Goal: Task Accomplishment & Management: Complete application form

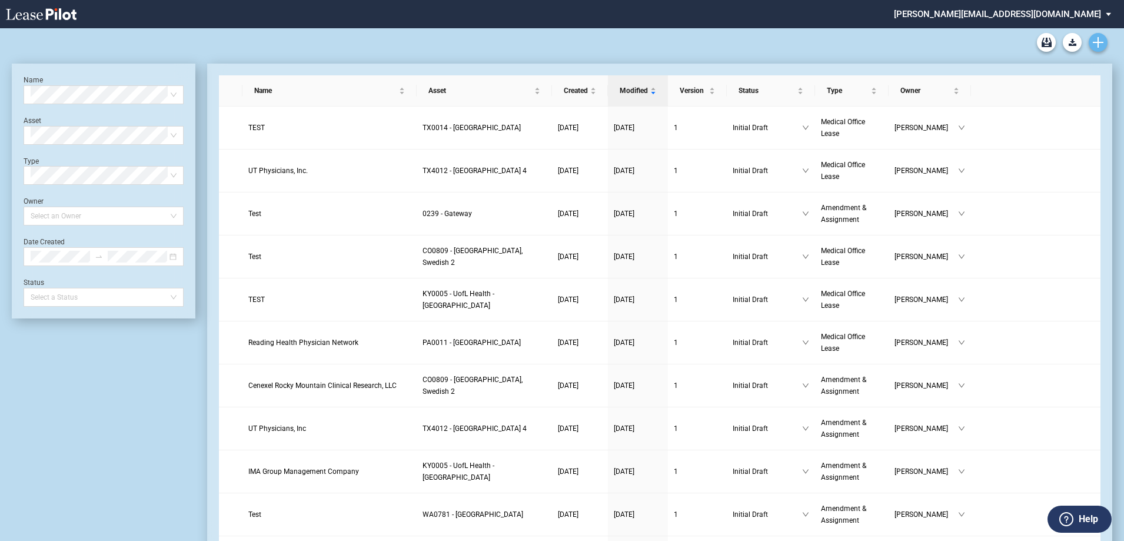
click at [1101, 42] on use "Create new document" at bounding box center [1098, 42] width 11 height 11
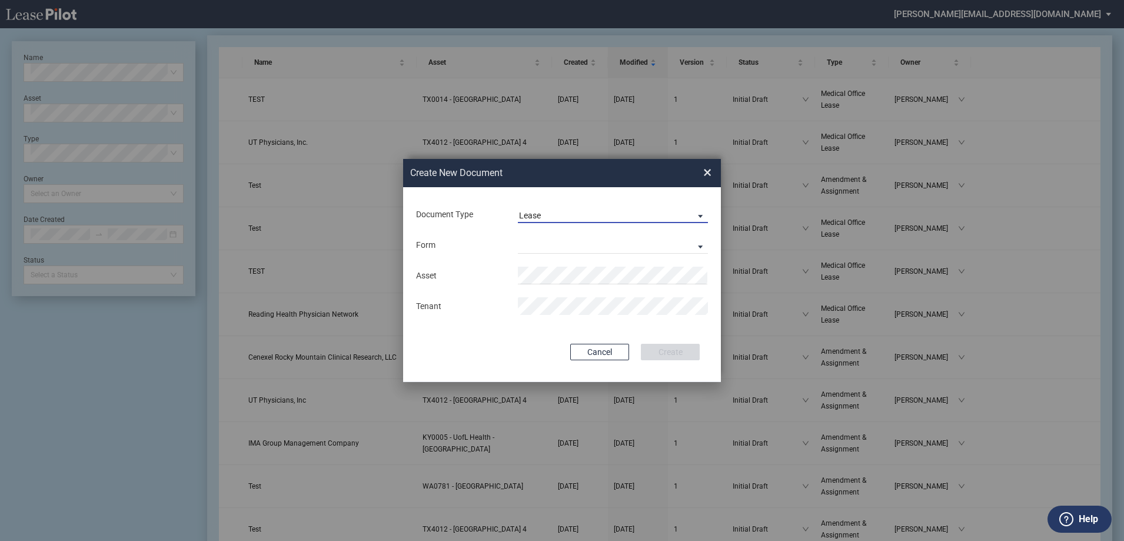
click at [588, 217] on span "Lease" at bounding box center [603, 216] width 169 height 12
click at [573, 237] on md-option "Amendment" at bounding box center [614, 244] width 209 height 28
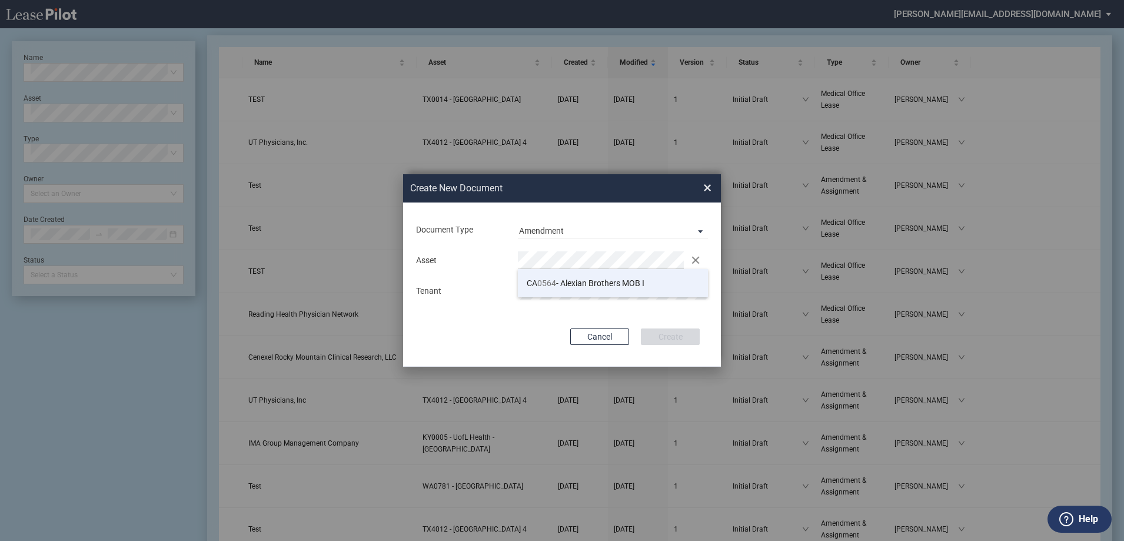
click at [552, 281] on span "0564" at bounding box center [546, 282] width 19 height 9
click at [672, 334] on button "Create" at bounding box center [670, 336] width 59 height 16
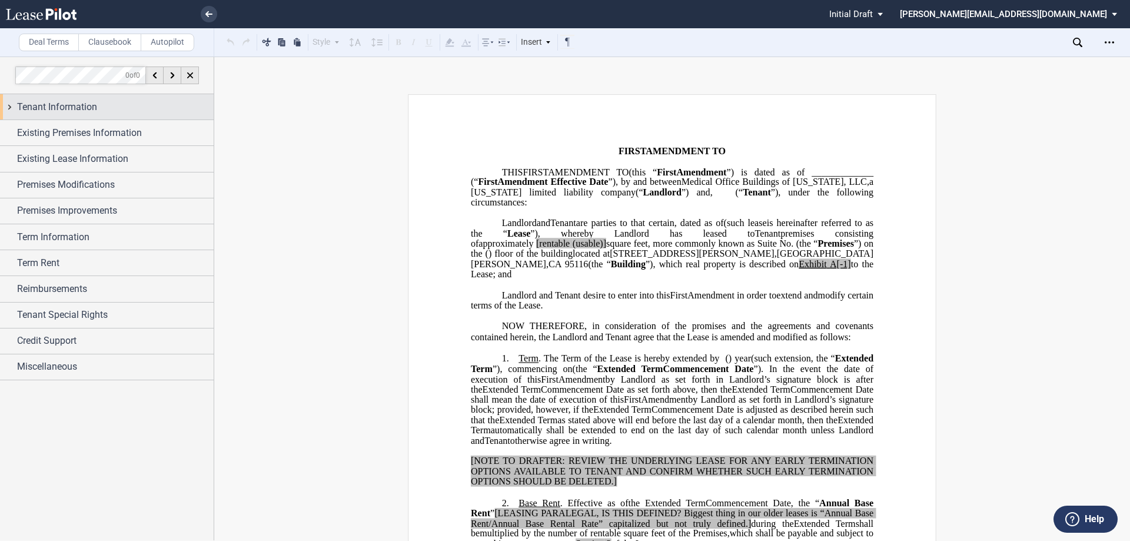
click at [11, 107] on div "Tenant Information" at bounding box center [107, 106] width 214 height 25
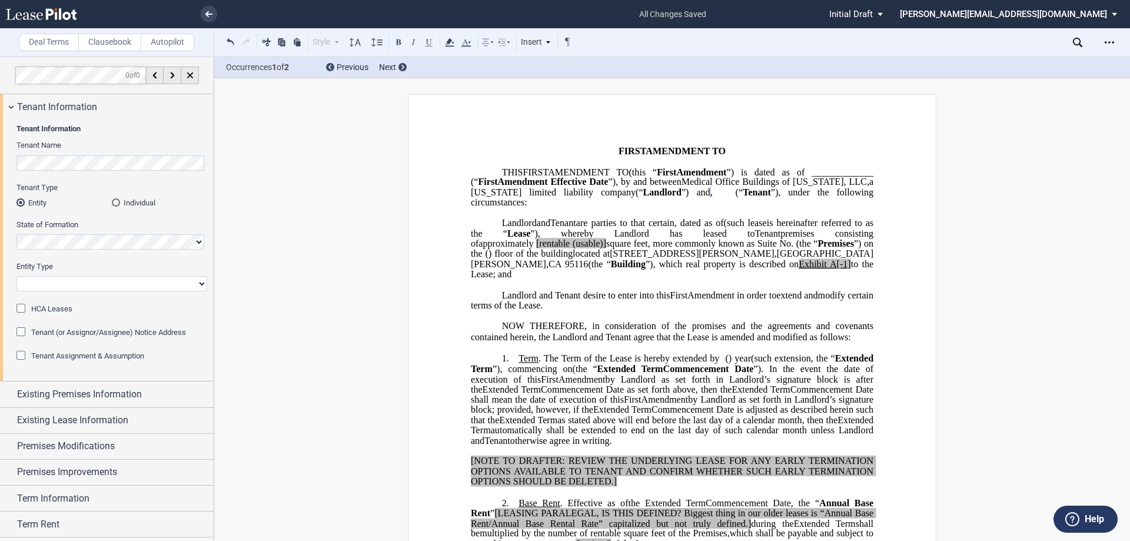
click at [194, 187] on label "Tenant Type" at bounding box center [111, 187] width 191 height 11
click at [739, 198] on span "“" at bounding box center [741, 192] width 4 height 11
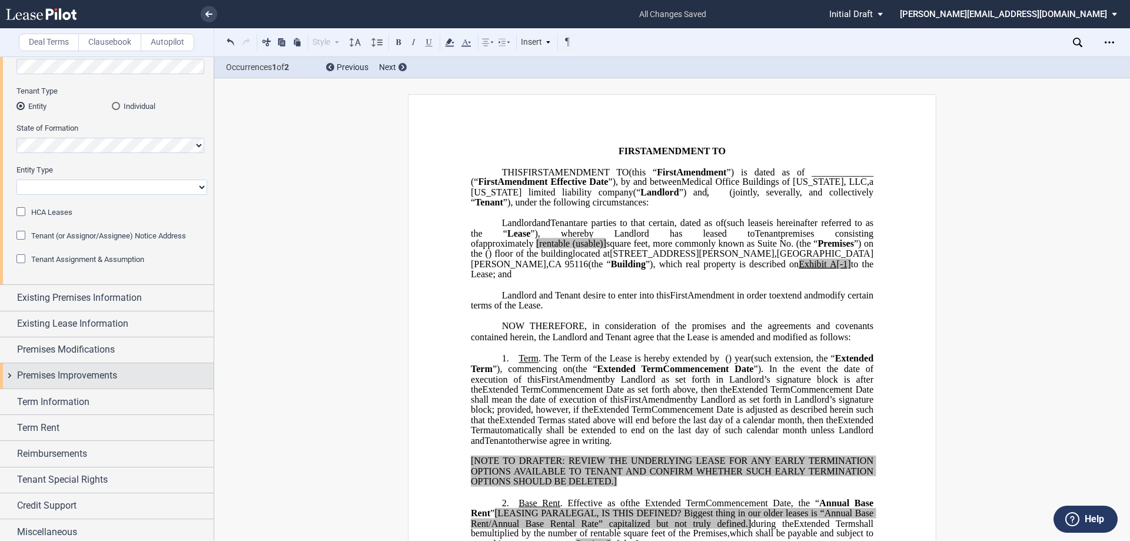
scroll to position [101, 0]
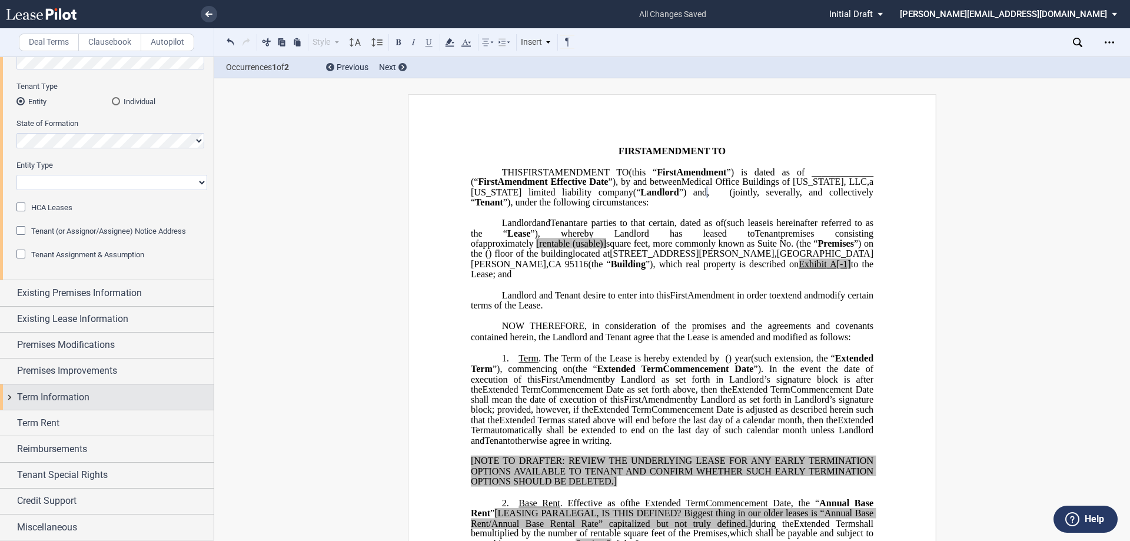
click at [12, 397] on div "Term Information" at bounding box center [107, 396] width 214 height 25
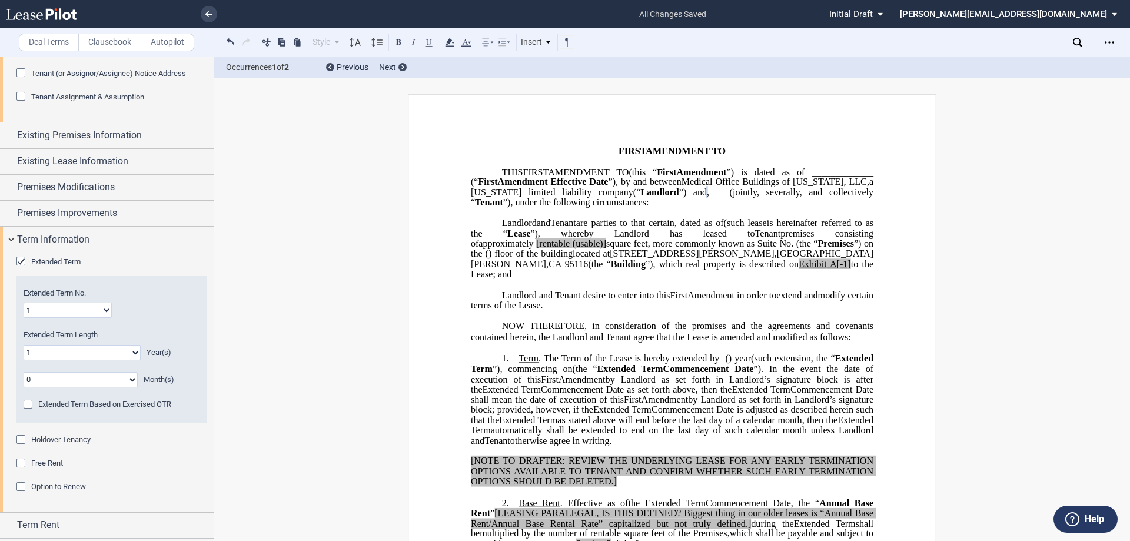
scroll to position [337, 0]
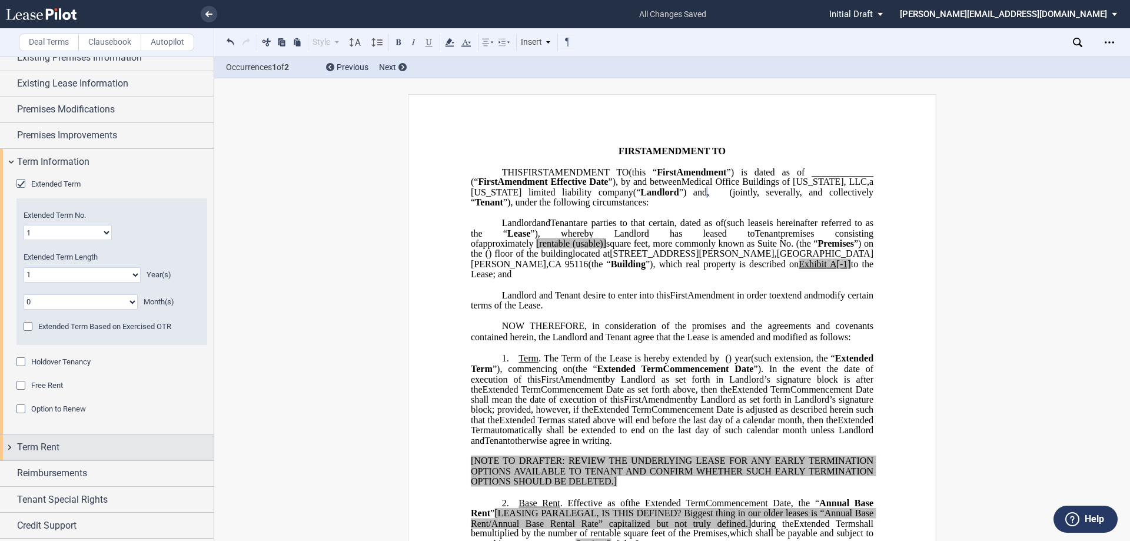
click at [9, 449] on div "Term Rent" at bounding box center [107, 447] width 214 height 25
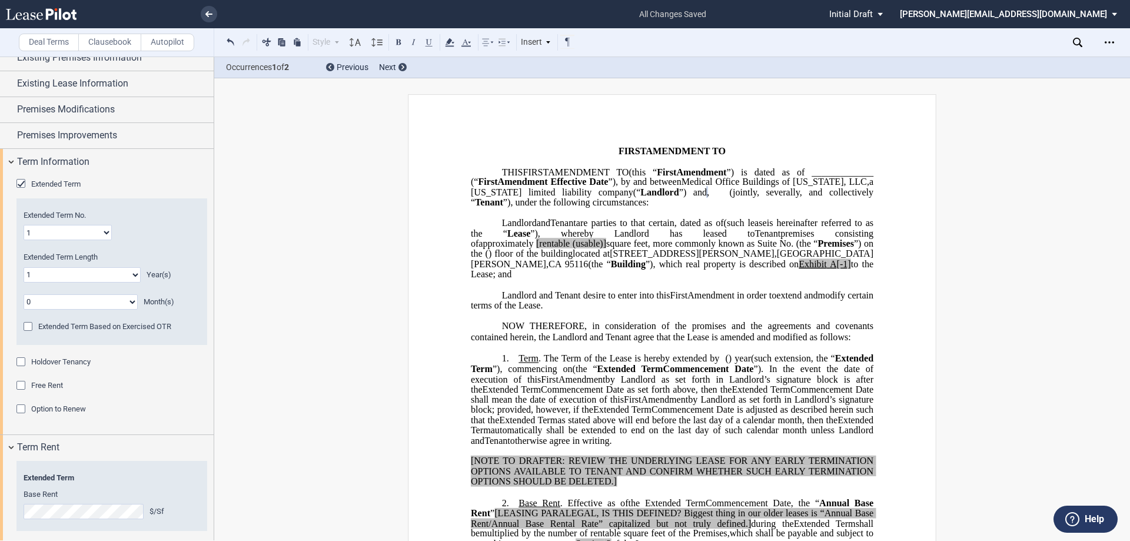
scroll to position [451, 0]
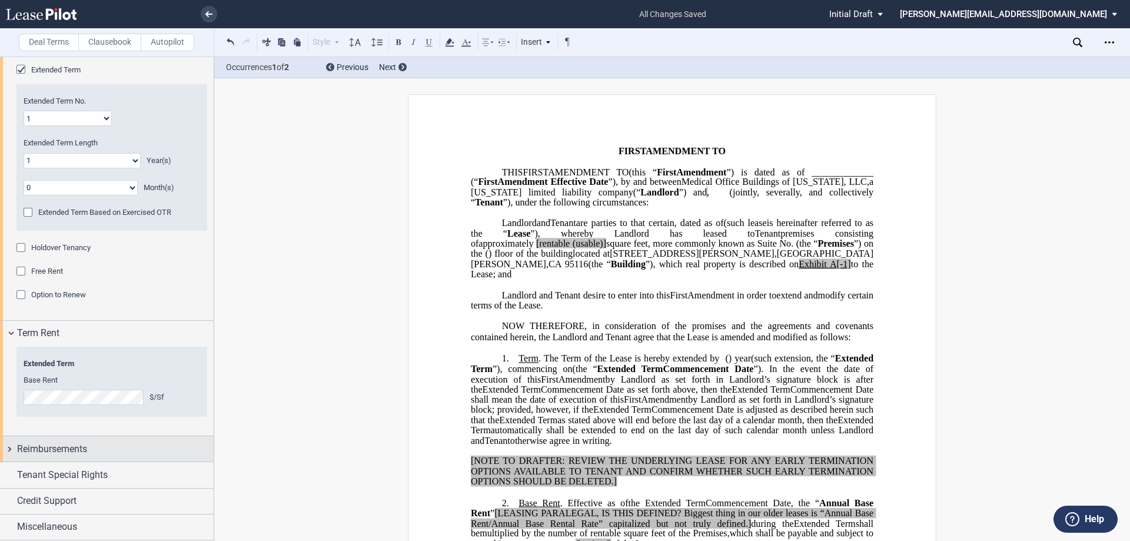
click at [12, 449] on div "Reimbursements" at bounding box center [107, 448] width 214 height 25
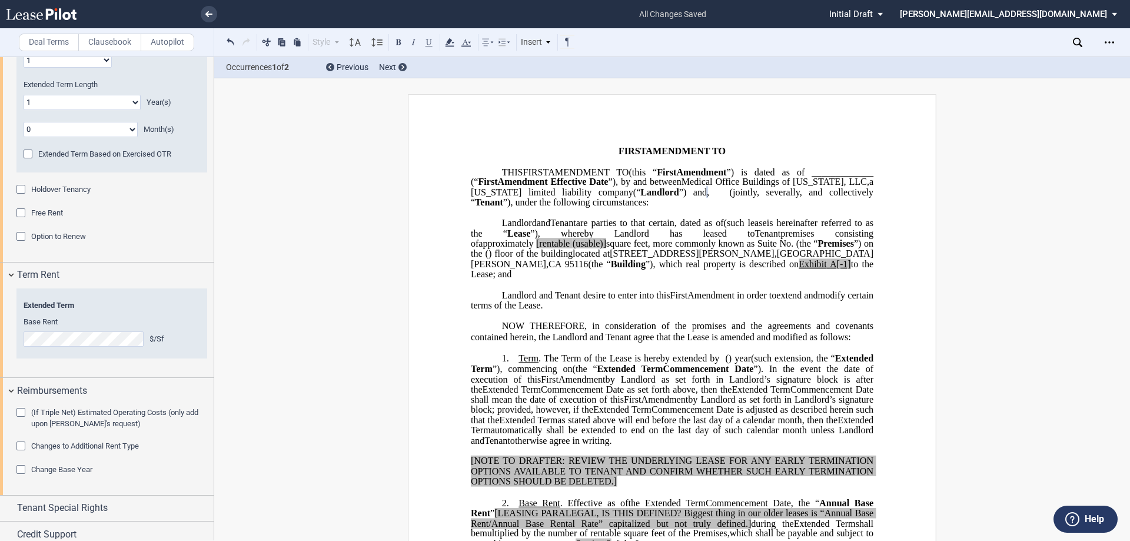
scroll to position [542, 0]
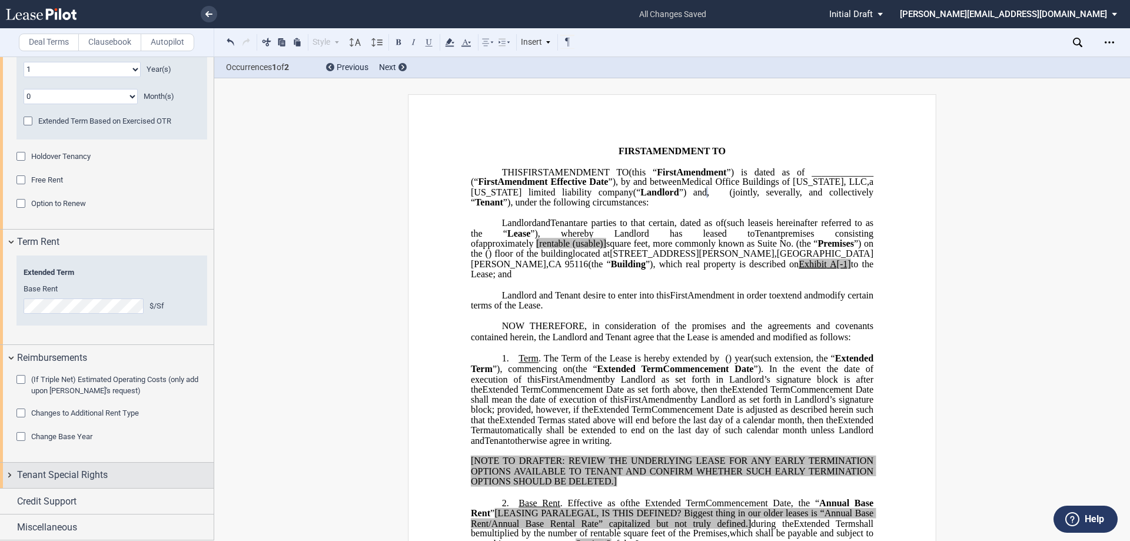
click at [9, 475] on div "Tenant Special Rights" at bounding box center [107, 475] width 214 height 25
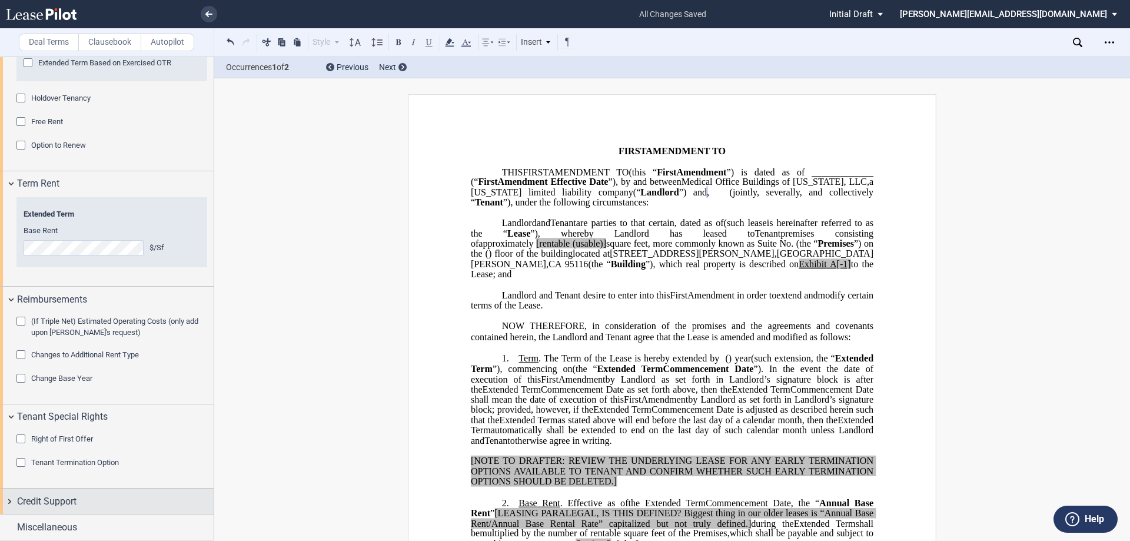
click at [5, 501] on div "Credit Support" at bounding box center [107, 501] width 214 height 25
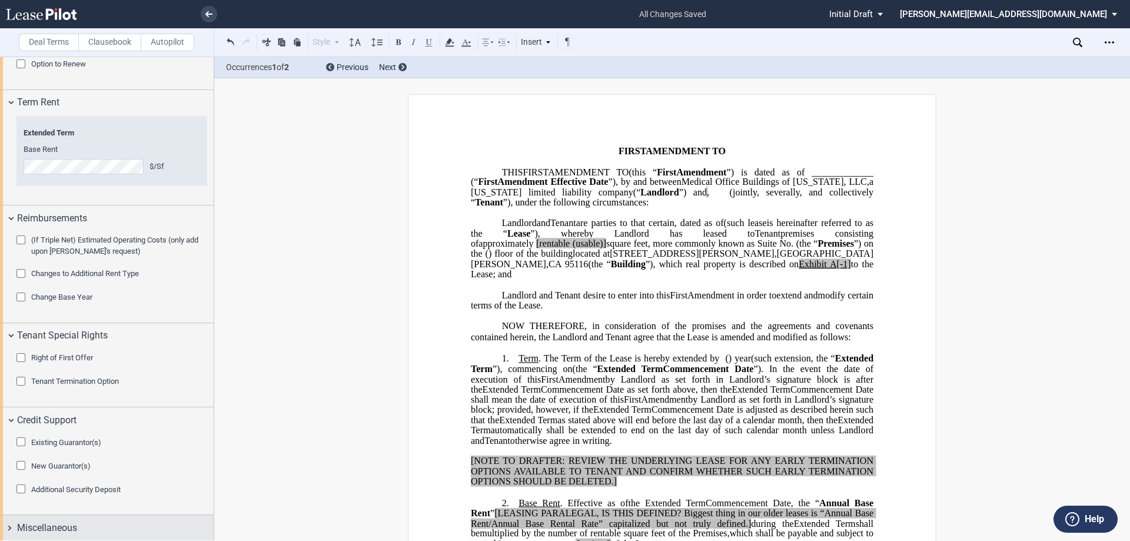
scroll to position [682, 0]
click at [8, 527] on div "Miscellaneous" at bounding box center [107, 527] width 214 height 25
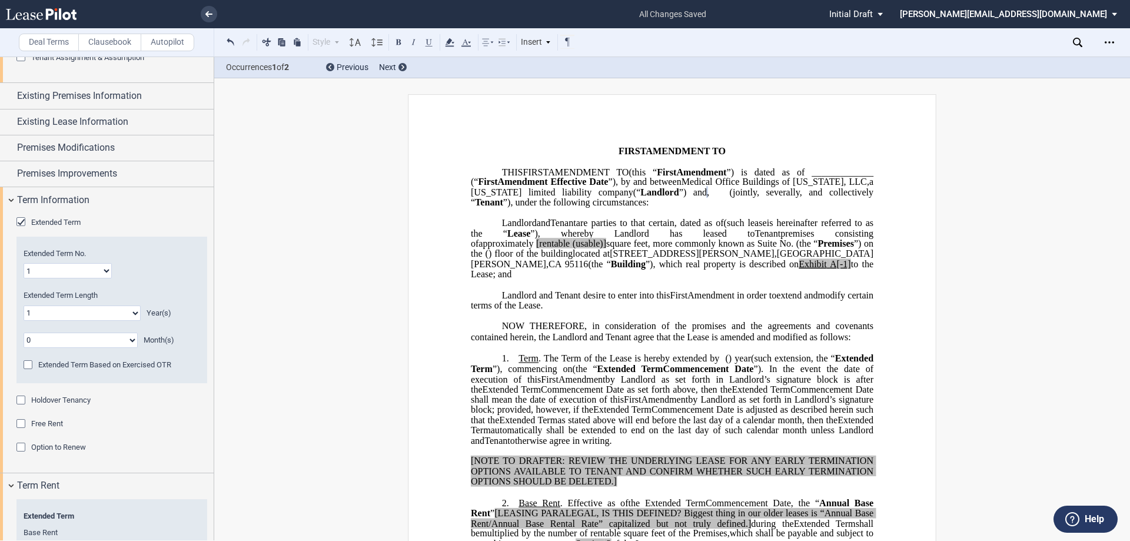
scroll to position [216, 0]
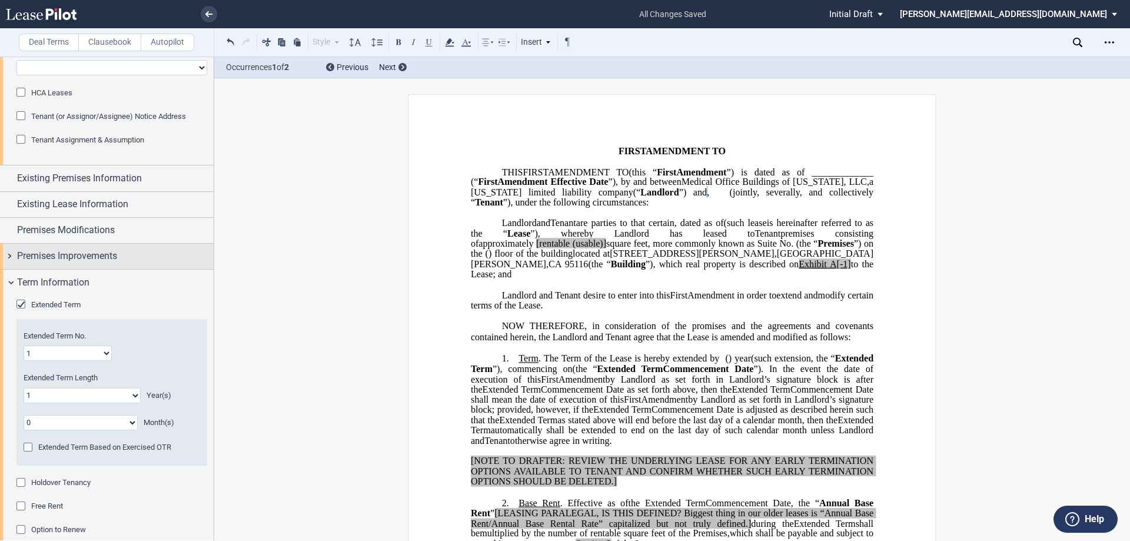
click at [10, 251] on div "Premises Improvements" at bounding box center [107, 256] width 214 height 25
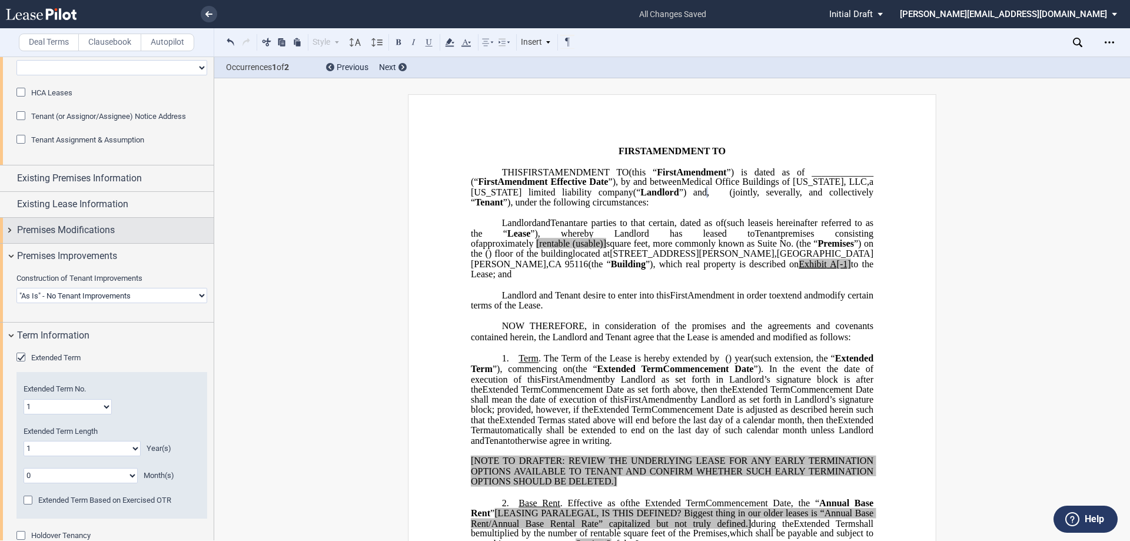
click at [9, 232] on div "Premises Modifications" at bounding box center [107, 230] width 214 height 25
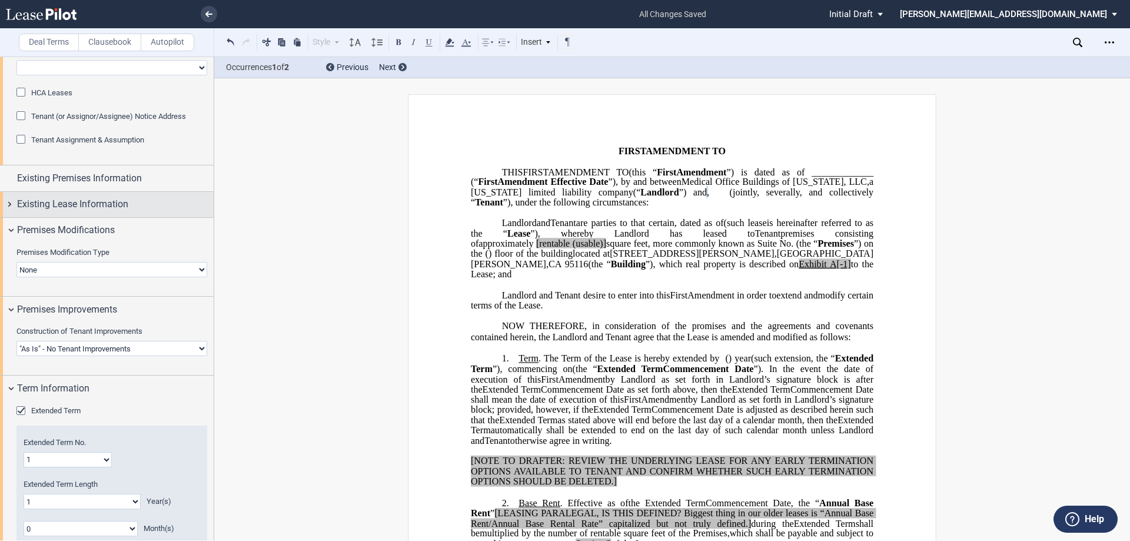
click at [9, 208] on div "Existing Lease Information" at bounding box center [107, 204] width 214 height 25
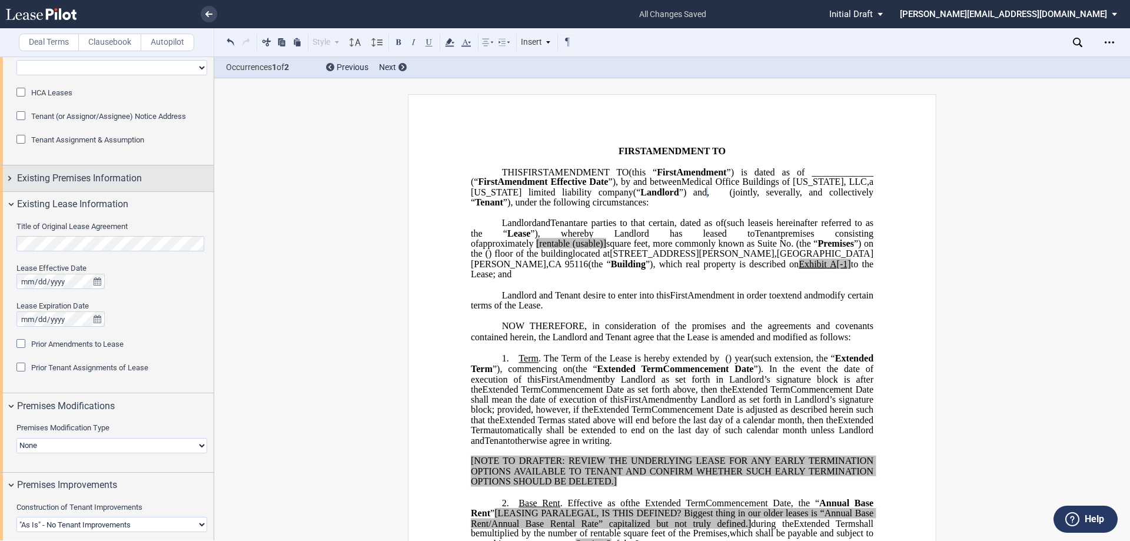
click at [9, 177] on div "Existing Premises Information" at bounding box center [107, 177] width 214 height 25
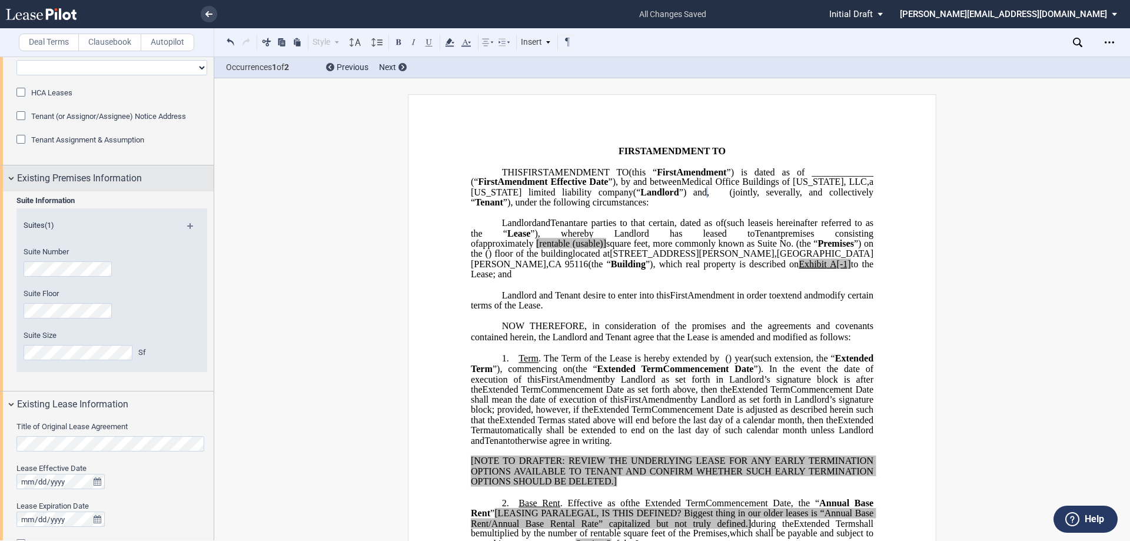
click at [9, 177] on div "Existing Premises Information" at bounding box center [107, 177] width 214 height 25
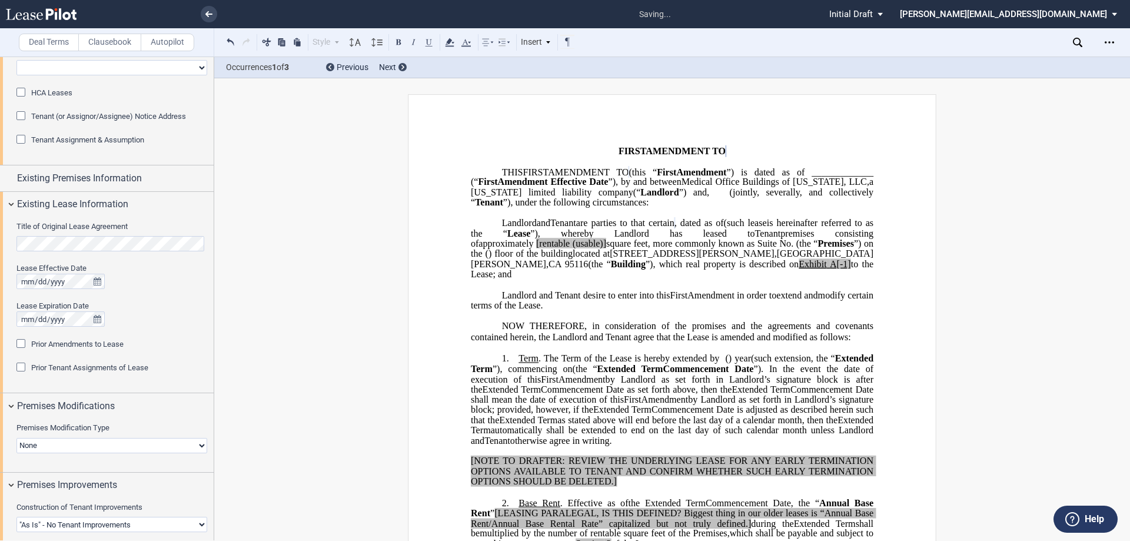
click at [177, 263] on div "Lease Effective Date" at bounding box center [111, 268] width 191 height 11
click at [164, 324] on div at bounding box center [111, 318] width 191 height 15
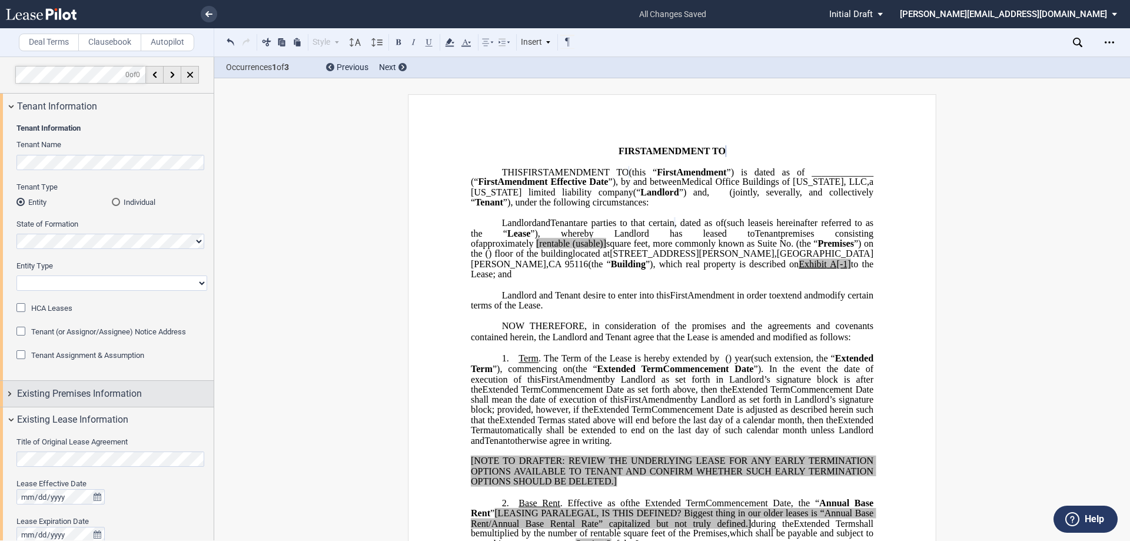
scroll to position [0, 0]
click at [1109, 41] on icon "Open Lease options menu" at bounding box center [1109, 42] width 9 height 9
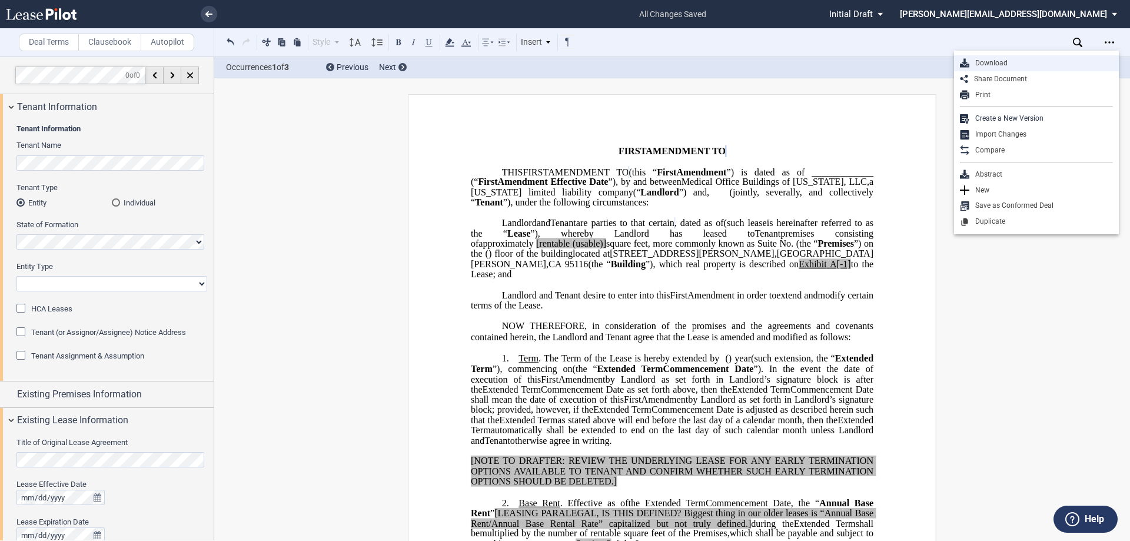
click at [1000, 65] on div "Download" at bounding box center [1042, 63] width 144 height 10
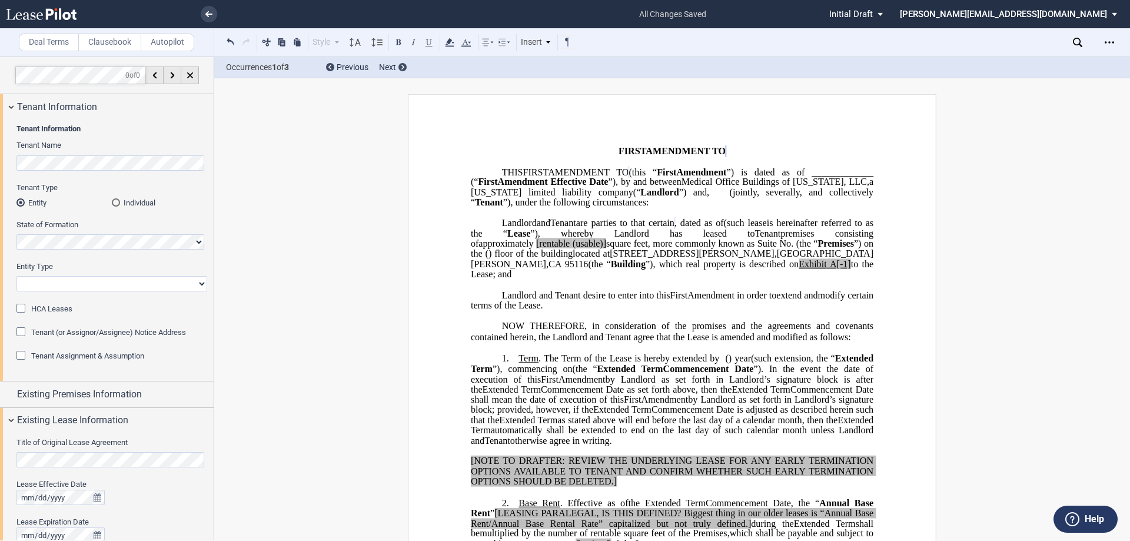
click at [8, 392] on div "Existing Premises Information" at bounding box center [107, 393] width 214 height 25
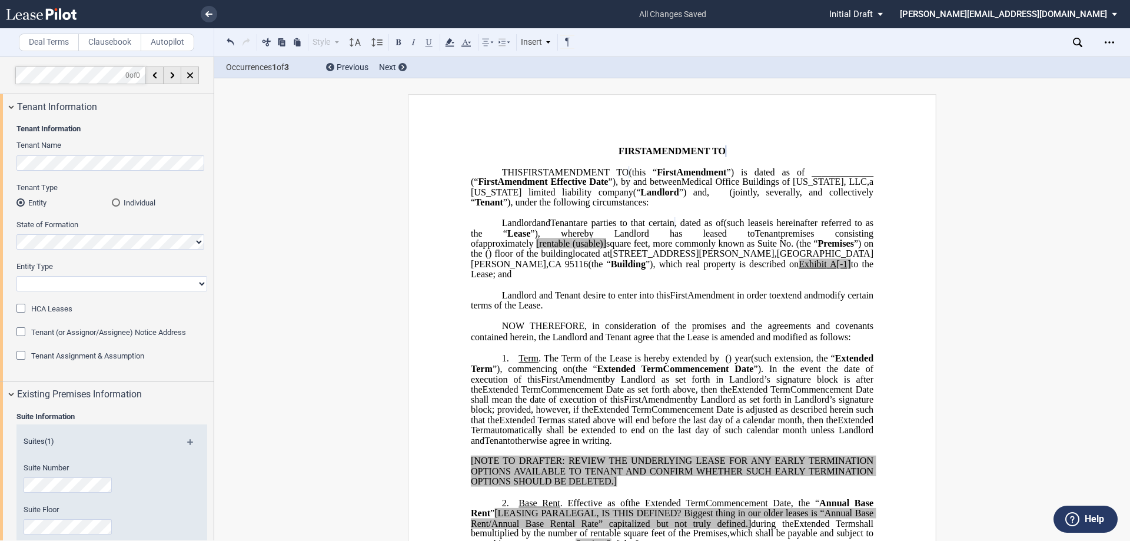
scroll to position [235, 0]
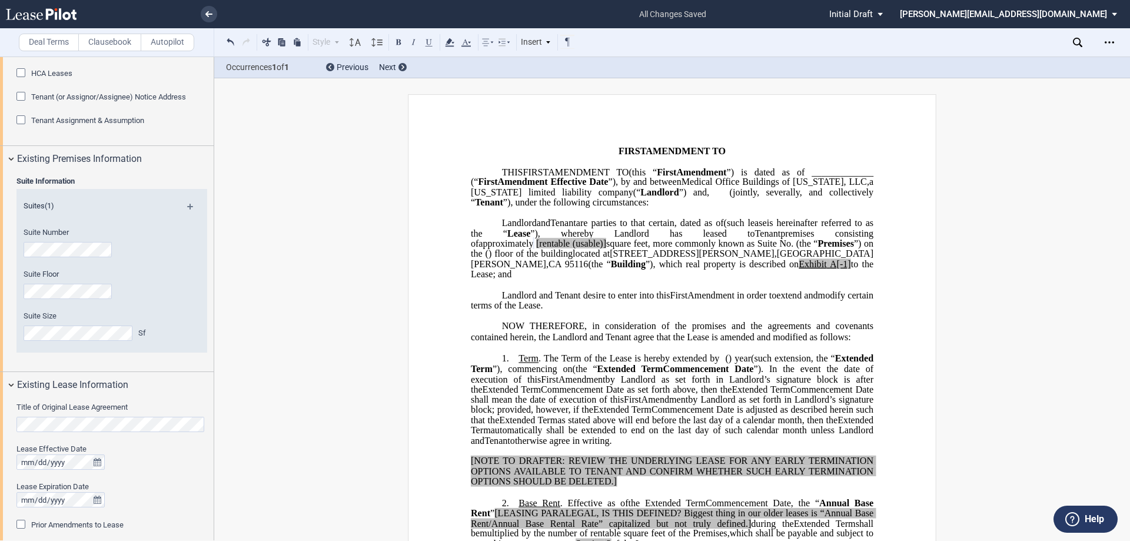
click at [570, 249] on span "[rentable" at bounding box center [553, 243] width 34 height 11
drag, startPoint x: 731, startPoint y: 276, endPoint x: 696, endPoint y: 274, distance: 34.8
click at [696, 259] on span "approximately ﻿ ﻿ rentable (usable)] square feet, more commonly known as Suite …" at bounding box center [673, 248] width 405 height 21
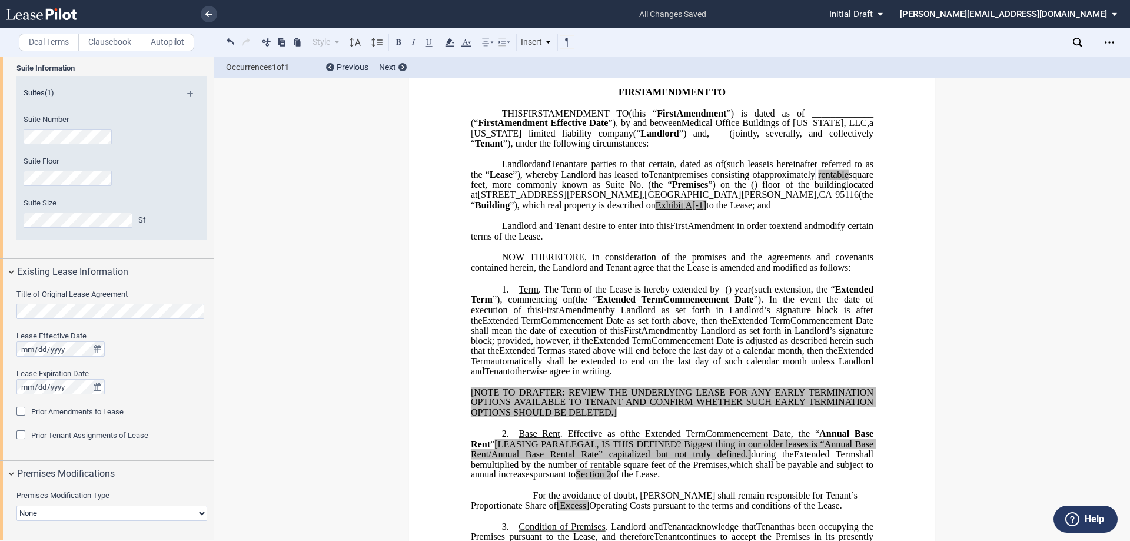
scroll to position [353, 0]
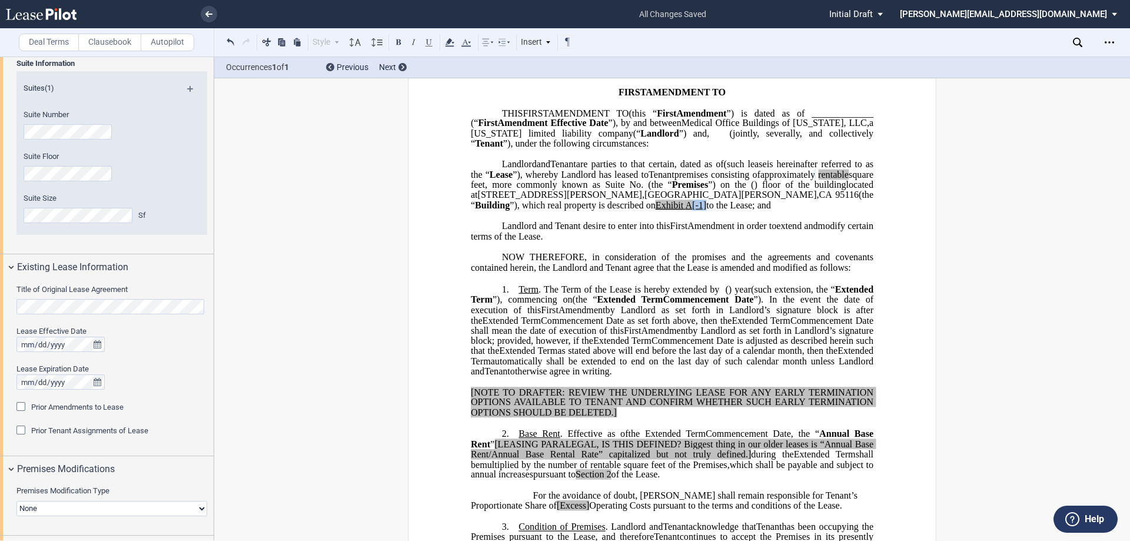
drag, startPoint x: 802, startPoint y: 238, endPoint x: 788, endPoint y: 235, distance: 14.6
click at [788, 210] on span "located at [STREET_ADDRESS][PERSON_NAME] (the “ Building ”), which real propert…" at bounding box center [673, 195] width 405 height 31
click at [99, 343] on icon "true" at bounding box center [98, 344] width 8 height 8
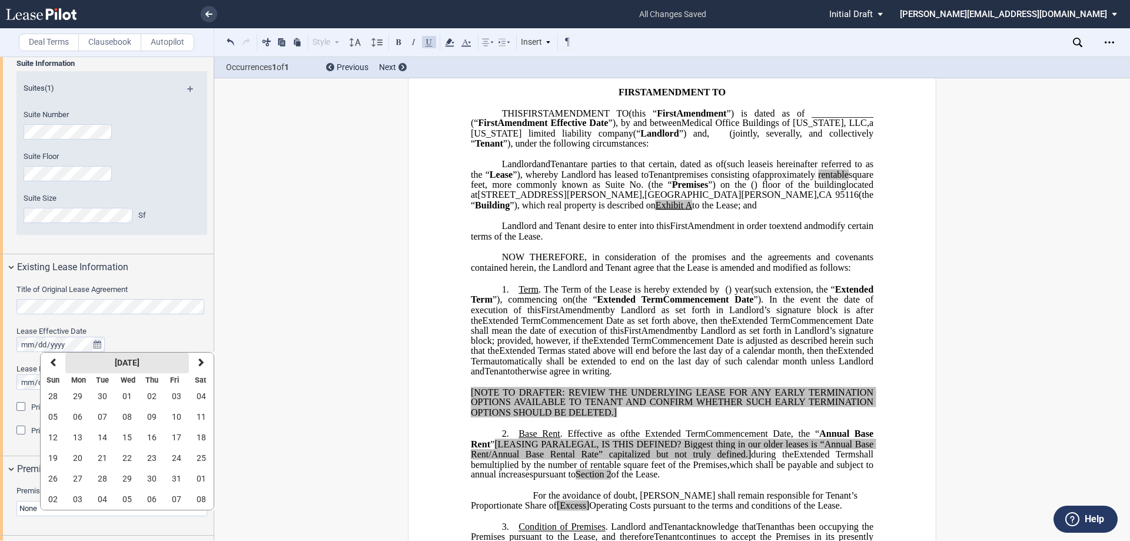
click at [115, 360] on strong "[DATE]" at bounding box center [127, 362] width 25 height 9
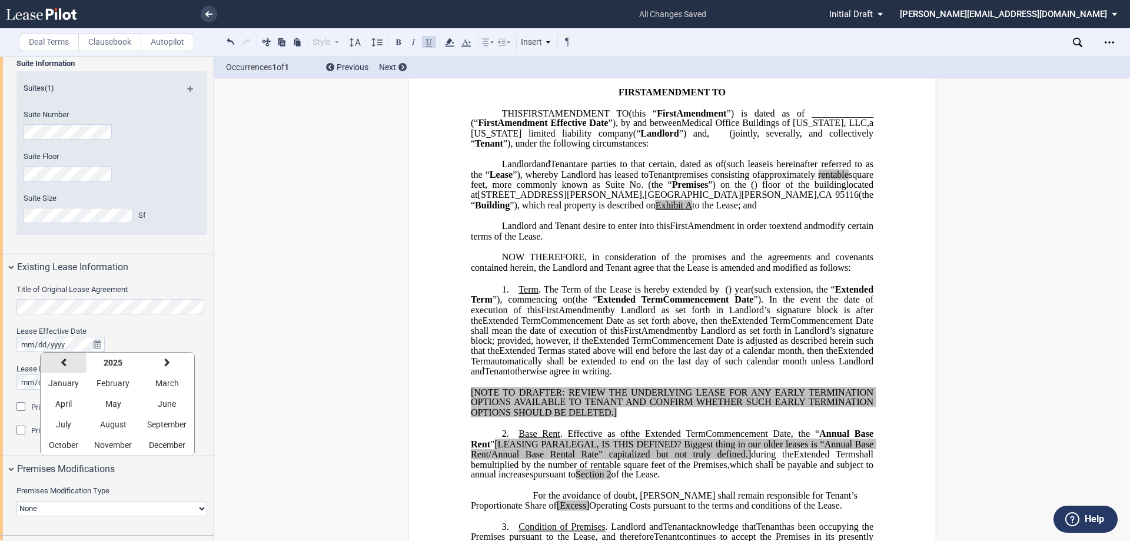
click at [63, 356] on button "previous" at bounding box center [64, 363] width 46 height 21
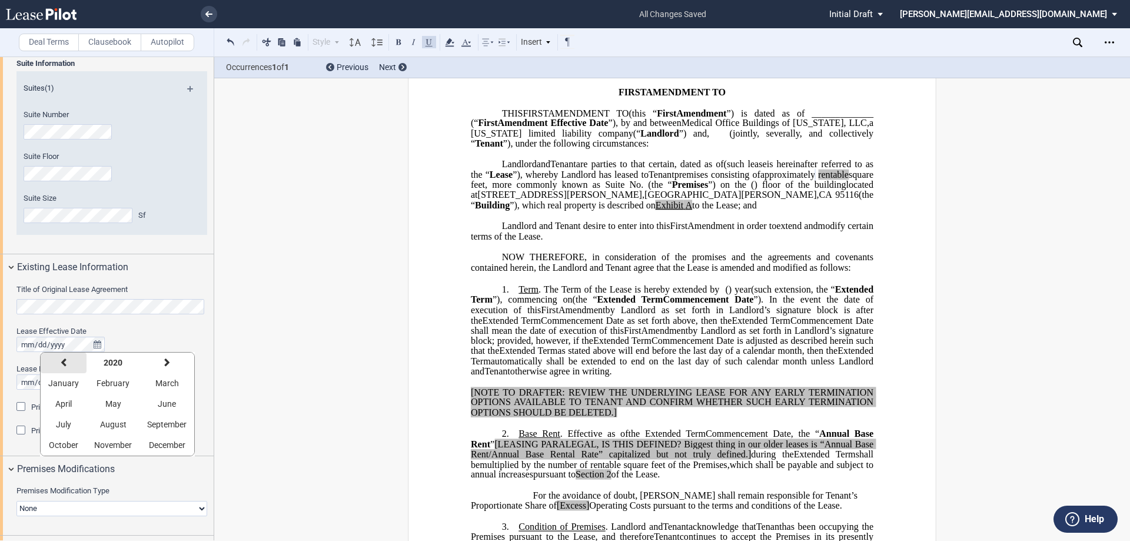
click at [63, 356] on button "previous" at bounding box center [64, 363] width 46 height 21
click at [118, 448] on span "November" at bounding box center [113, 444] width 38 height 9
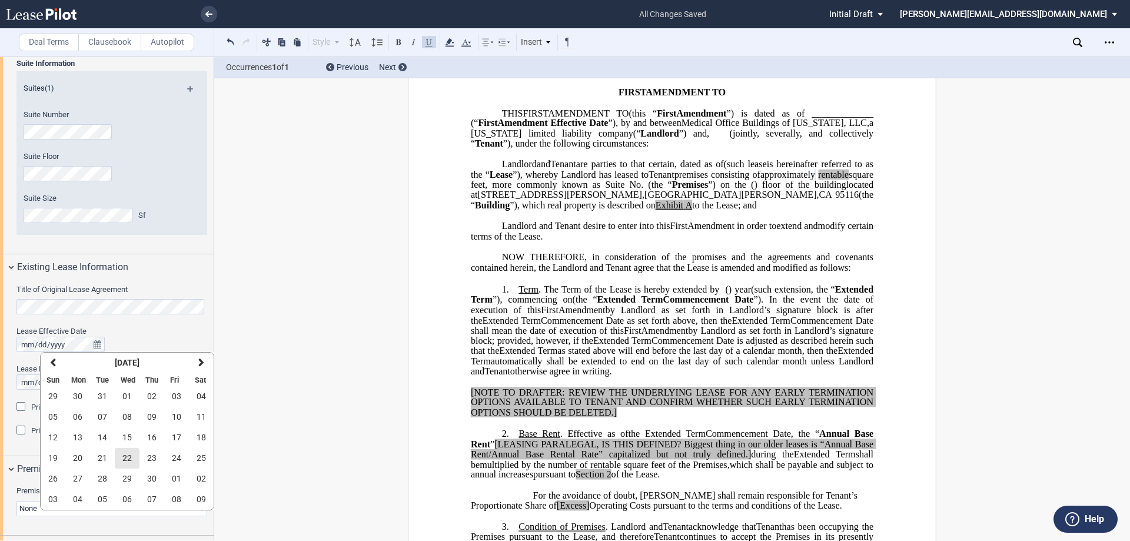
click at [121, 459] on button "22" at bounding box center [127, 458] width 25 height 21
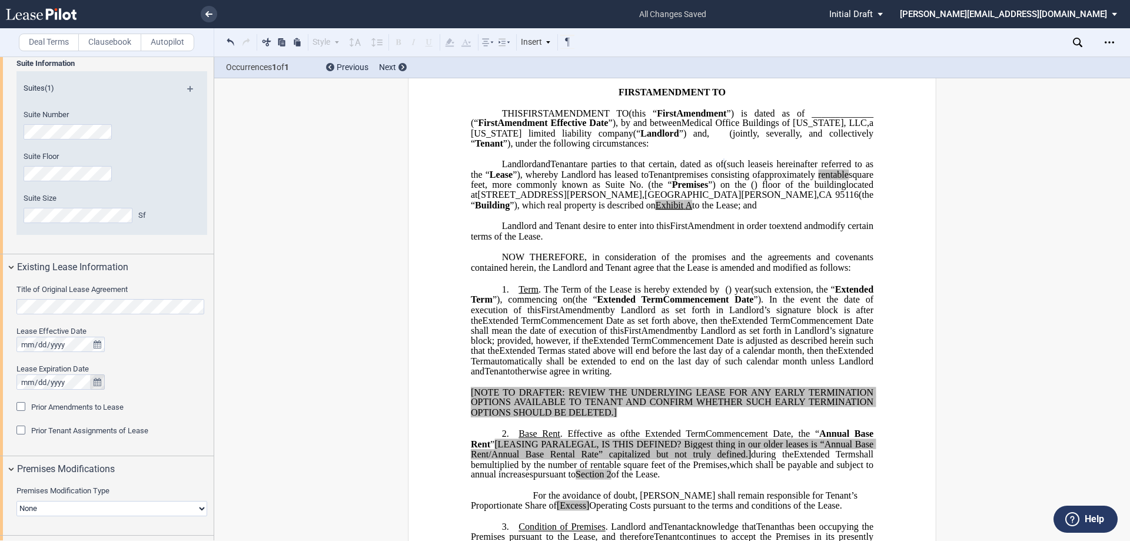
click at [94, 383] on icon "true" at bounding box center [98, 382] width 8 height 8
click at [115, 216] on strong "[DATE]" at bounding box center [127, 220] width 25 height 9
click at [98, 403] on button "2025" at bounding box center [113, 400] width 53 height 21
click at [59, 400] on icon "button" at bounding box center [58, 400] width 6 height 9
click at [165, 477] on button "2019" at bounding box center [160, 483] width 34 height 21
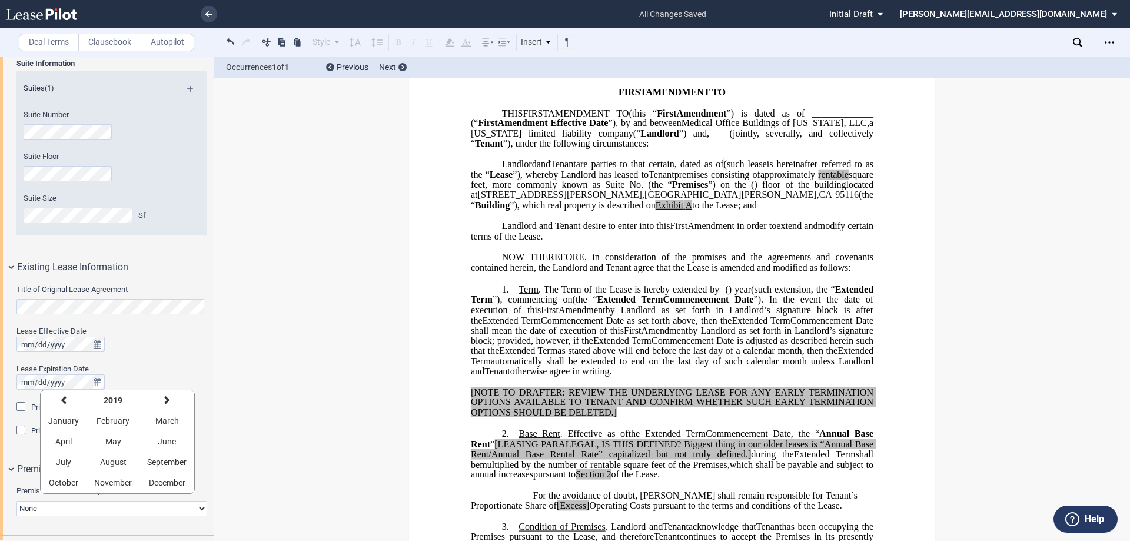
click at [176, 358] on div "Lease Effective Date Lease Expiration Date" at bounding box center [111, 363] width 191 height 75
click at [102, 379] on button "true" at bounding box center [97, 381] width 15 height 15
click at [101, 401] on button "2025" at bounding box center [113, 400] width 53 height 21
click at [64, 401] on button "previous" at bounding box center [58, 400] width 34 height 21
click at [151, 480] on span "2019" at bounding box center [160, 482] width 19 height 9
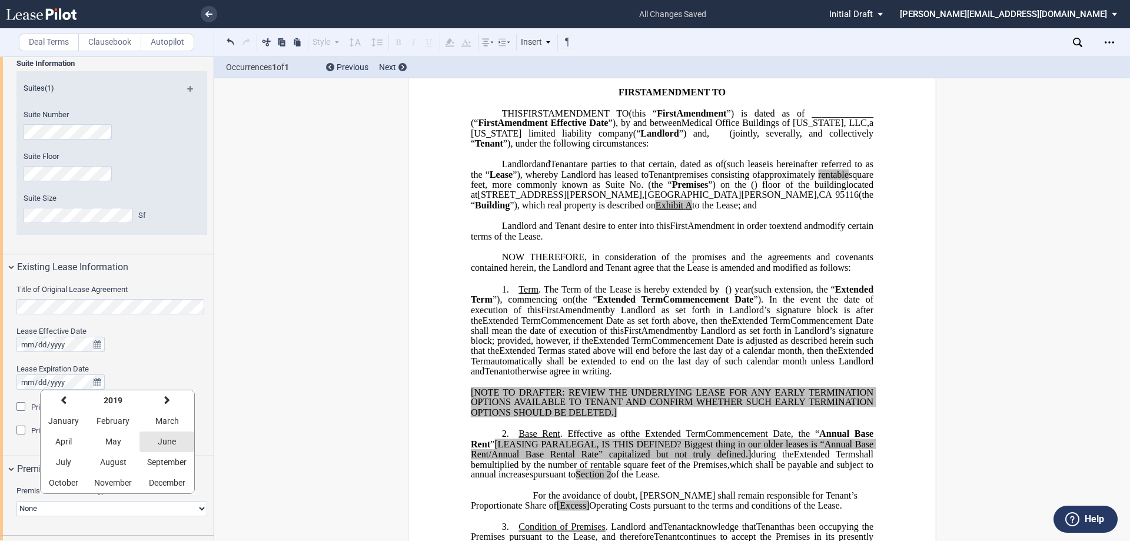
click at [157, 449] on button "June" at bounding box center [167, 442] width 55 height 21
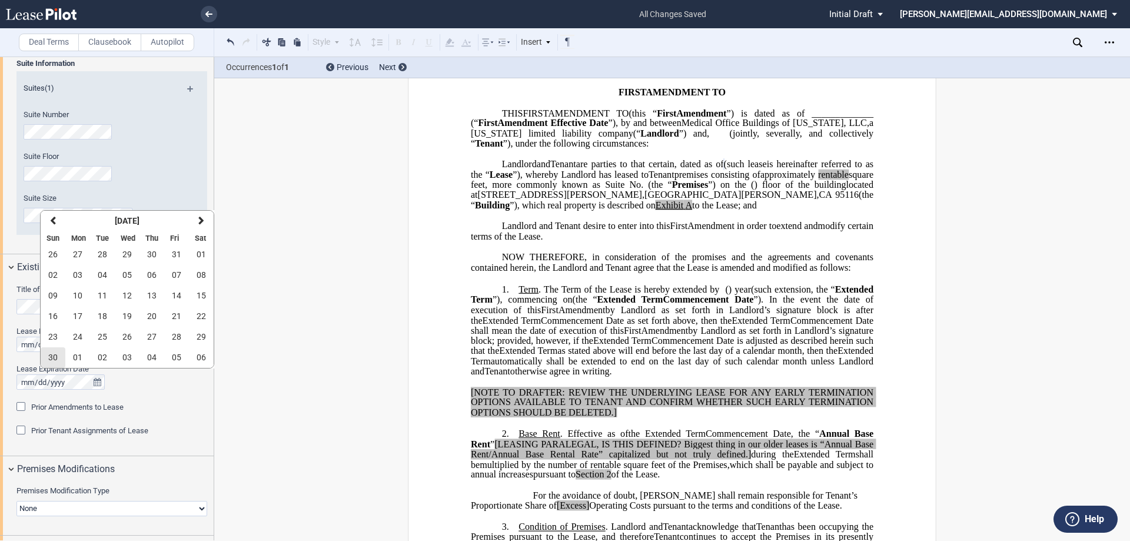
click at [52, 355] on span "30" at bounding box center [52, 357] width 9 height 9
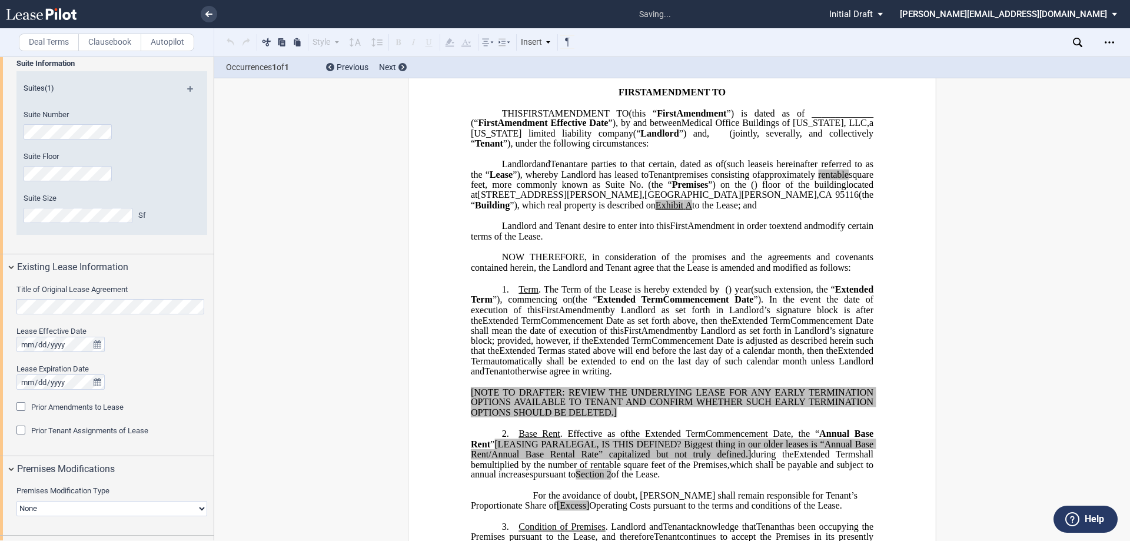
click at [22, 406] on div "Prior Amendments to Lease" at bounding box center [22, 408] width 12 height 12
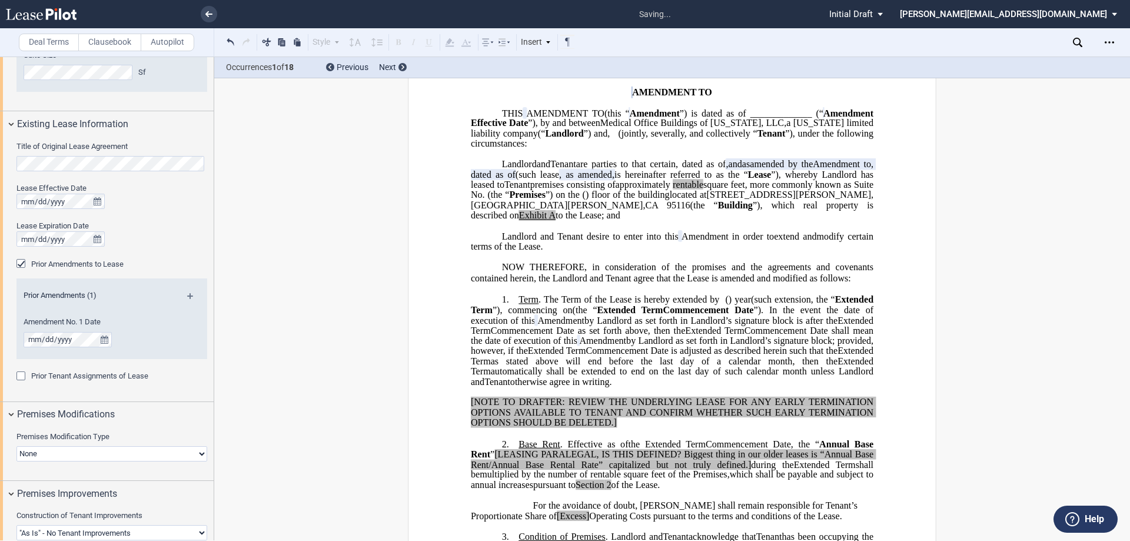
scroll to position [530, 0]
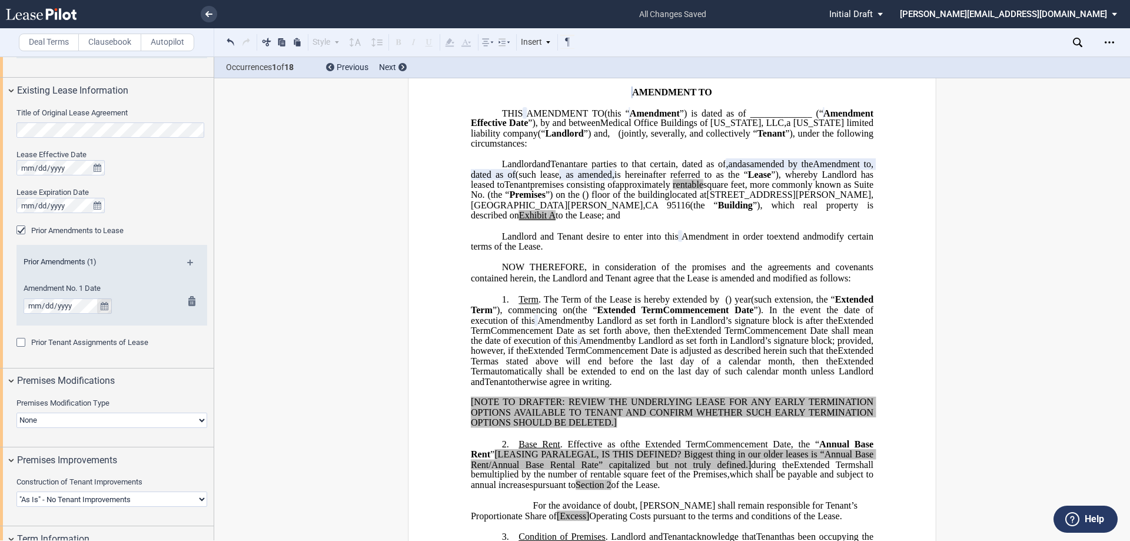
click at [102, 309] on icon "true" at bounding box center [105, 306] width 8 height 8
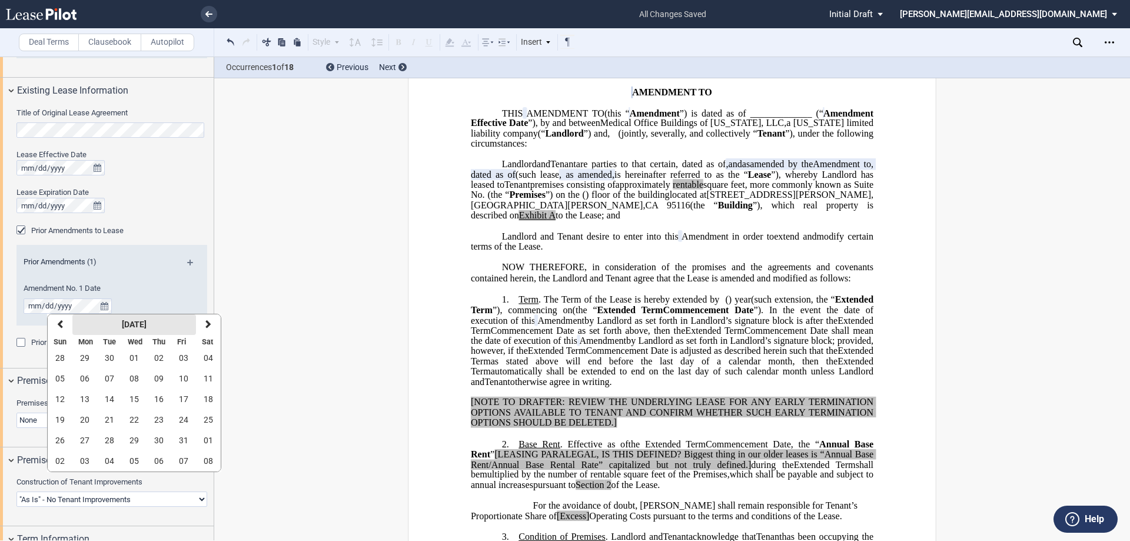
click at [136, 321] on strong "[DATE]" at bounding box center [134, 324] width 25 height 9
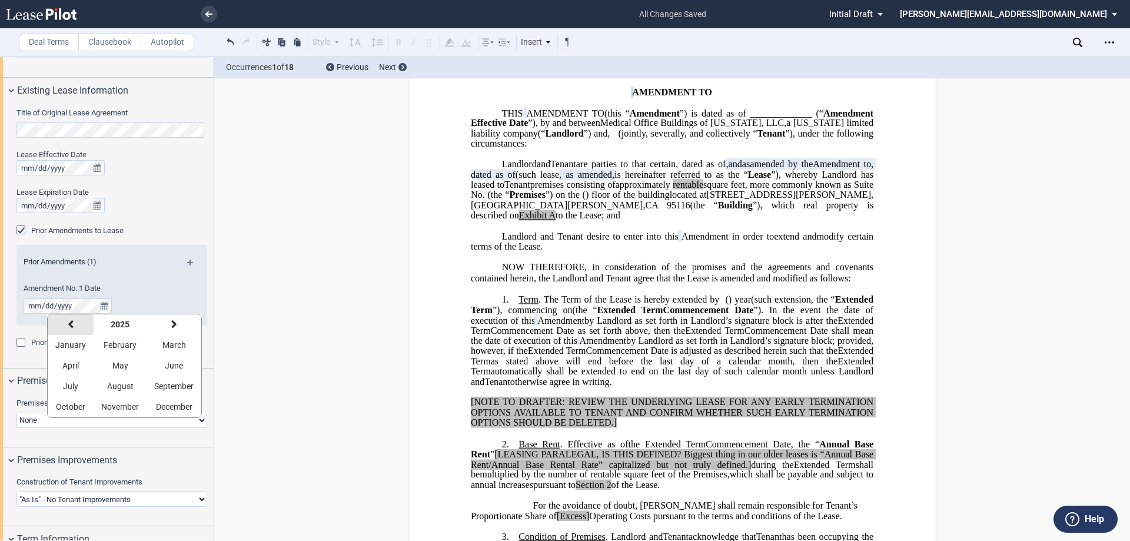
click at [74, 323] on button "previous" at bounding box center [71, 324] width 46 height 21
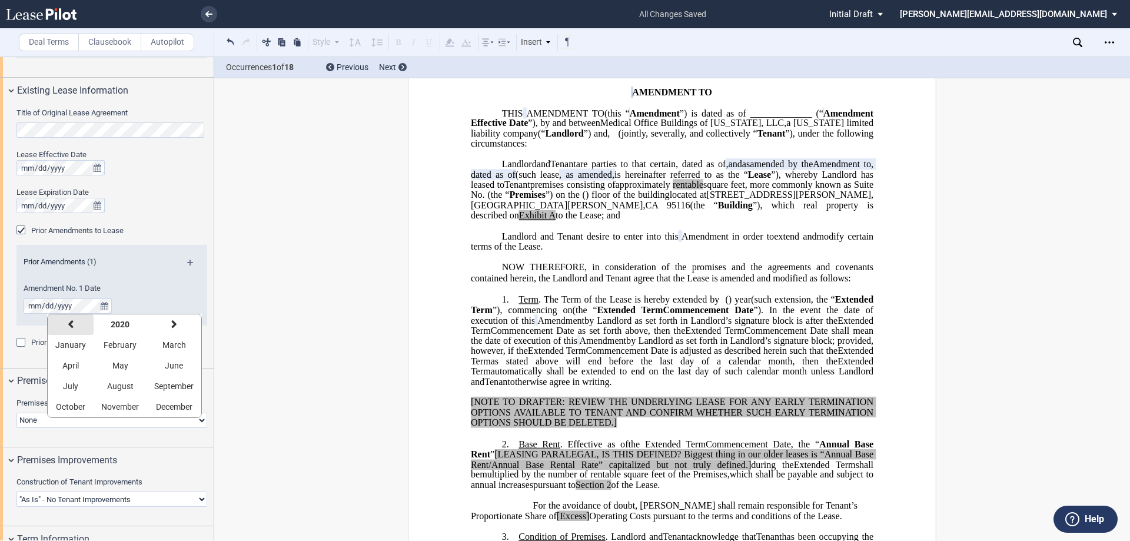
click at [74, 323] on button "previous" at bounding box center [71, 324] width 46 height 21
click at [116, 408] on span "November" at bounding box center [120, 406] width 38 height 9
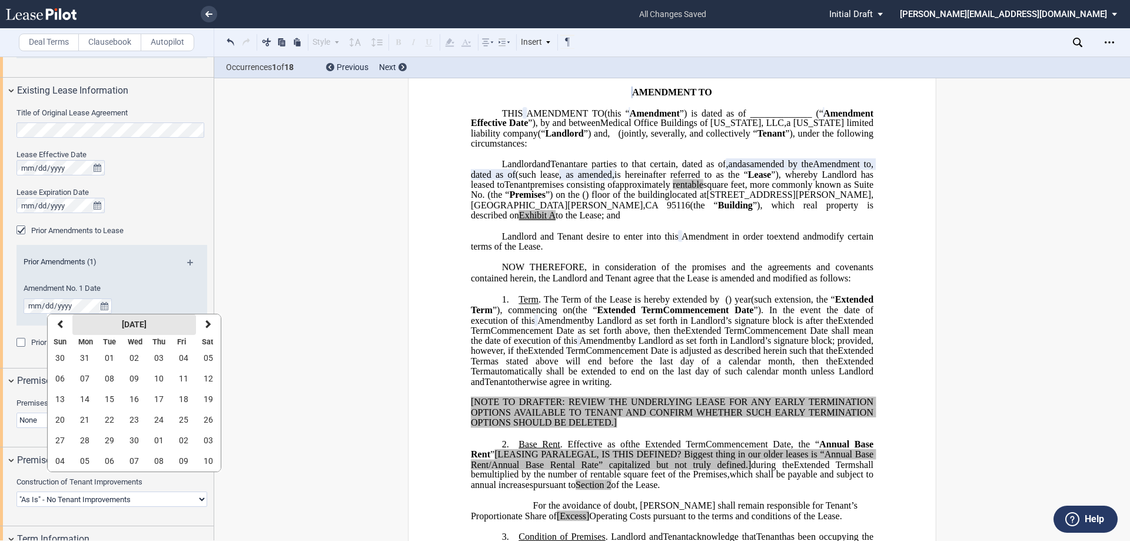
click at [147, 327] on strong "[DATE]" at bounding box center [134, 324] width 25 height 9
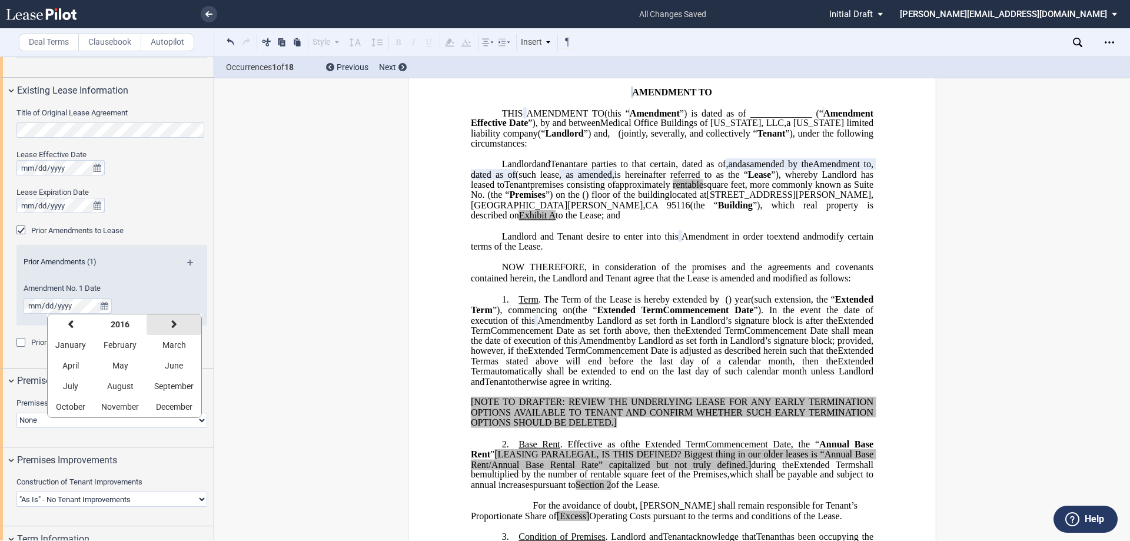
click at [171, 324] on icon "button" at bounding box center [174, 324] width 6 height 9
click at [129, 409] on span "November" at bounding box center [120, 406] width 38 height 9
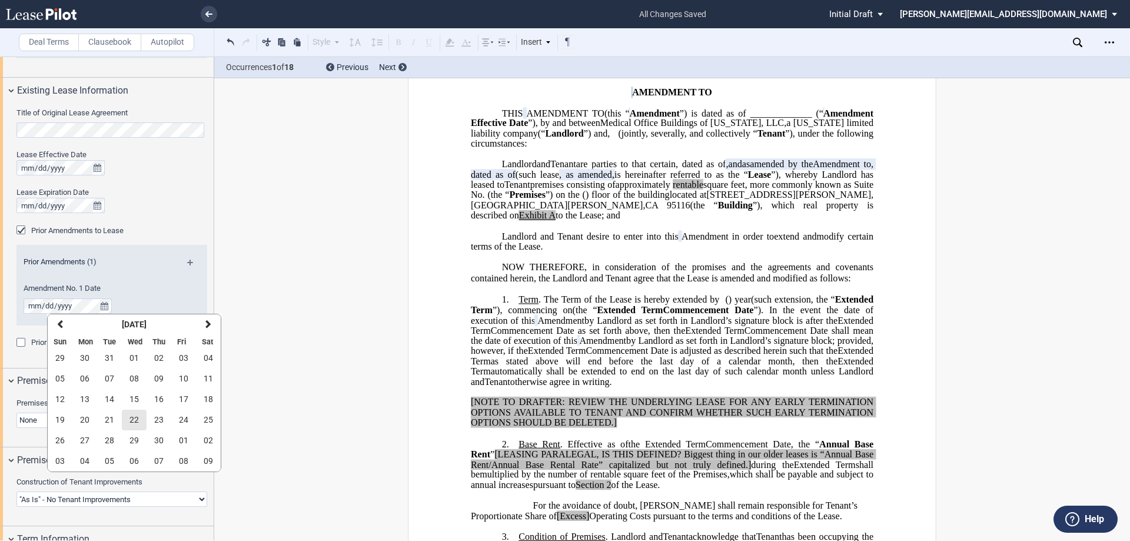
click at [140, 418] on button "22" at bounding box center [134, 420] width 25 height 21
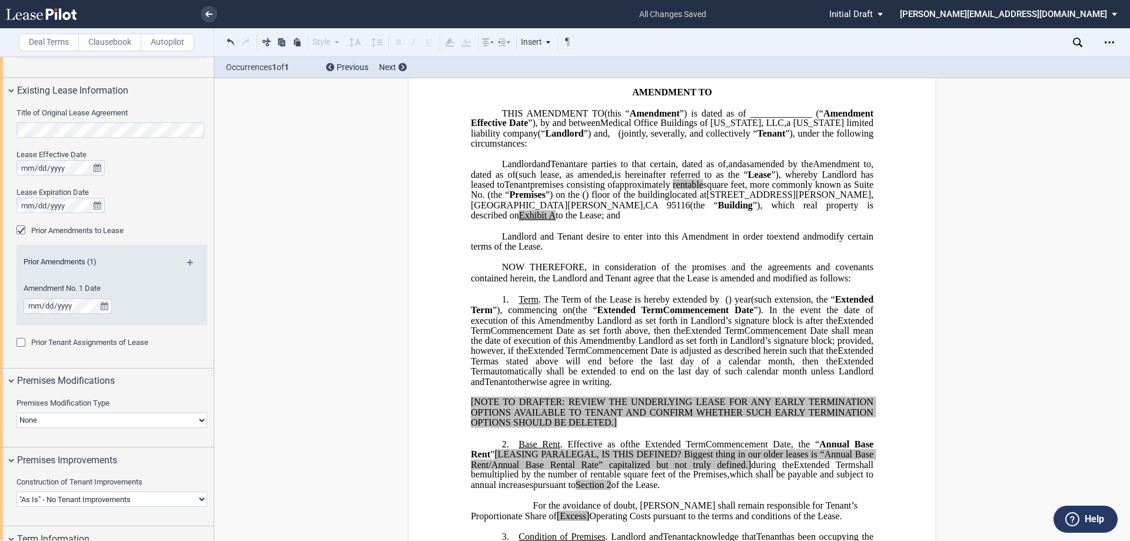
click at [188, 263] on md-icon at bounding box center [195, 267] width 16 height 14
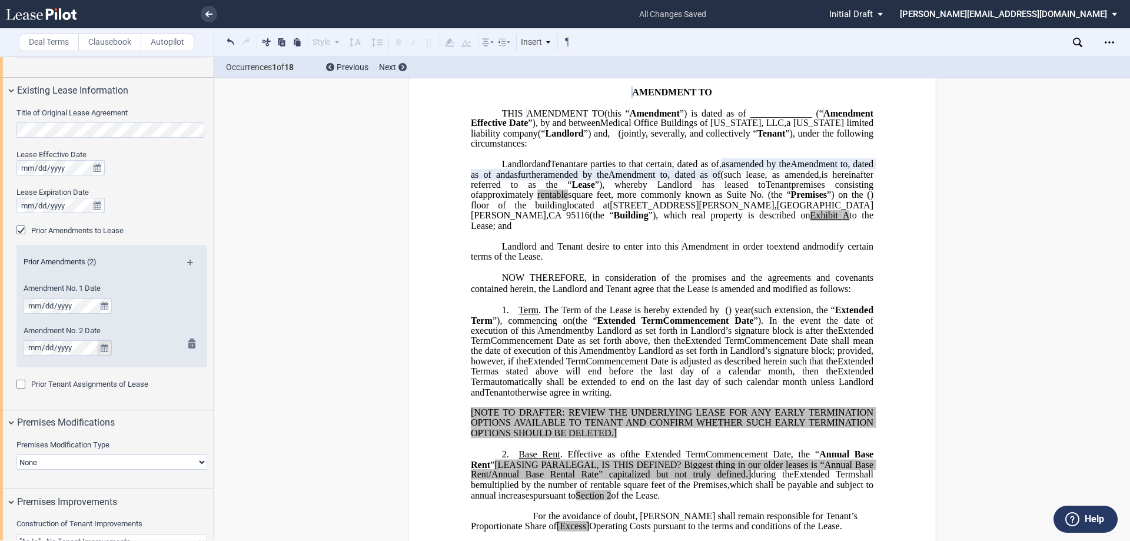
click at [104, 346] on icon "true" at bounding box center [105, 348] width 8 height 8
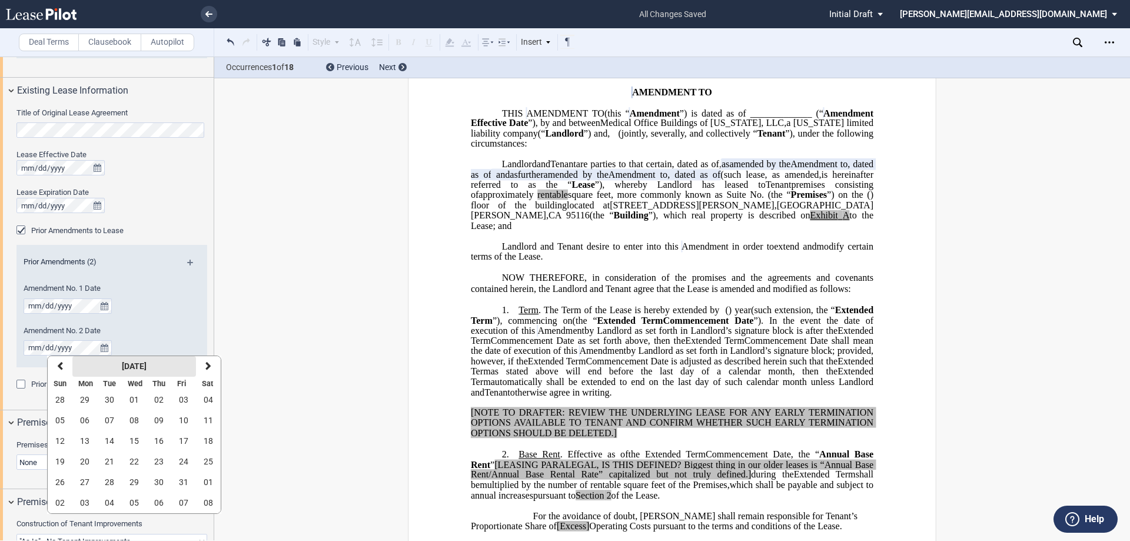
click at [127, 360] on button "[DATE]" at bounding box center [134, 366] width 124 height 21
click at [117, 370] on strong "2025" at bounding box center [120, 365] width 19 height 9
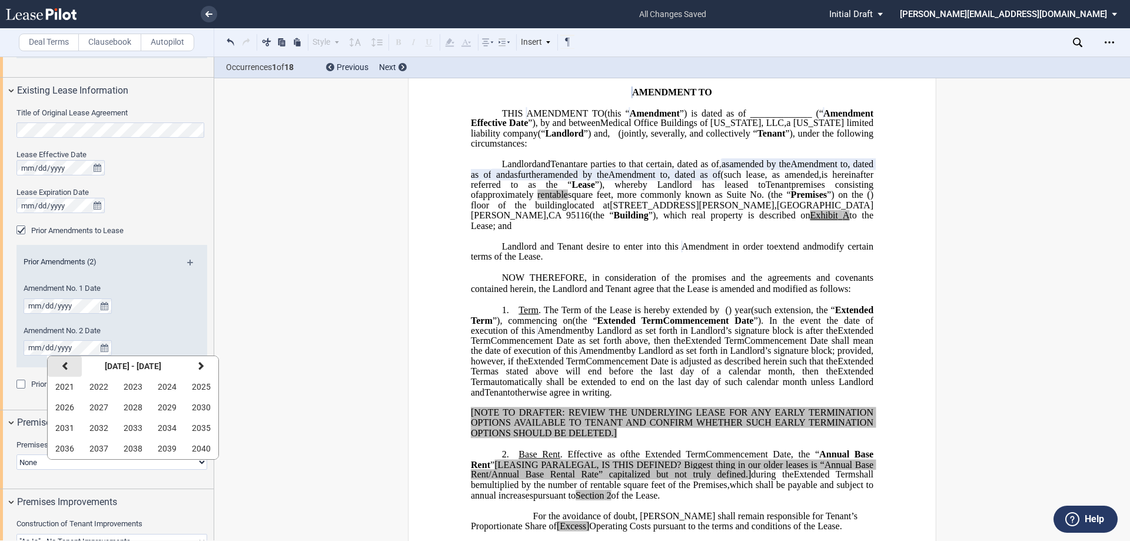
click at [68, 366] on button "previous" at bounding box center [65, 366] width 34 height 21
click at [173, 443] on button "2019" at bounding box center [167, 449] width 34 height 21
click at [118, 430] on span "August" at bounding box center [120, 427] width 26 height 9
click at [89, 456] on button "19" at bounding box center [84, 462] width 25 height 21
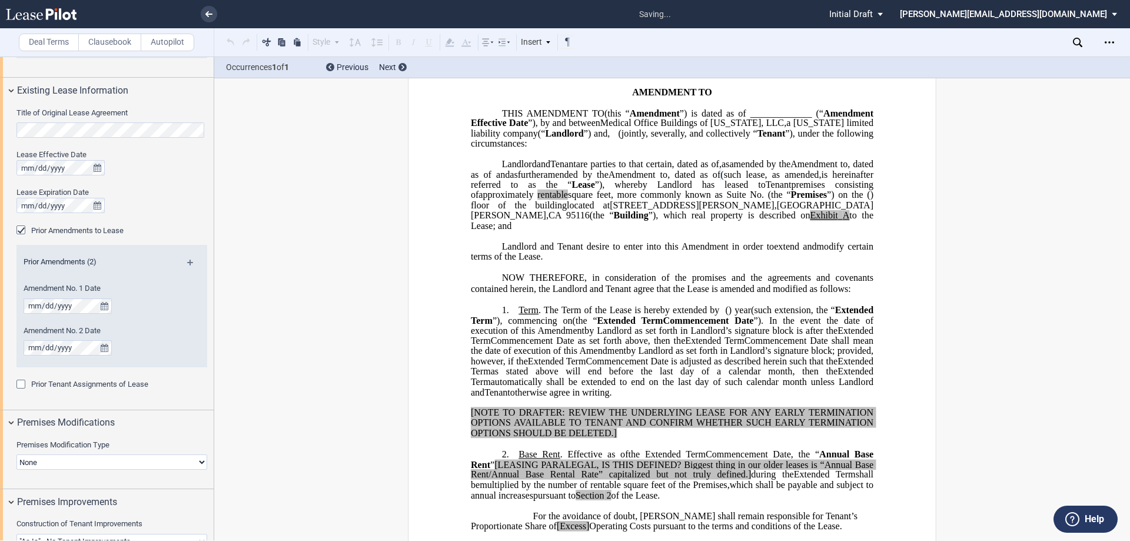
click at [188, 263] on md-icon at bounding box center [195, 267] width 16 height 14
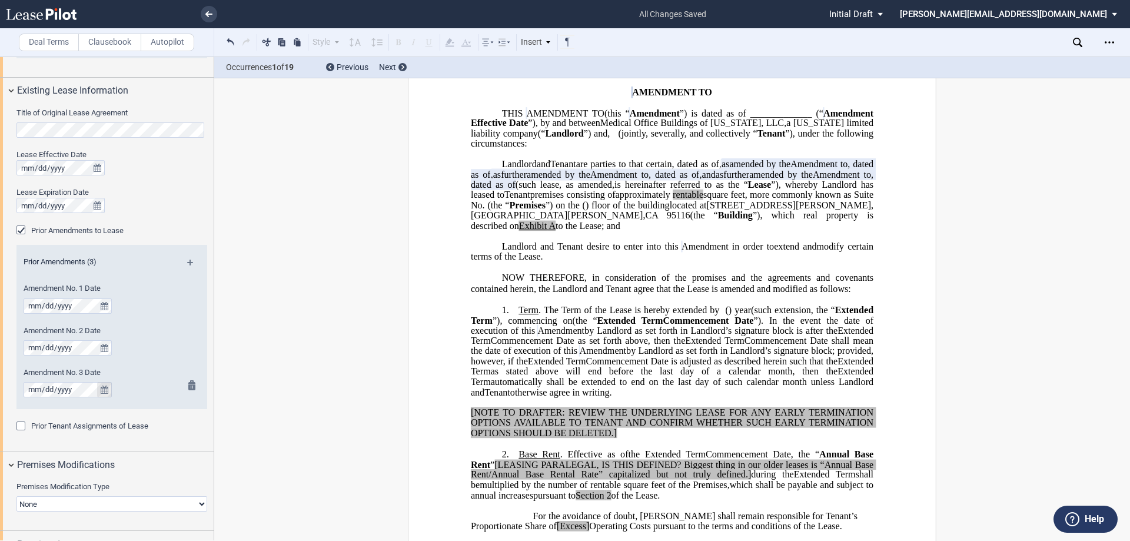
click at [105, 390] on icon "true" at bounding box center [105, 390] width 8 height 8
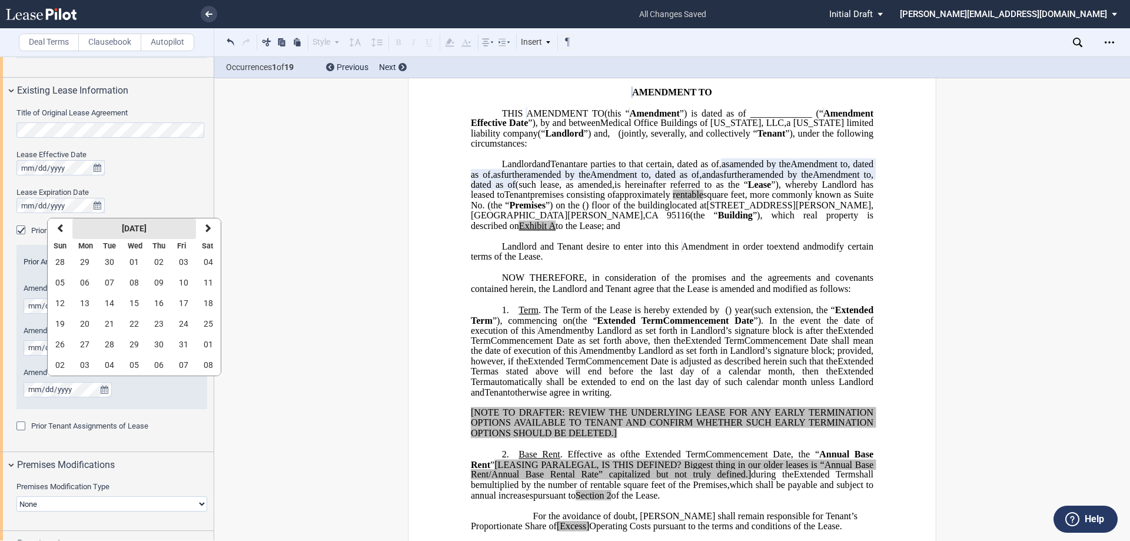
click at [140, 226] on strong "[DATE]" at bounding box center [134, 228] width 25 height 9
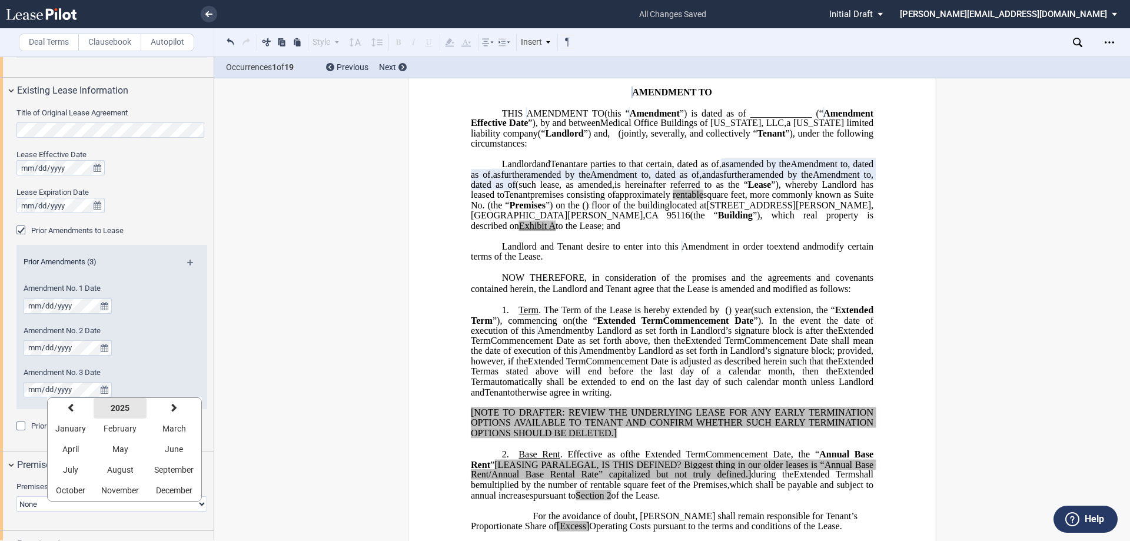
click at [108, 403] on button "2025" at bounding box center [120, 408] width 53 height 21
click at [72, 413] on button "previous" at bounding box center [65, 408] width 34 height 21
click at [207, 487] on span "2020" at bounding box center [201, 490] width 19 height 9
click at [169, 487] on span "December" at bounding box center [174, 490] width 36 height 9
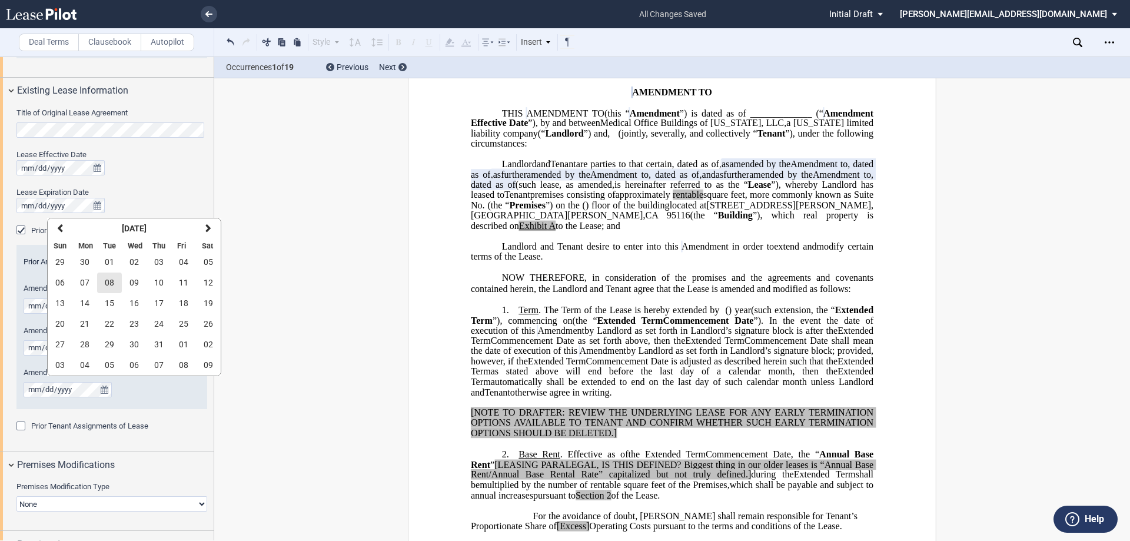
click at [112, 278] on span "08" at bounding box center [109, 282] width 9 height 9
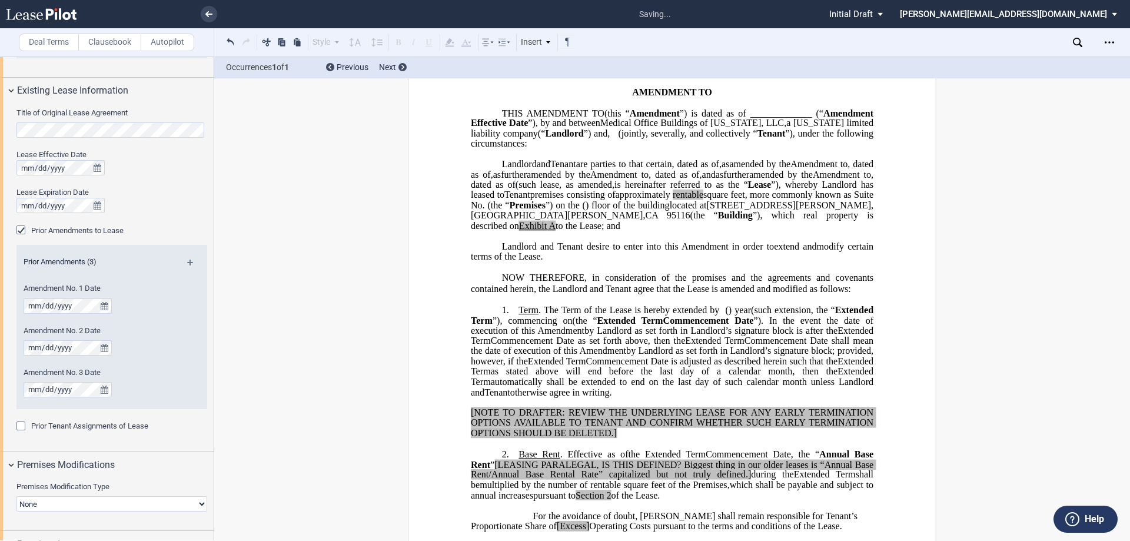
click at [188, 261] on md-icon at bounding box center [195, 267] width 16 height 14
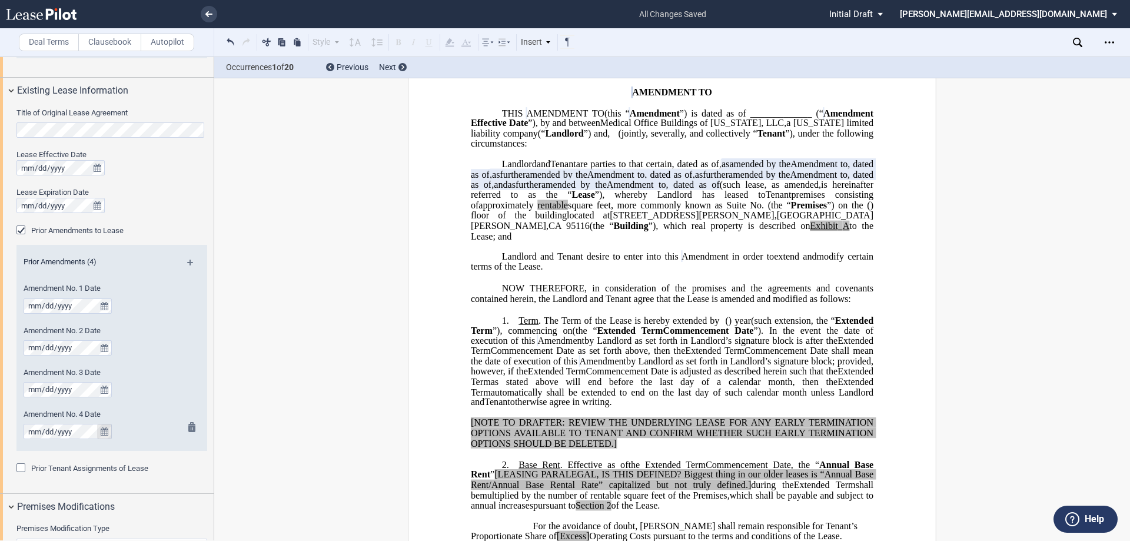
click at [106, 429] on icon "true" at bounding box center [105, 431] width 8 height 8
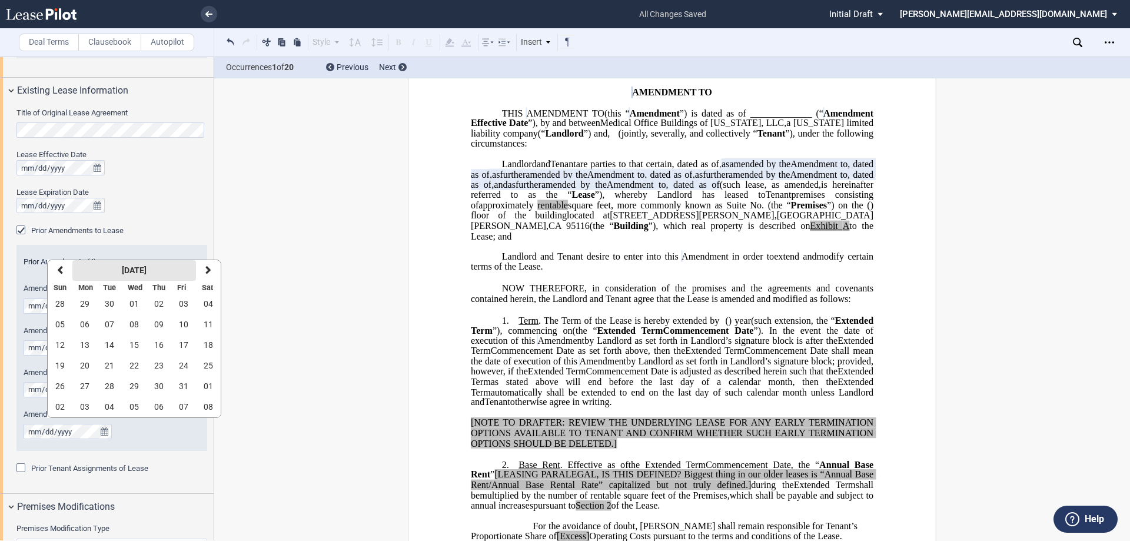
click at [125, 272] on strong "[DATE]" at bounding box center [134, 269] width 25 height 9
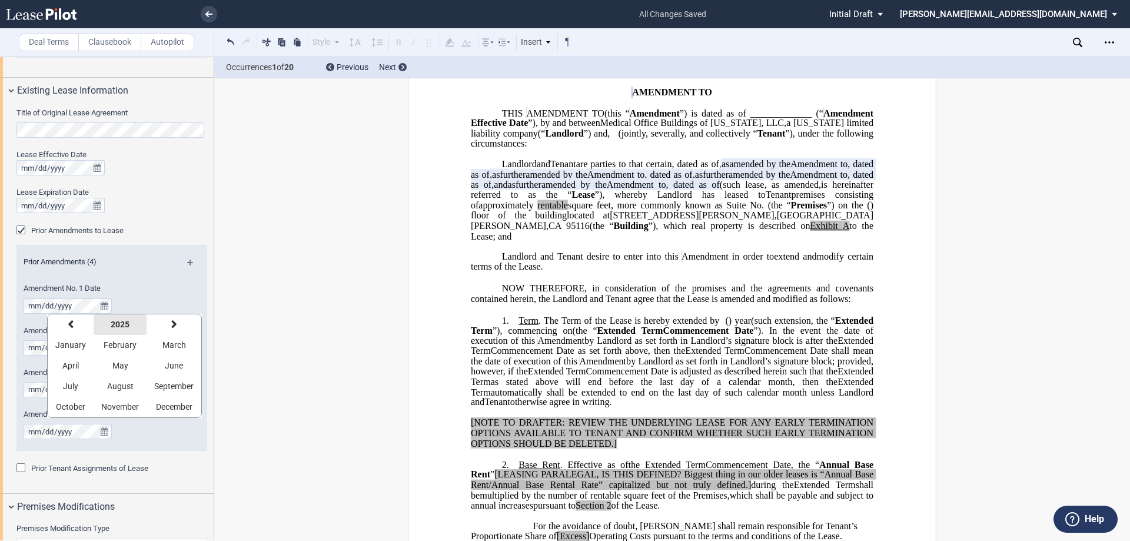
click at [114, 323] on strong "2025" at bounding box center [120, 324] width 19 height 9
click at [74, 343] on span "2021" at bounding box center [64, 344] width 19 height 9
click at [116, 406] on span "November" at bounding box center [120, 406] width 38 height 9
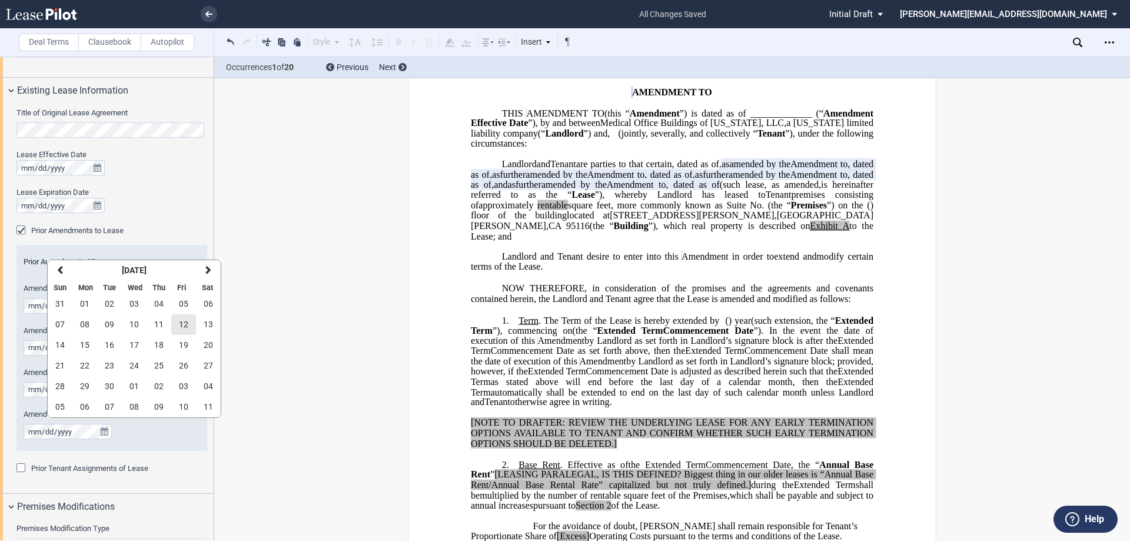
click at [188, 320] on button "12" at bounding box center [183, 324] width 25 height 21
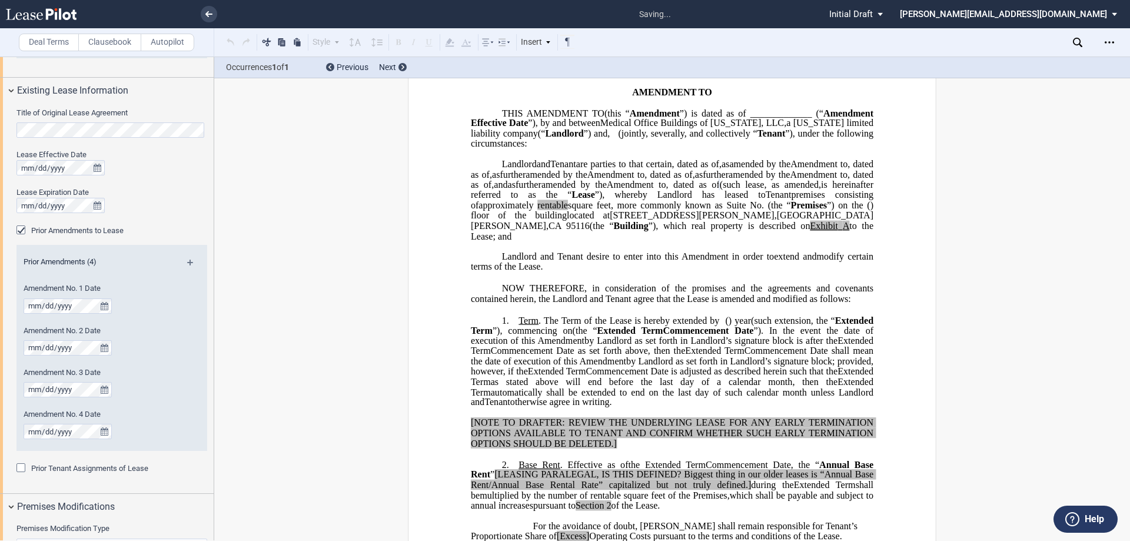
click at [188, 260] on md-icon at bounding box center [195, 267] width 16 height 14
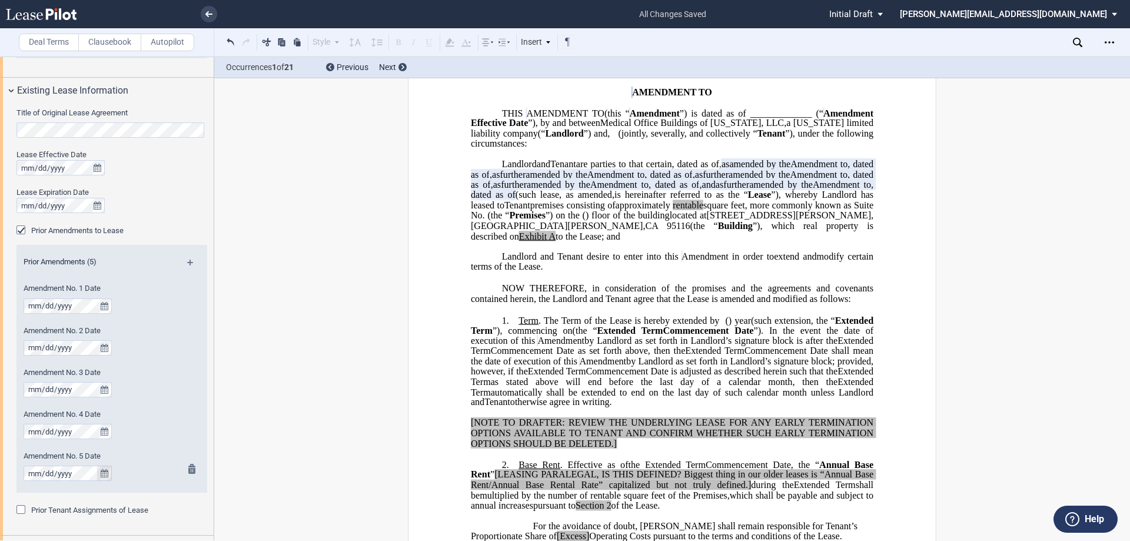
click at [102, 474] on icon "true" at bounding box center [105, 473] width 8 height 8
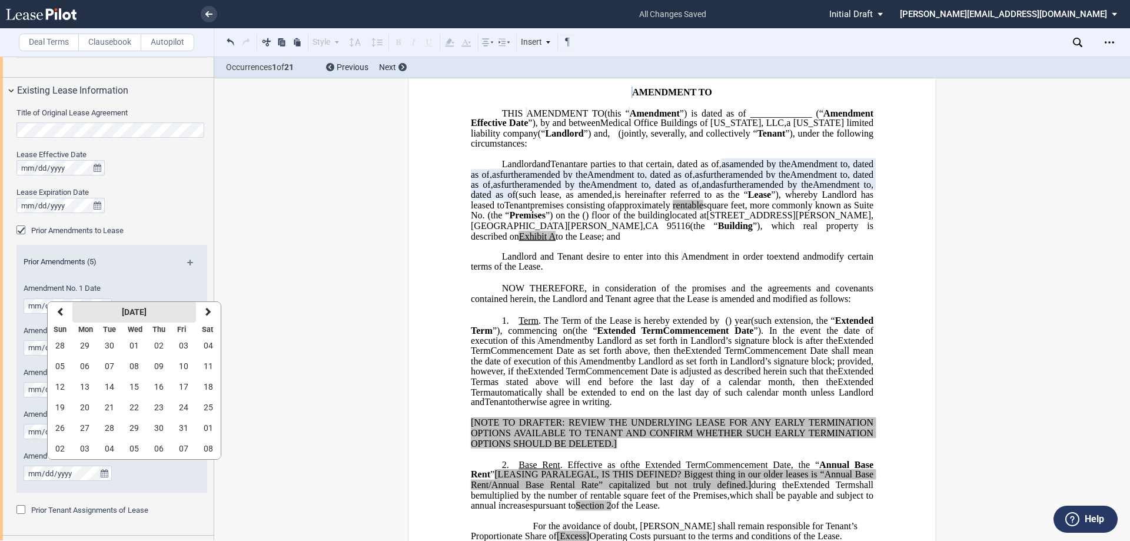
click at [142, 311] on strong "[DATE]" at bounding box center [134, 311] width 25 height 9
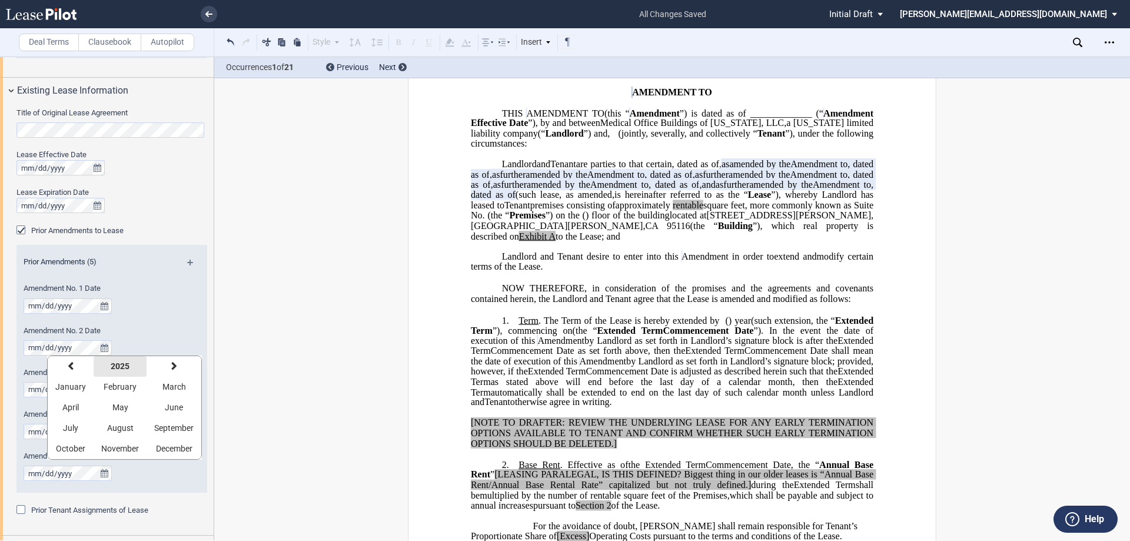
click at [126, 361] on button "2025" at bounding box center [120, 366] width 53 height 21
click at [95, 391] on span "2022" at bounding box center [98, 386] width 19 height 9
click at [114, 400] on button "May" at bounding box center [120, 407] width 53 height 21
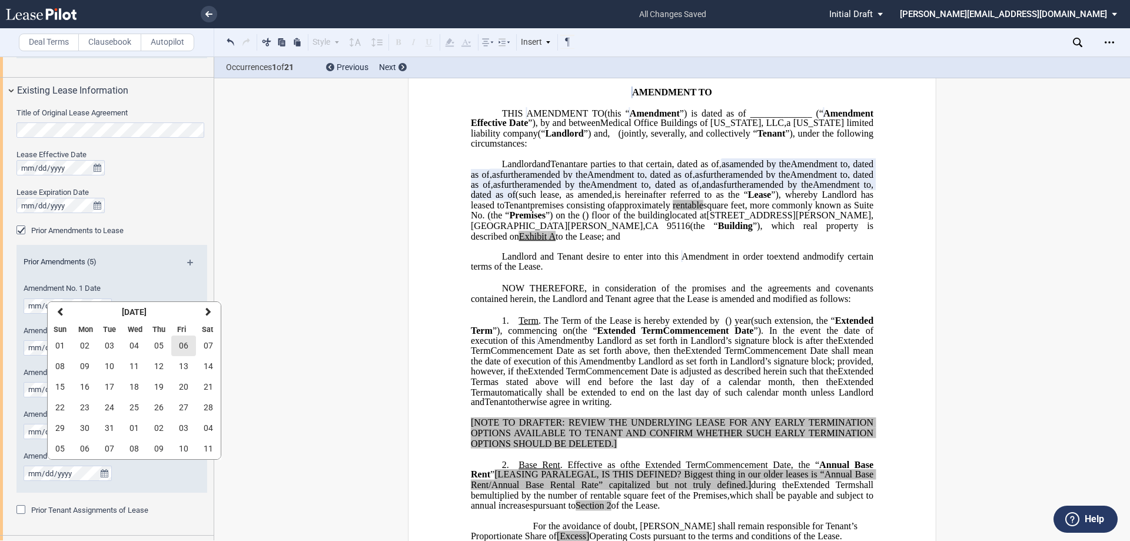
click at [180, 349] on span "06" at bounding box center [183, 345] width 9 height 9
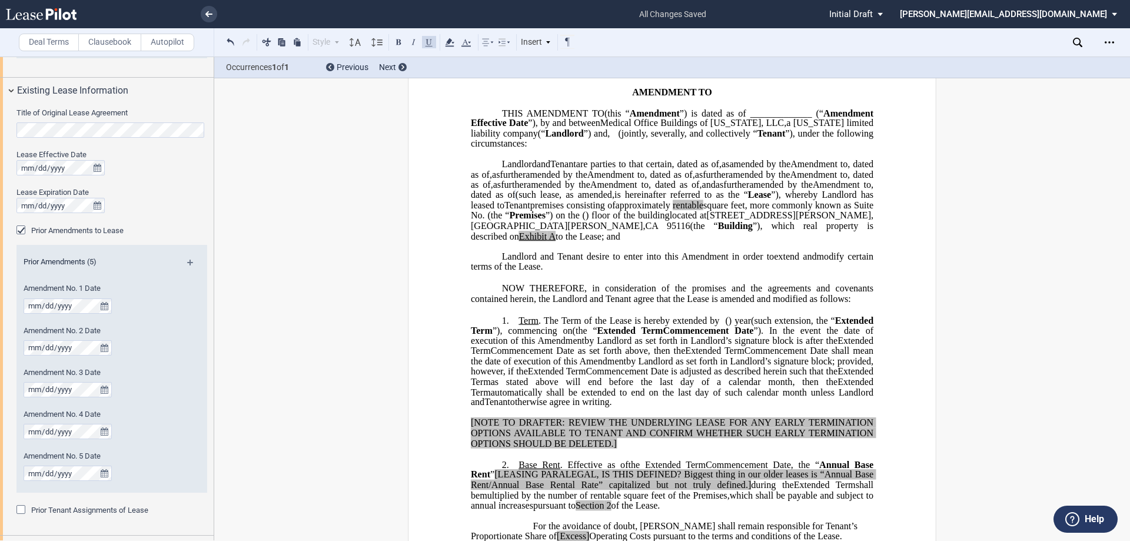
click at [695, 180] on span "," at bounding box center [694, 174] width 2 height 11
click at [703, 180] on span "as" at bounding box center [699, 174] width 8 height 11
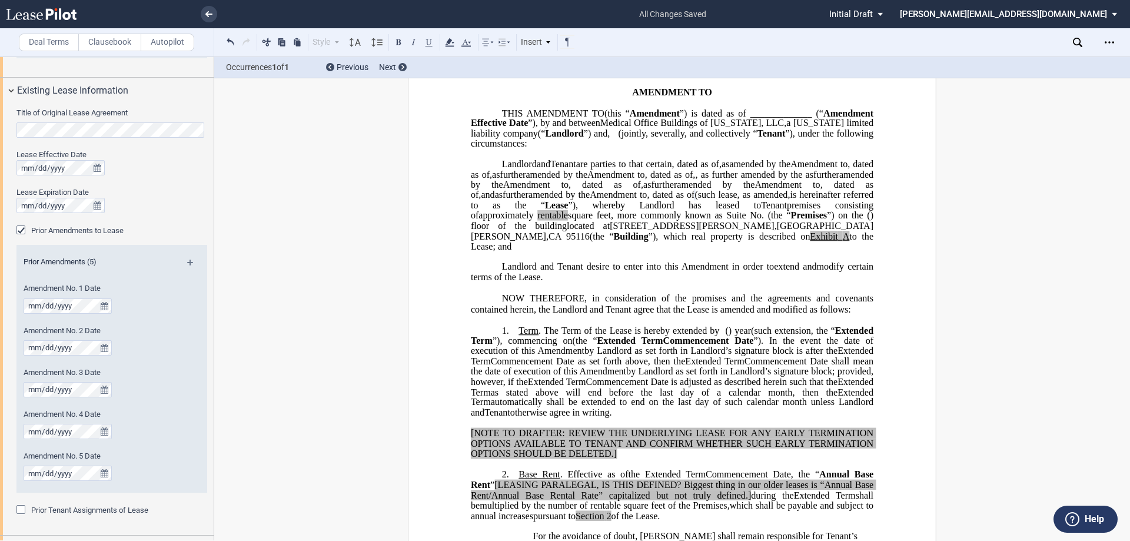
click at [814, 180] on span ", as further amended by the as" at bounding box center [754, 174] width 118 height 11
click at [710, 190] on span ", as further amended by the Rent Deferral Letter Agreement, dated as of [DATE],…" at bounding box center [673, 179] width 404 height 21
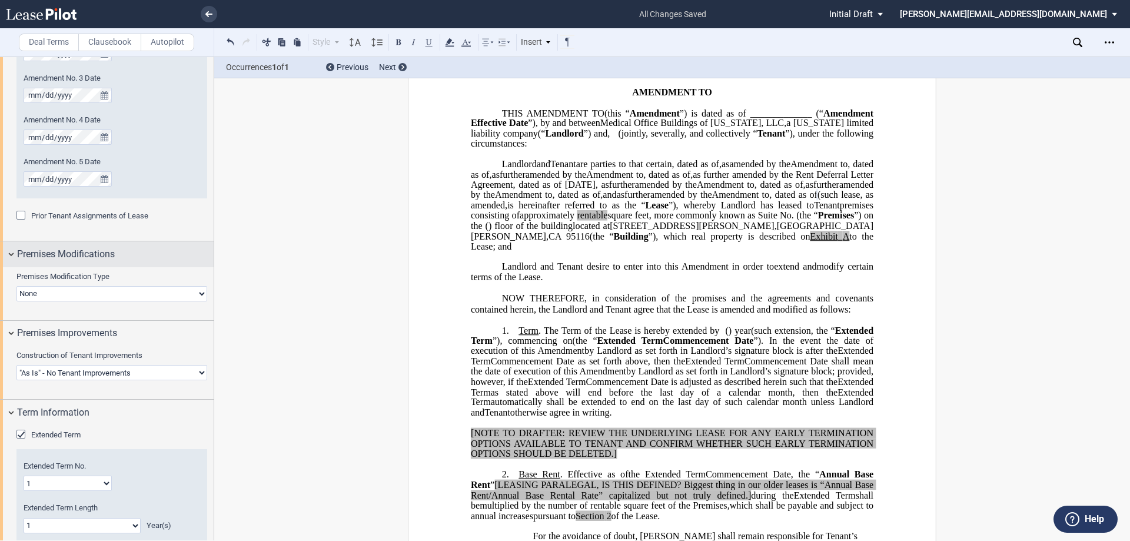
scroll to position [883, 0]
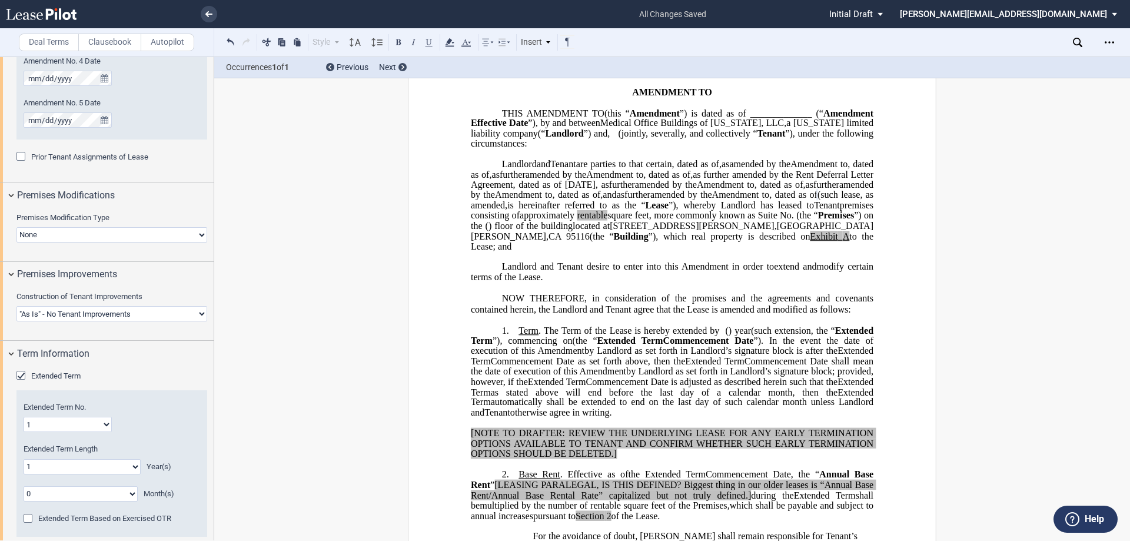
click at [663, 346] on span "Extended Term" at bounding box center [631, 341] width 66 height 11
click at [474, 346] on span "Extended Term" at bounding box center [673, 335] width 405 height 21
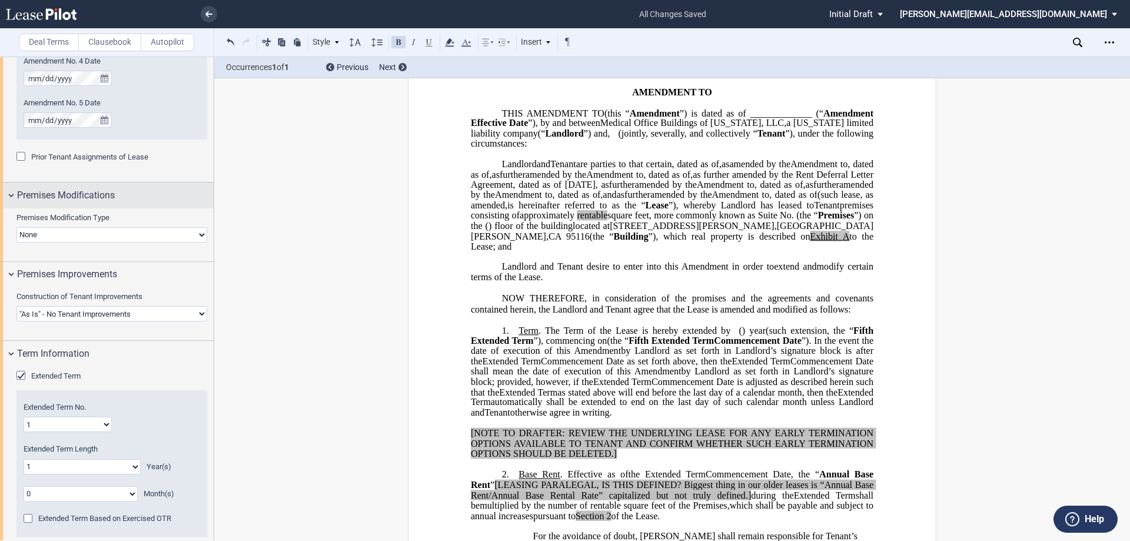
click at [15, 191] on div "Premises Modifications" at bounding box center [107, 194] width 214 height 25
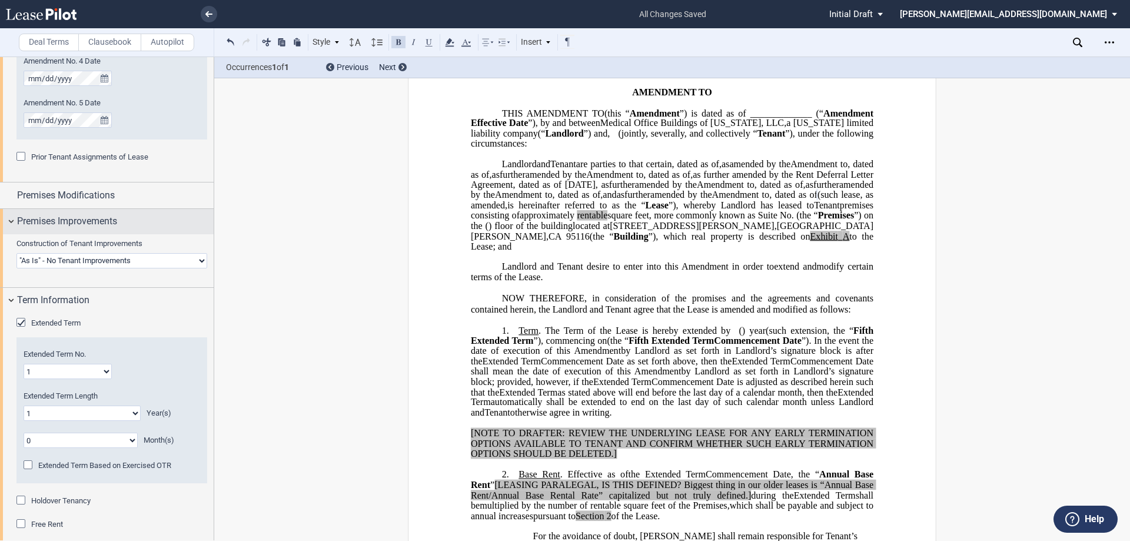
click at [11, 217] on div "Premises Improvements" at bounding box center [107, 221] width 214 height 25
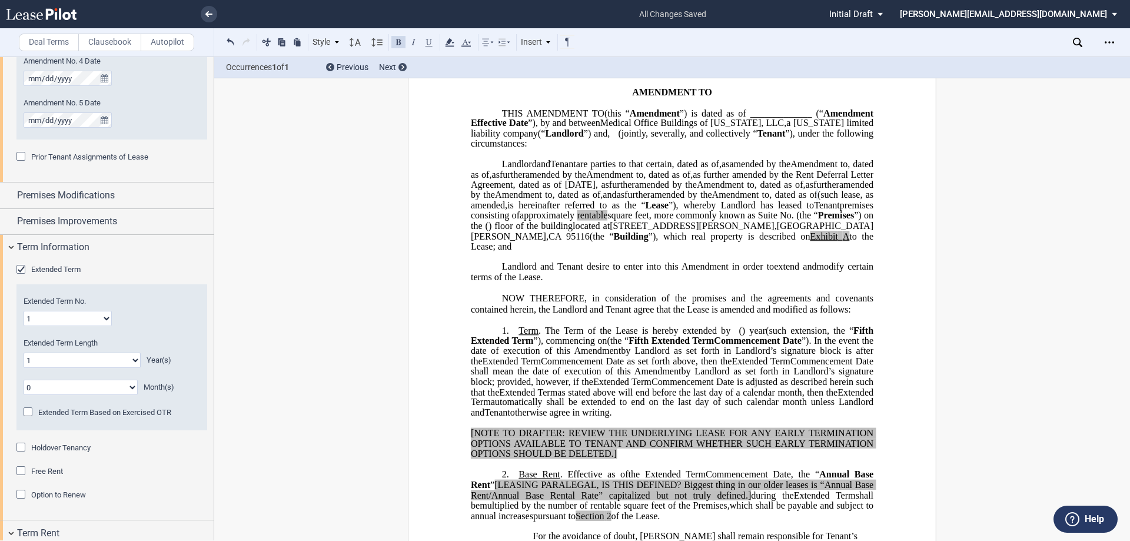
click at [61, 321] on select "1 2 3 4 5 6 7 8 9 10 11 12 13 14 15 16 17 18 19 20" at bounding box center [68, 318] width 88 height 15
select select "number:5"
click at [24, 311] on select "1 2 3 4 5 6 7 8 9 10 11 12 13 14 15 16 17 18 19 20" at bounding box center [68, 318] width 88 height 15
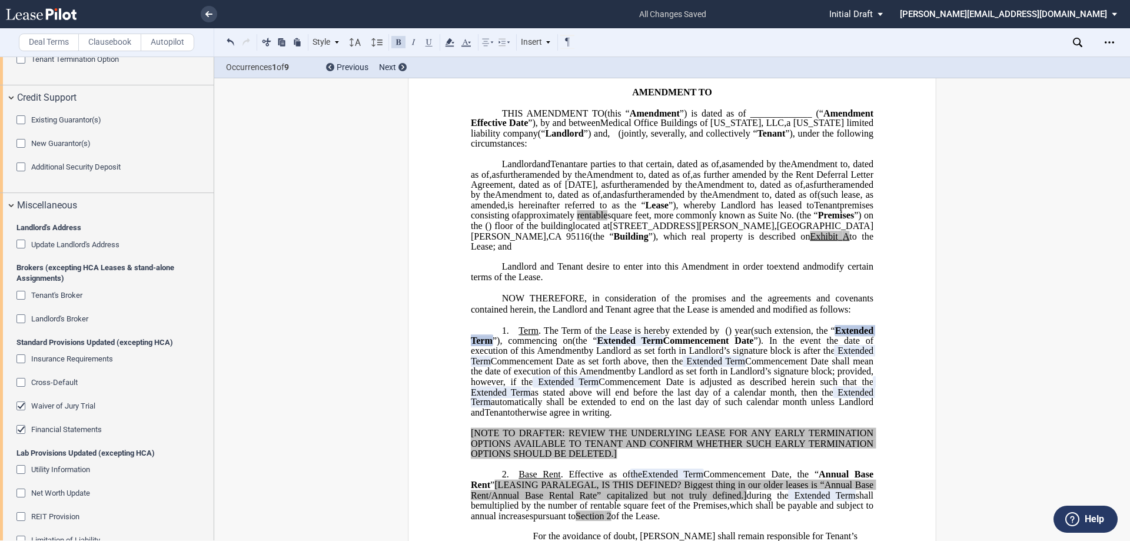
scroll to position [1648, 0]
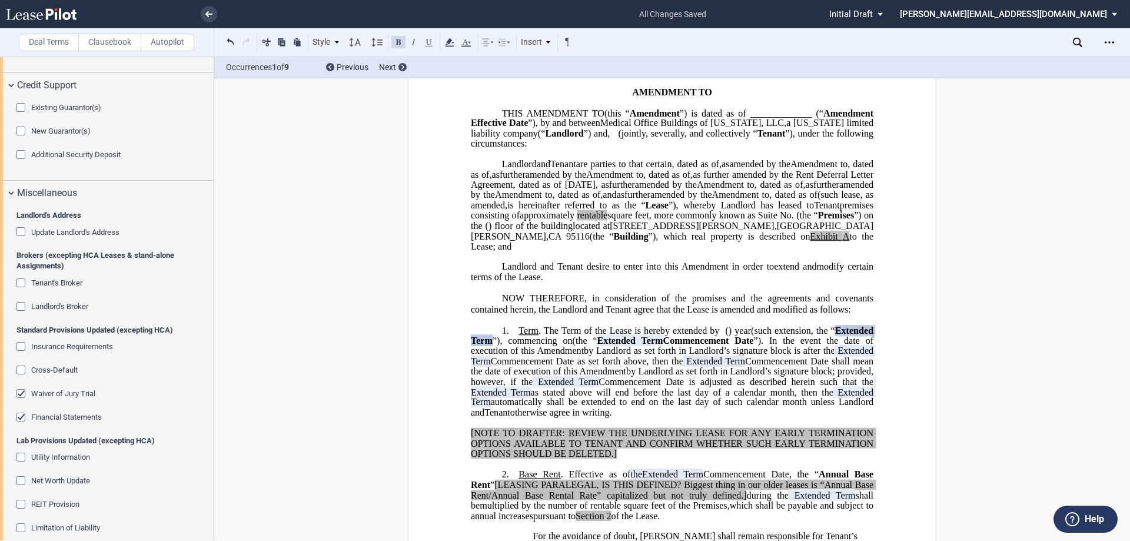
click at [19, 308] on div "Landlord's Broker" at bounding box center [22, 308] width 12 height 12
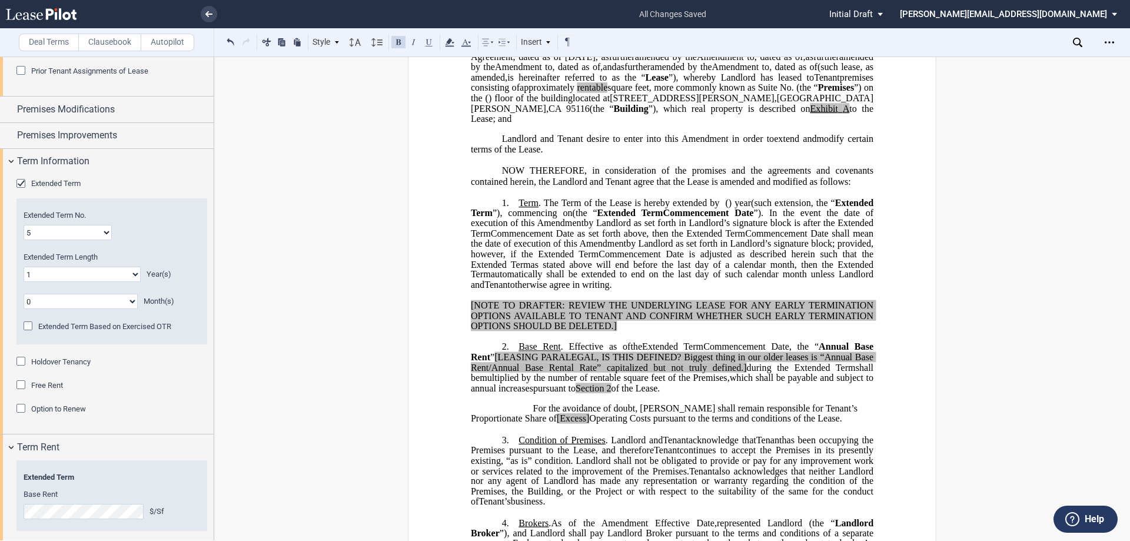
scroll to position [175, 0]
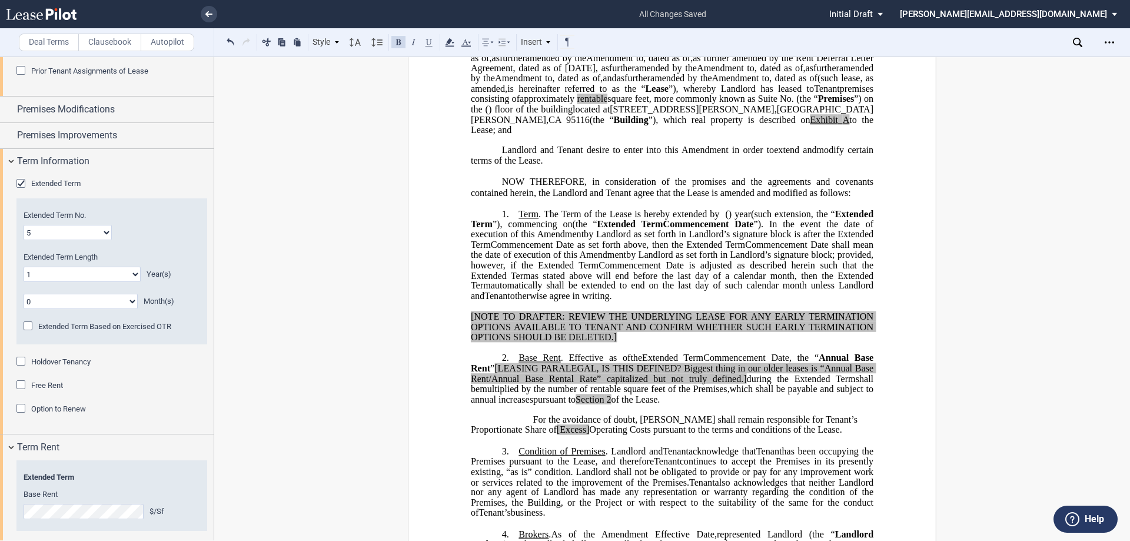
click at [26, 327] on div "Extended Term Based on Exercised OTR" at bounding box center [30, 327] width 12 height 12
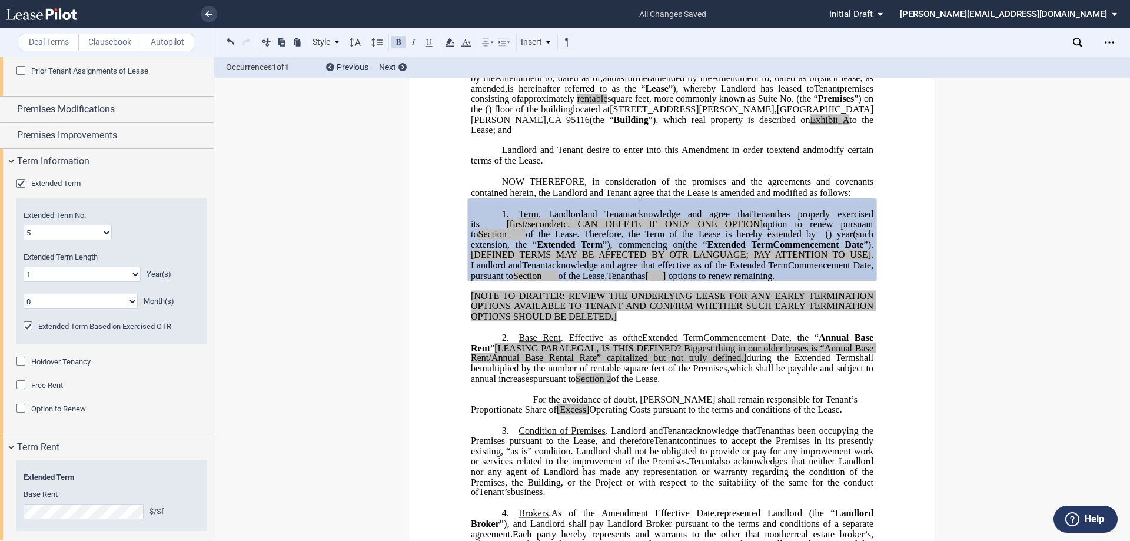
click at [26, 327] on div "Extended Term Based on Exercised OTR" at bounding box center [30, 327] width 12 height 12
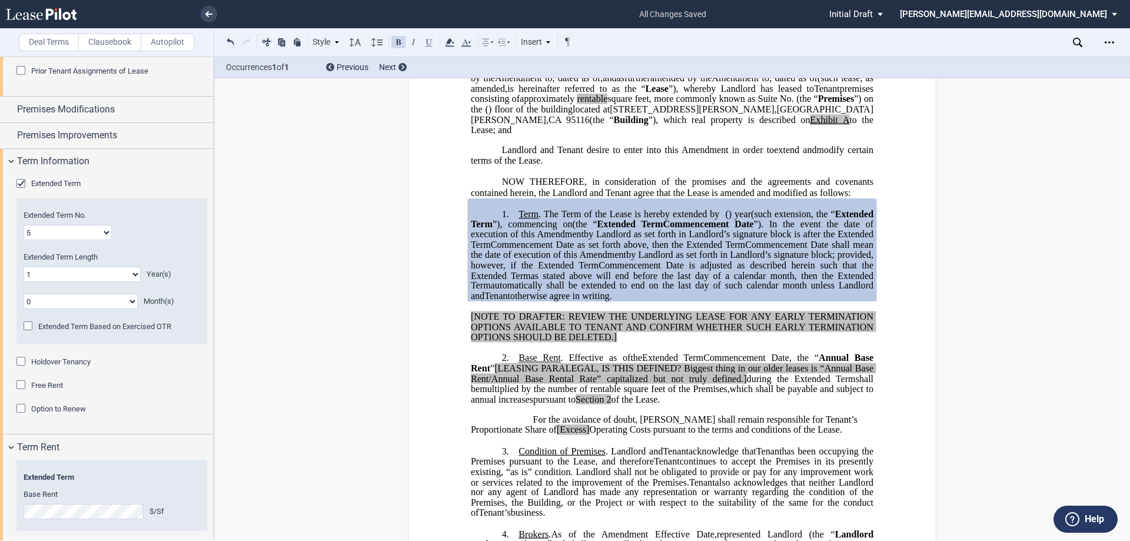
click at [23, 407] on div "Option to Renew" at bounding box center [22, 410] width 12 height 12
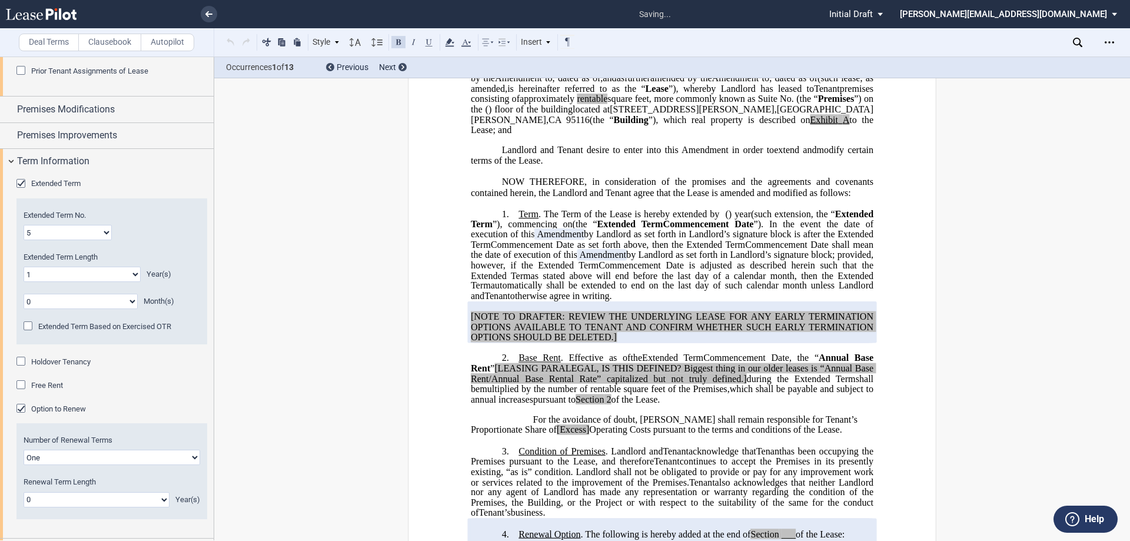
click at [23, 409] on div "Option to Renew" at bounding box center [22, 410] width 12 height 12
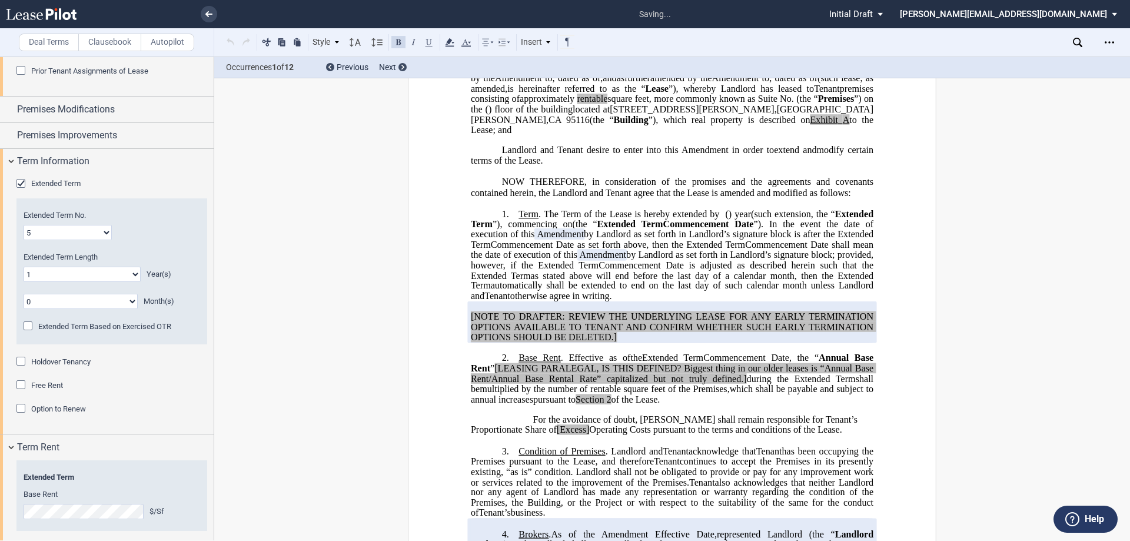
click at [23, 409] on div "Option to Renew" at bounding box center [22, 410] width 12 height 12
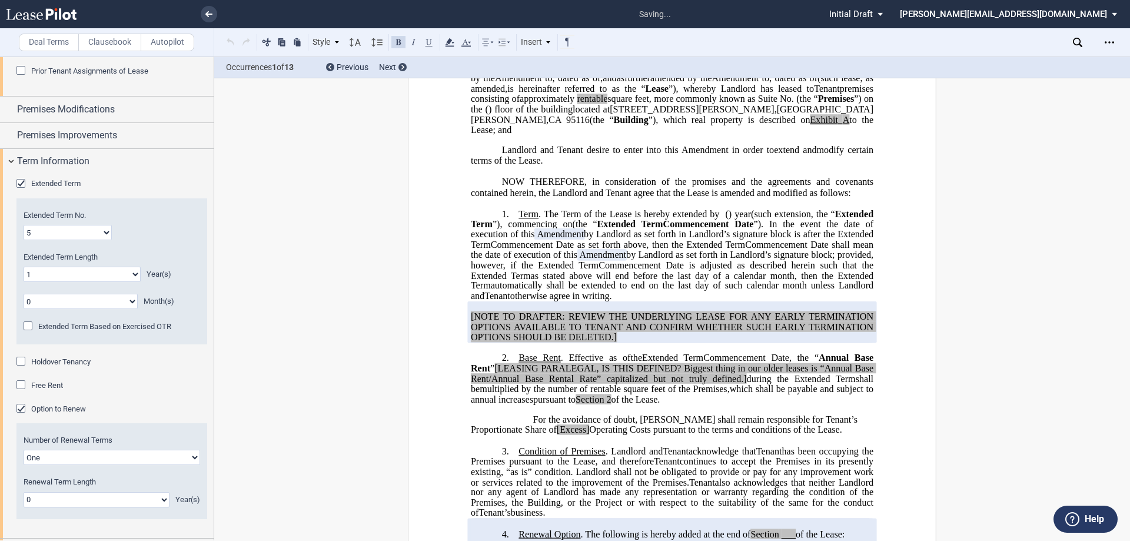
click at [23, 409] on div "Option to Renew" at bounding box center [22, 410] width 12 height 12
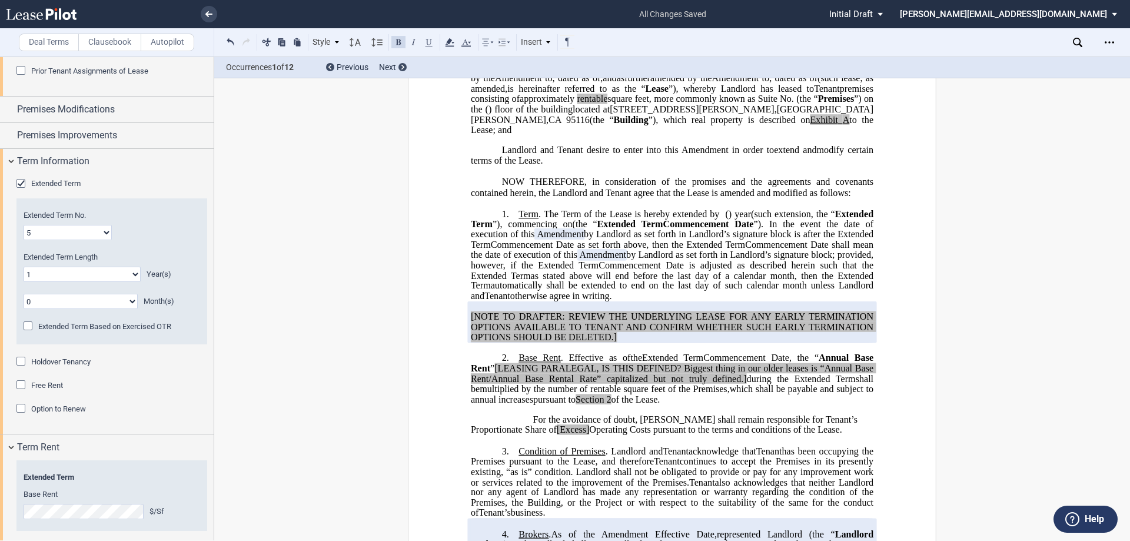
click at [573, 230] on span "”), commencing on" at bounding box center [533, 224] width 80 height 11
click at [92, 279] on select "0 1 2 3 4 5 6 7 8 9 10 11 12 13 14 15 16 17 18 19 20" at bounding box center [82, 274] width 117 height 15
select select "number:2"
click at [24, 267] on select "0 1 2 3 4 5 6 7 8 9 10 11 12 13 14 15 16 17 18 19 20" at bounding box center [82, 274] width 117 height 15
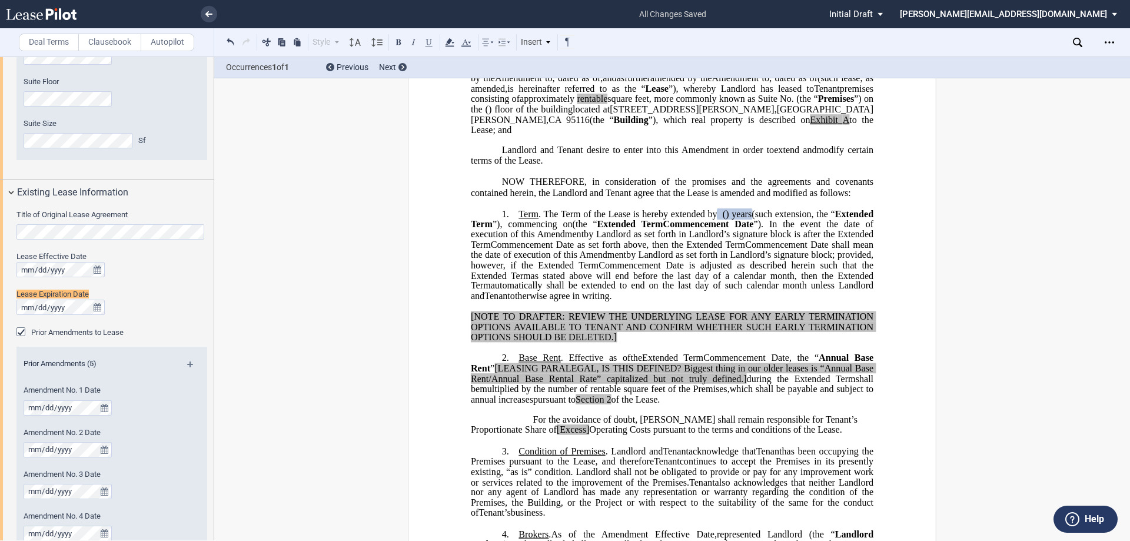
scroll to position [424, 0]
click at [98, 311] on icon "true" at bounding box center [98, 311] width 8 height 8
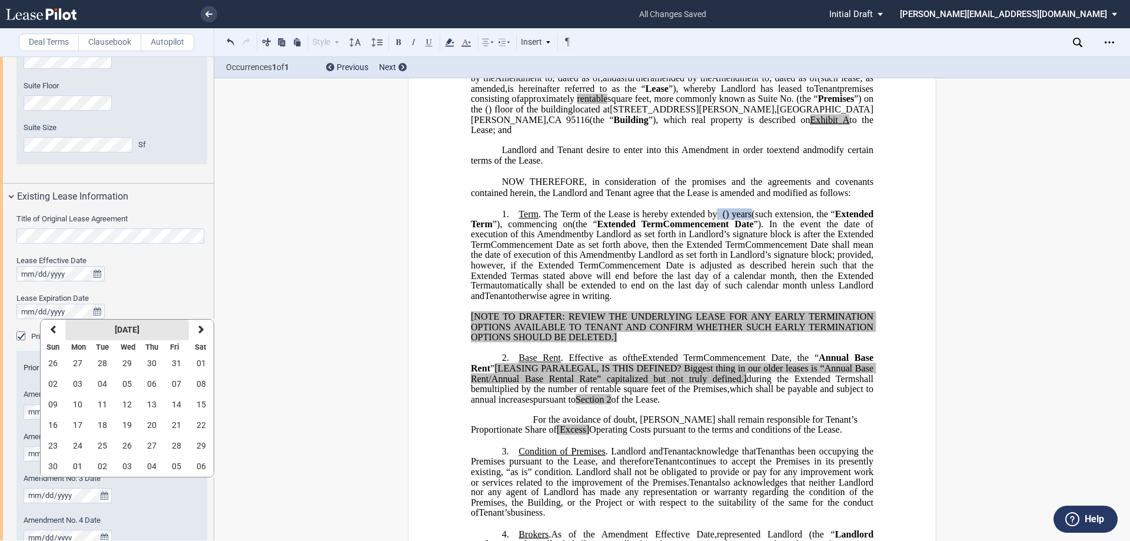
click at [140, 331] on strong "[DATE]" at bounding box center [127, 329] width 25 height 9
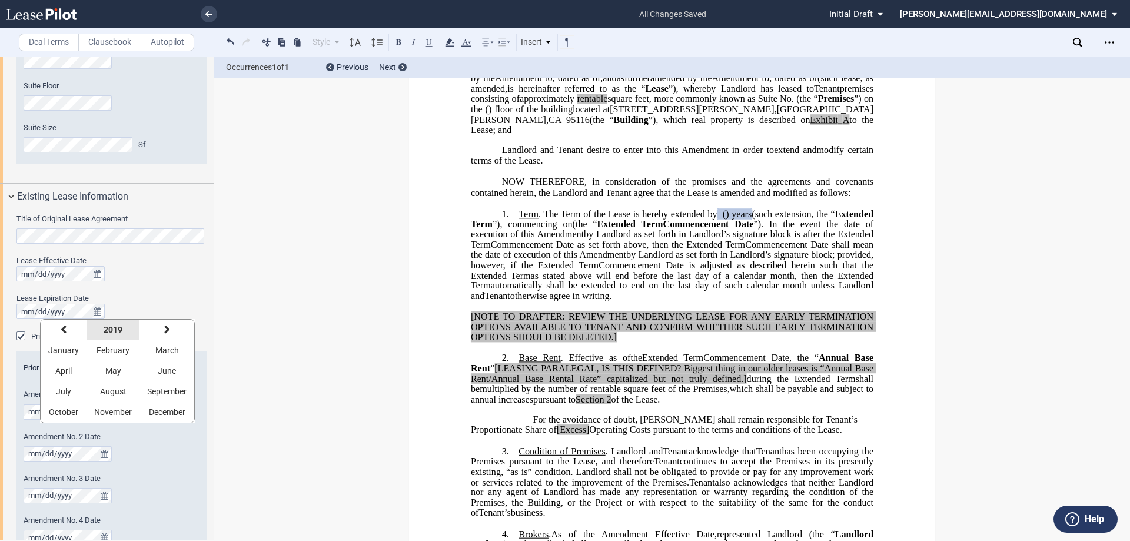
click at [106, 328] on strong "2019" at bounding box center [113, 329] width 19 height 9
click at [197, 335] on button "next" at bounding box center [194, 330] width 34 height 21
click at [185, 350] on span "2025" at bounding box center [194, 350] width 19 height 9
click at [170, 372] on span "June" at bounding box center [167, 370] width 18 height 9
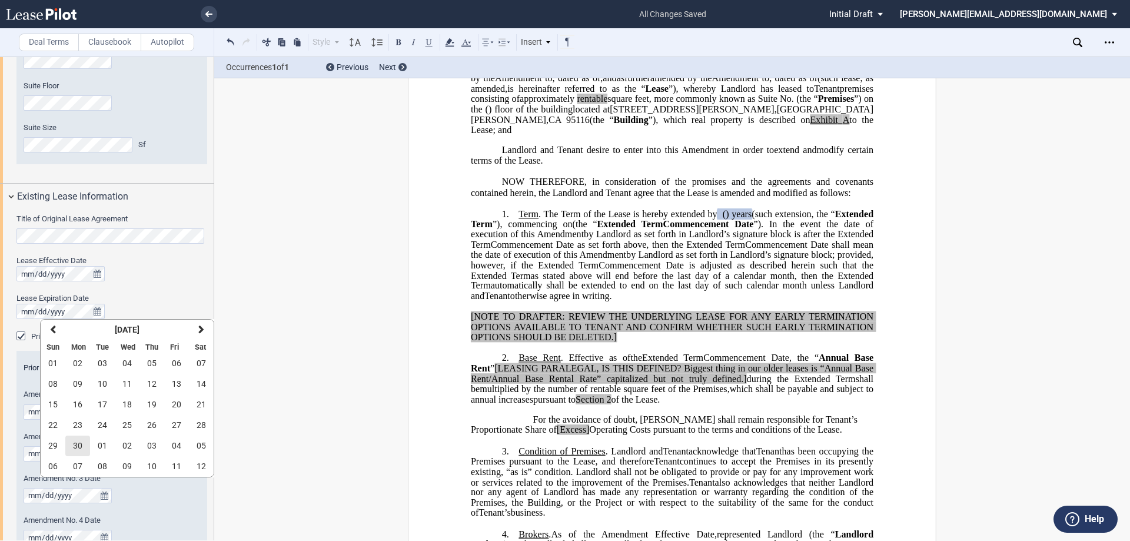
click at [81, 442] on span "30" at bounding box center [77, 445] width 9 height 9
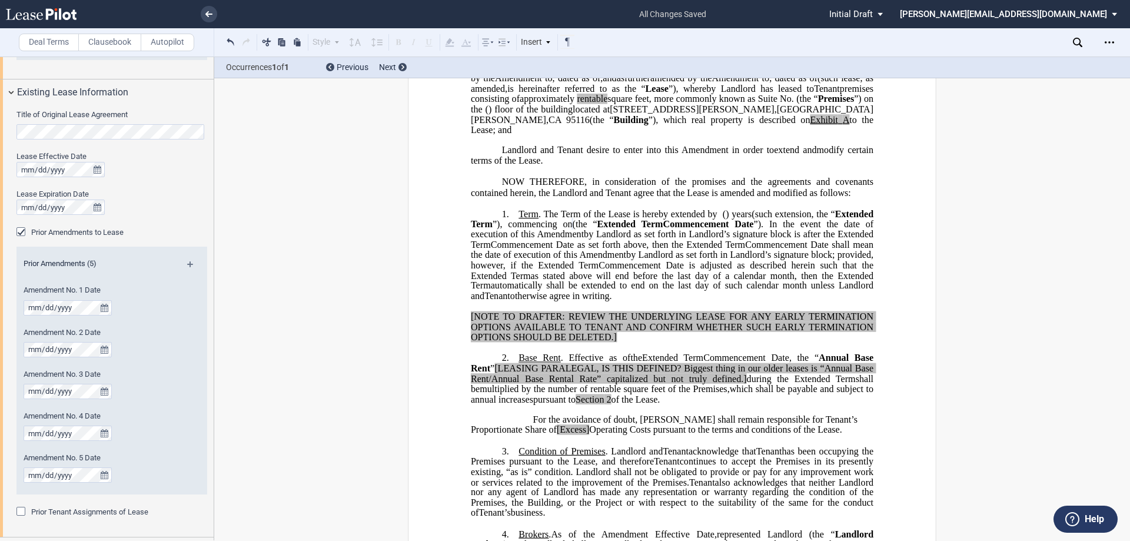
scroll to position [483, 0]
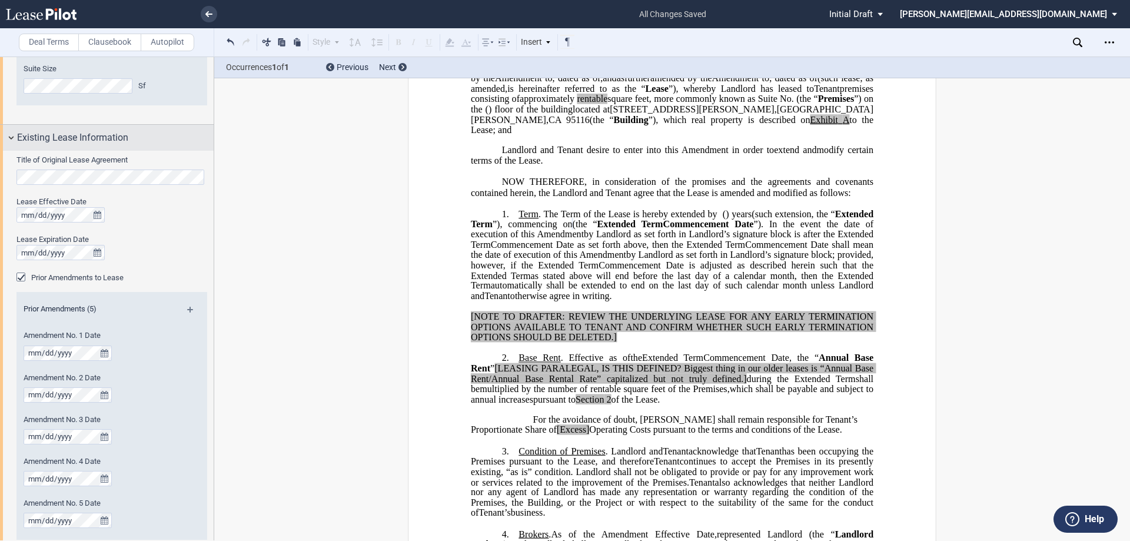
click at [12, 137] on div "Existing Lease Information" at bounding box center [107, 137] width 214 height 25
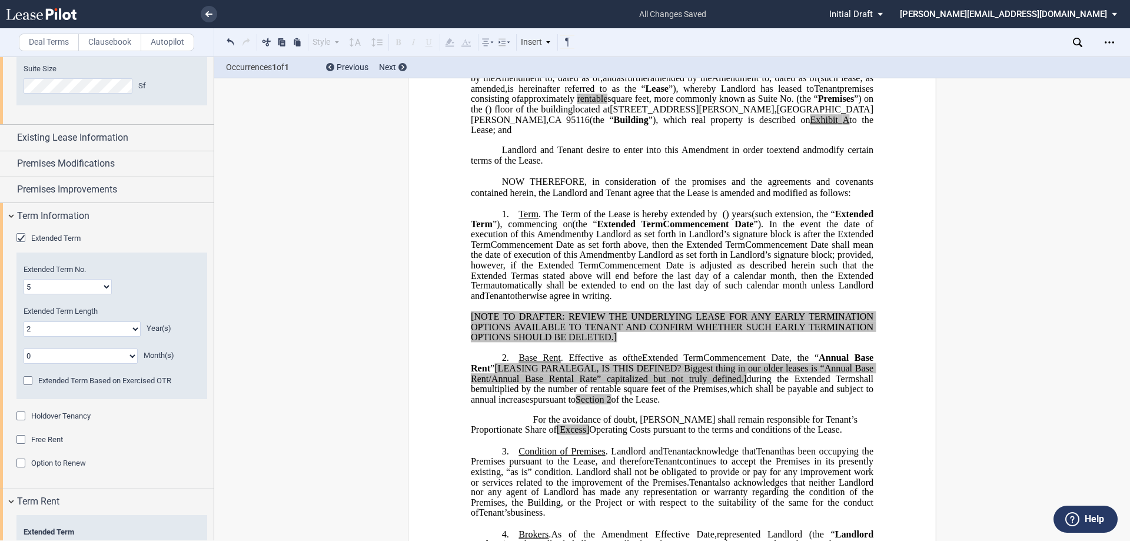
click at [19, 416] on div "Holdover Tenancy" at bounding box center [22, 417] width 12 height 12
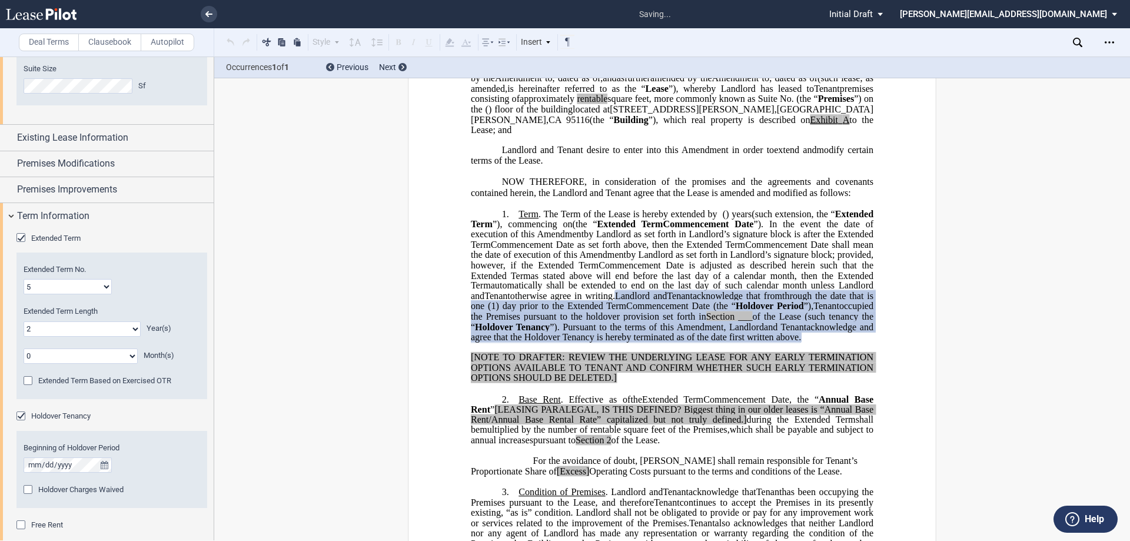
click at [19, 416] on div "Holdover Tenancy" at bounding box center [22, 417] width 12 height 12
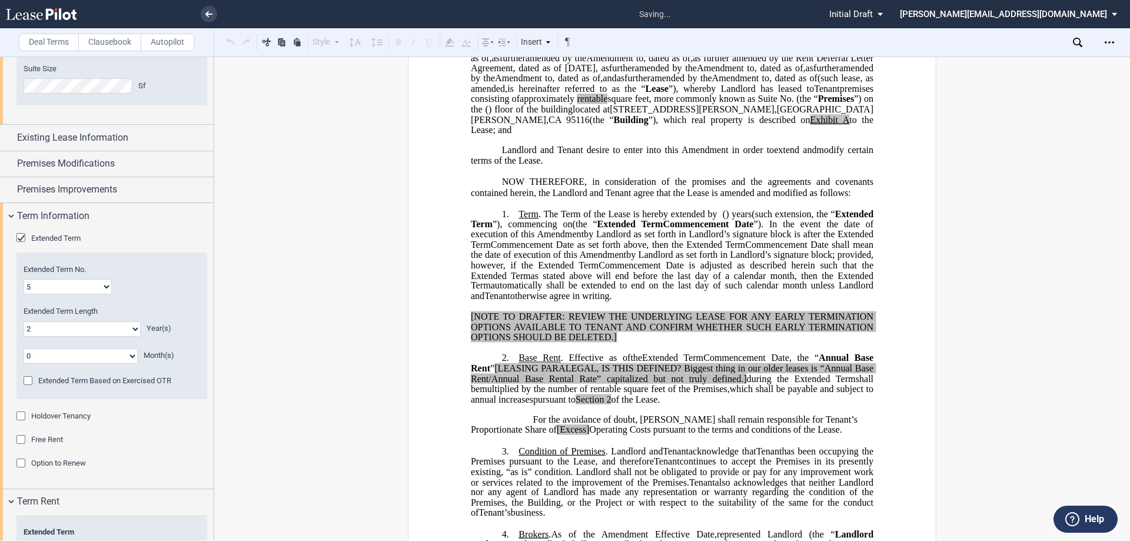
click at [22, 437] on div "Free Rent" at bounding box center [22, 441] width 12 height 12
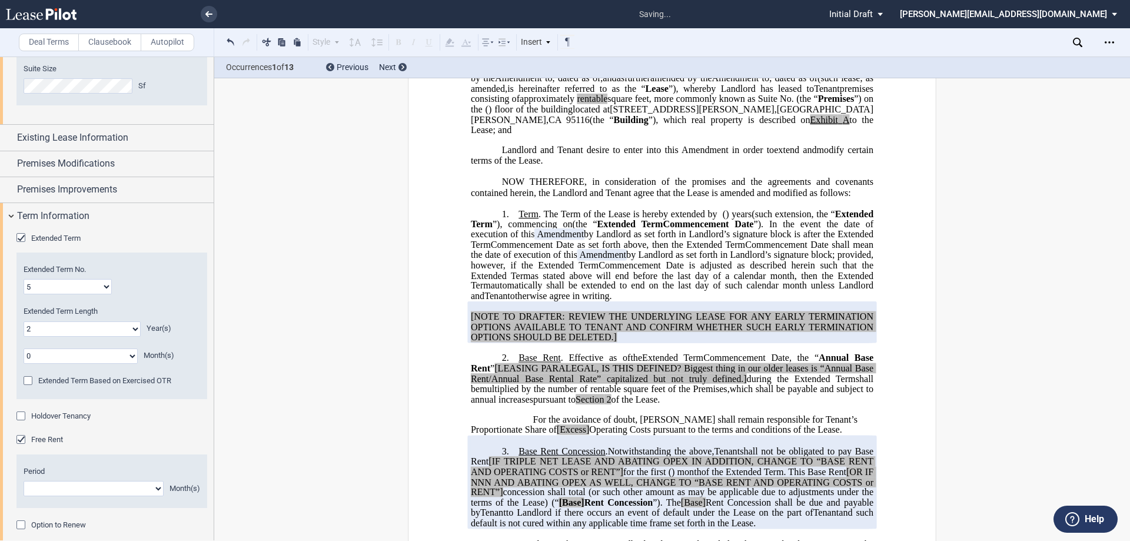
click at [26, 437] on div "Free Rent" at bounding box center [22, 441] width 12 height 12
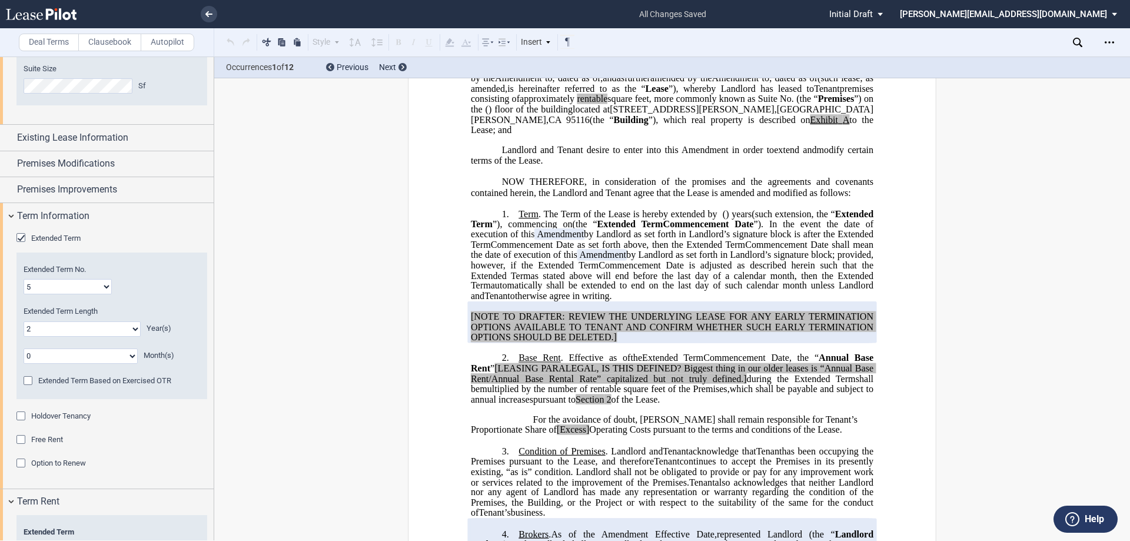
click at [22, 464] on div "Option to Renew" at bounding box center [22, 465] width 12 height 12
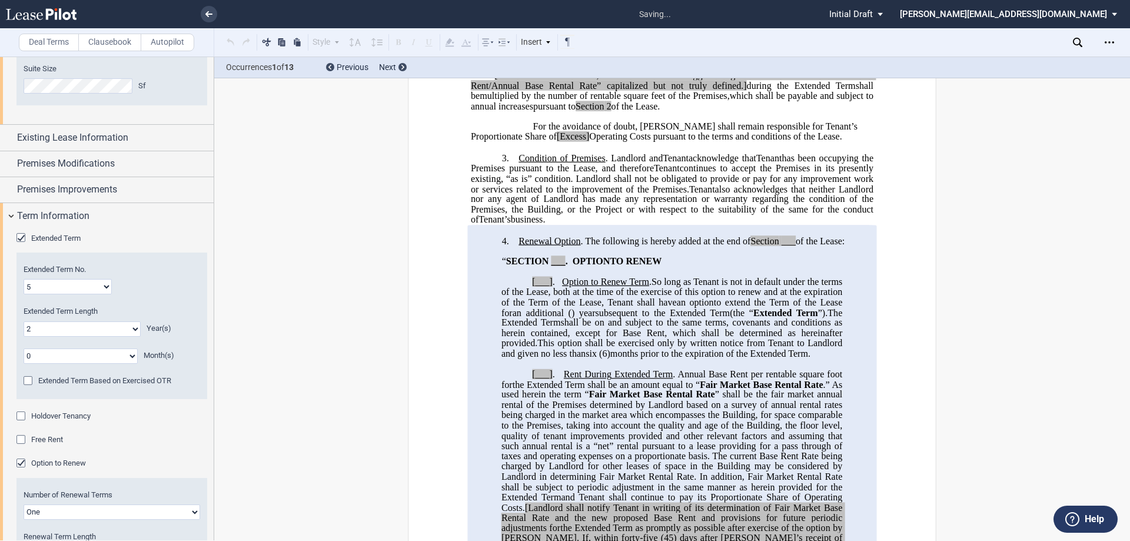
scroll to position [529, 0]
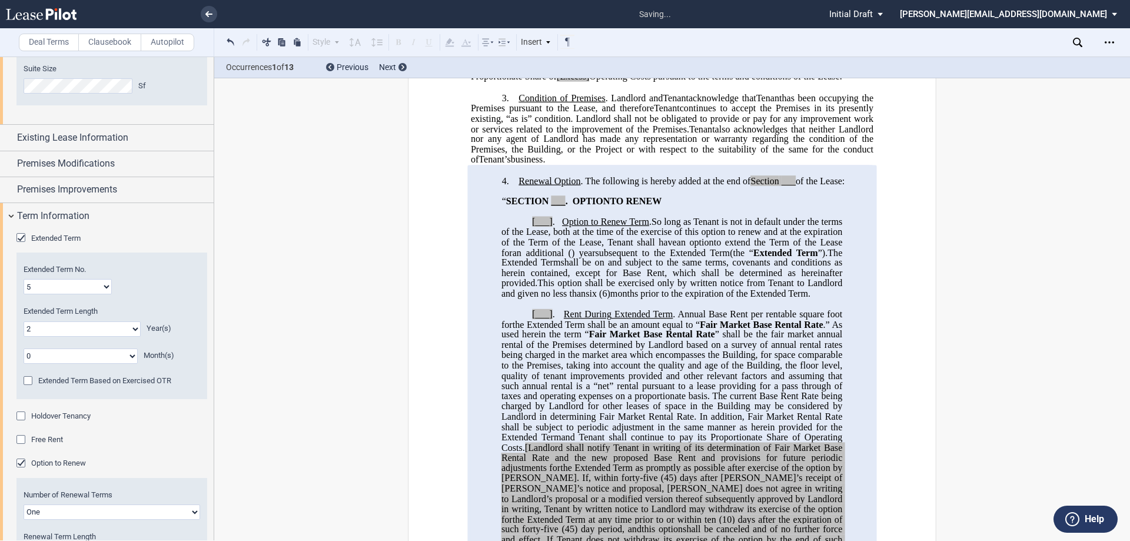
click at [18, 462] on div "Option to Renew" at bounding box center [22, 465] width 12 height 12
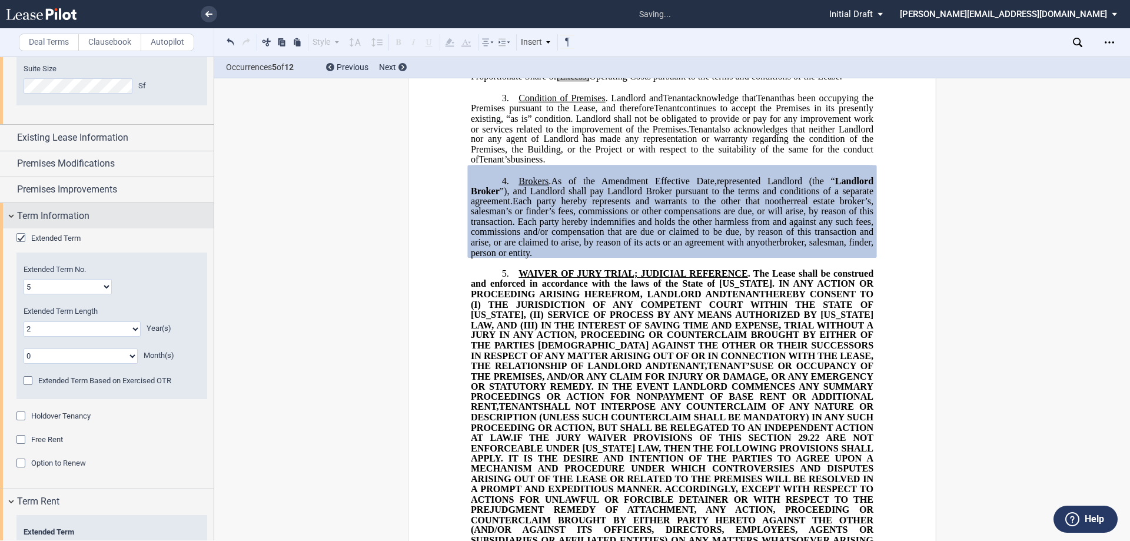
click at [12, 216] on div "Term Information" at bounding box center [107, 215] width 214 height 25
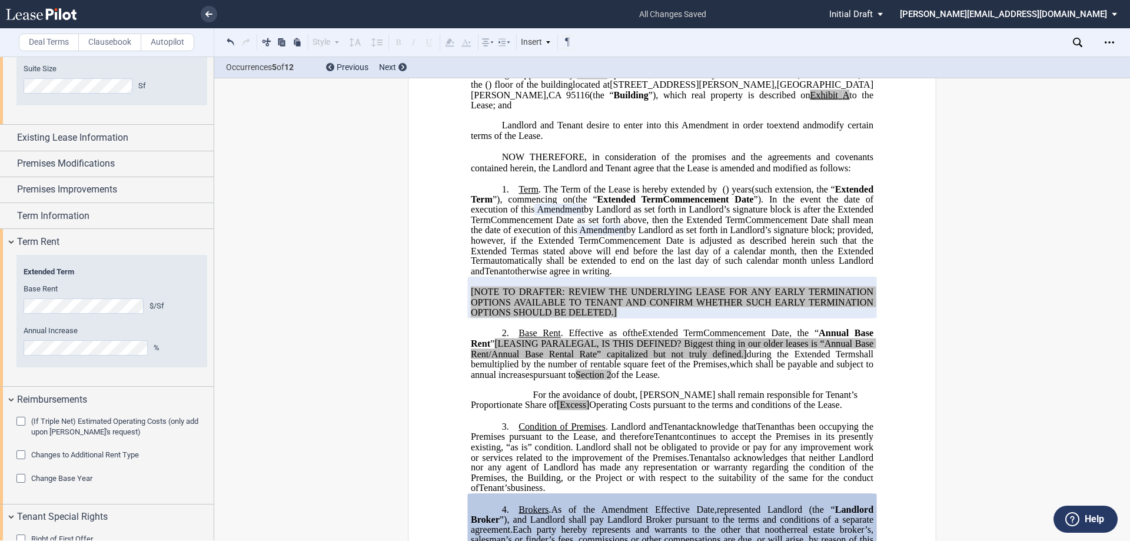
scroll to position [353, 0]
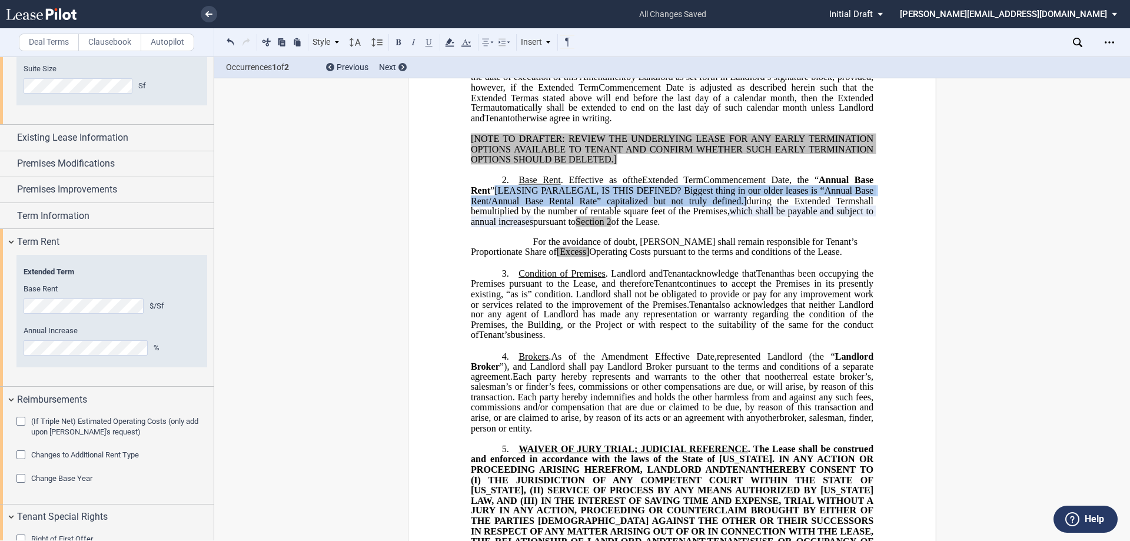
drag, startPoint x: 723, startPoint y: 275, endPoint x: 494, endPoint y: 263, distance: 229.3
click at [494, 205] on span ", the “ Annual Base Rent ” [LEASING PARALEGAL, IS THIS DEFINED? Biggest thing i…" at bounding box center [673, 190] width 405 height 31
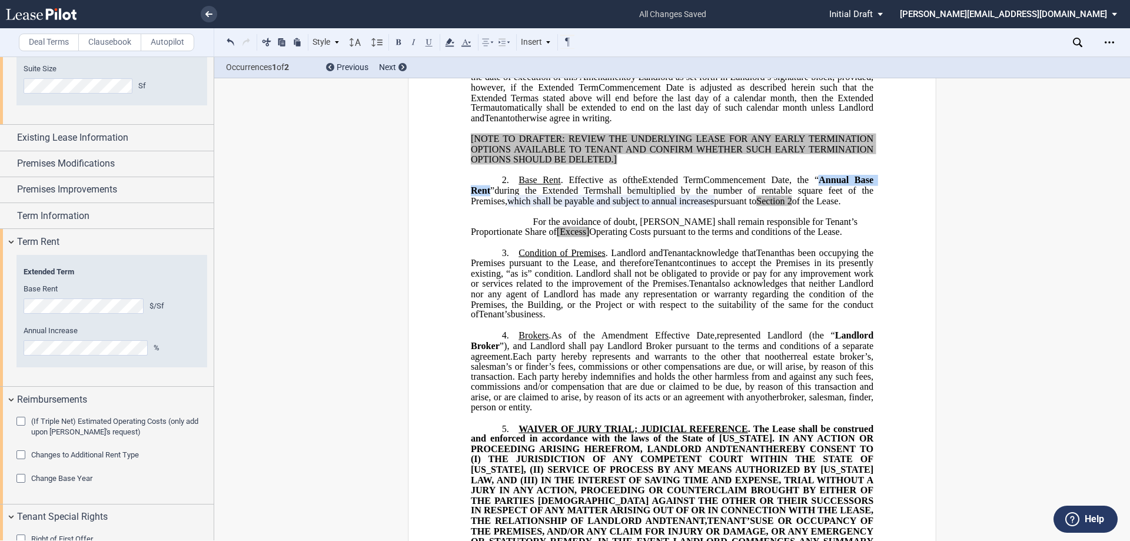
drag, startPoint x: 487, startPoint y: 261, endPoint x: 821, endPoint y: 248, distance: 334.6
click at [821, 195] on span ", the “ Annual Base Rent ” during the" at bounding box center [673, 185] width 405 height 21
click at [495, 206] on span "multiplied by the number of rentable square feet of the Premises," at bounding box center [673, 195] width 405 height 21
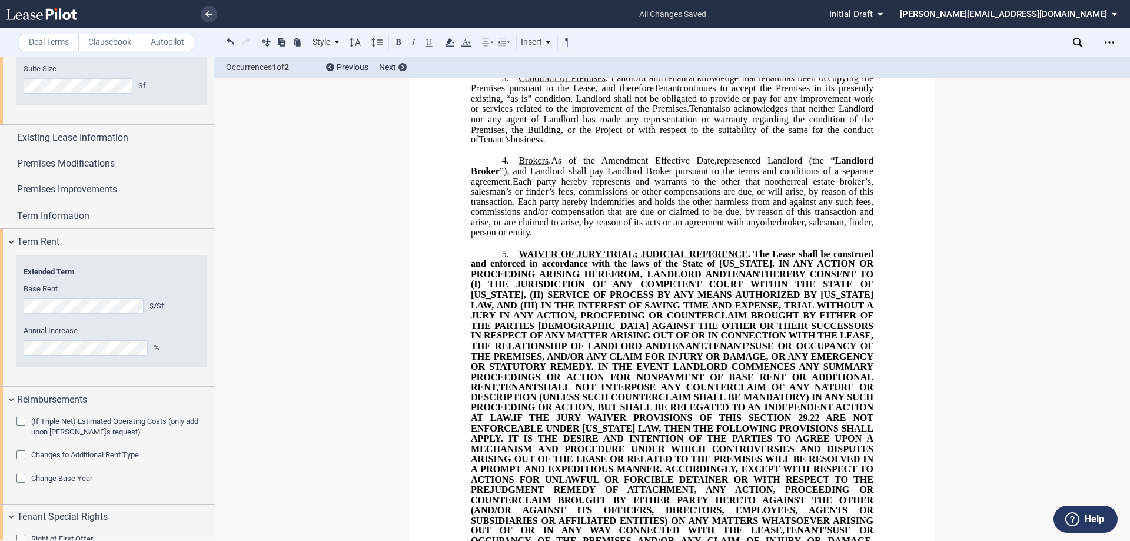
scroll to position [530, 0]
click at [20, 424] on div "(If Triple Net) Estimated Operating Costs (only add upon Tenant's request)" at bounding box center [22, 423] width 12 height 12
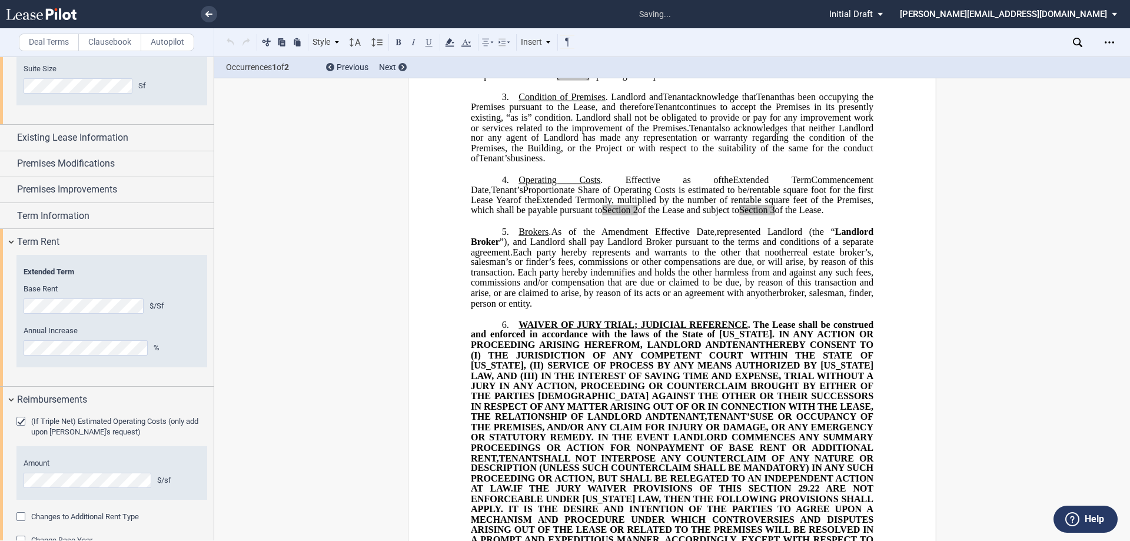
click at [193, 346] on div "%" at bounding box center [177, 348] width 47 height 11
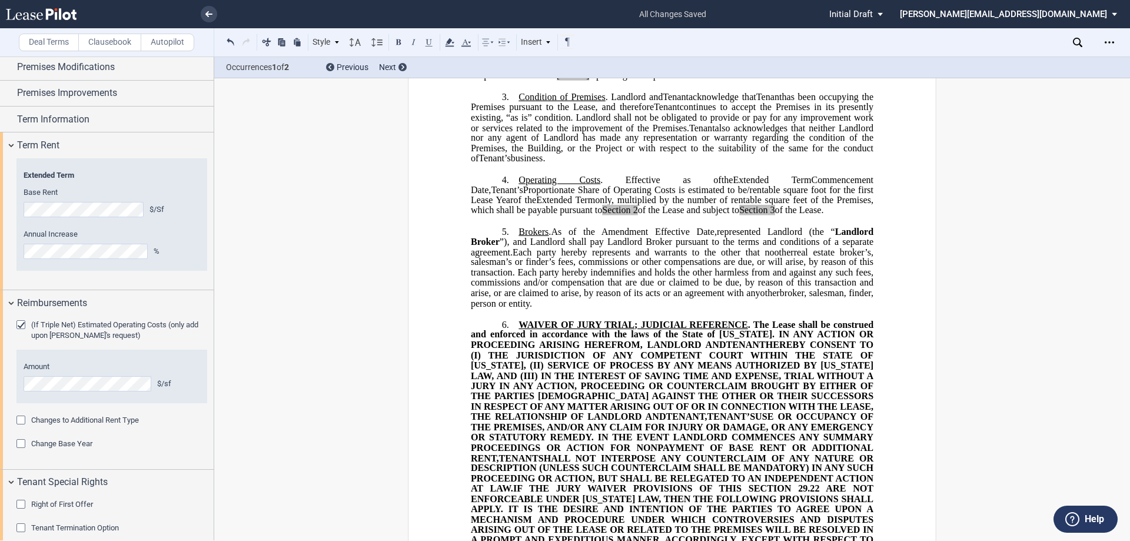
scroll to position [600, 0]
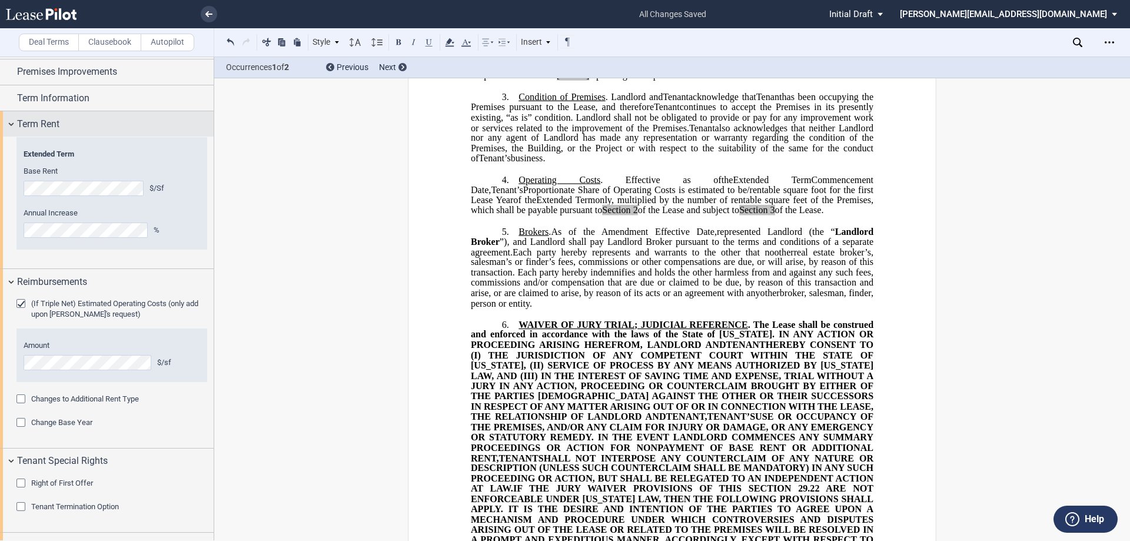
click at [12, 124] on div "Term Rent" at bounding box center [107, 123] width 214 height 25
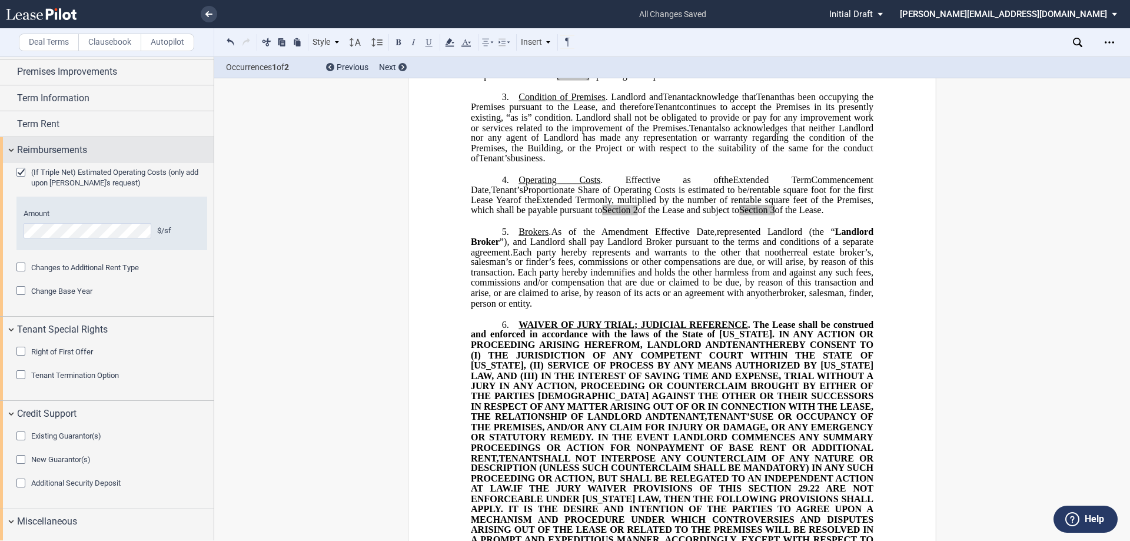
click at [12, 150] on div "Reimbursements" at bounding box center [107, 149] width 214 height 25
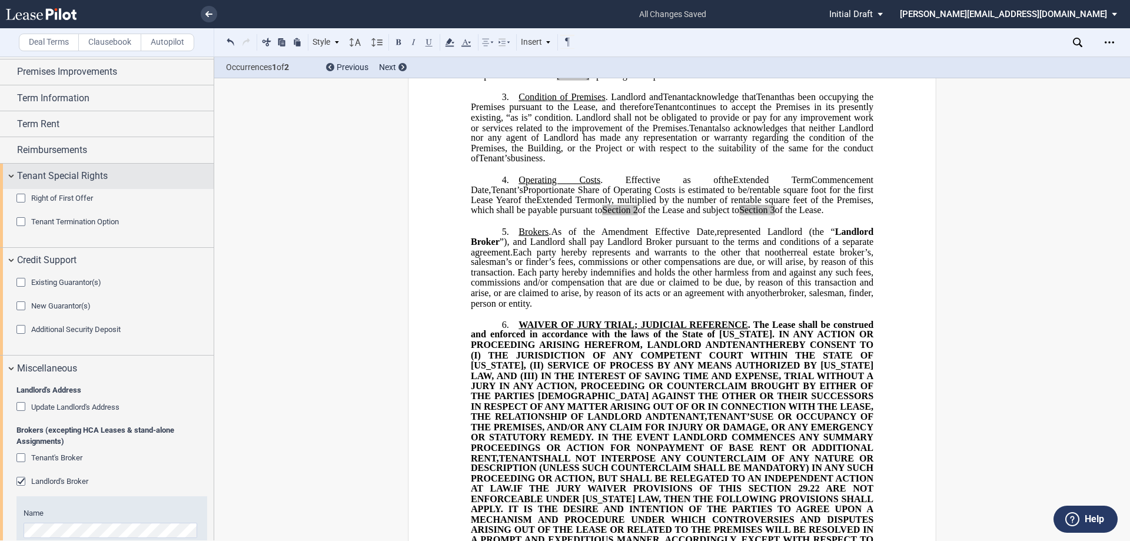
click at [9, 177] on div "Tenant Special Rights" at bounding box center [107, 176] width 214 height 25
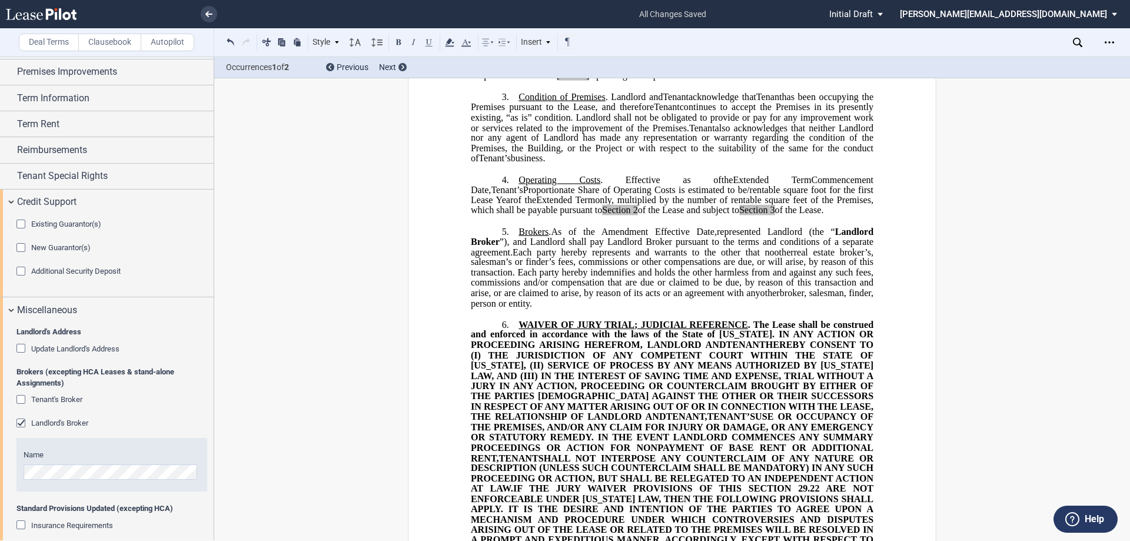
click at [18, 226] on div "Existing Guarantor(s)" at bounding box center [22, 226] width 12 height 12
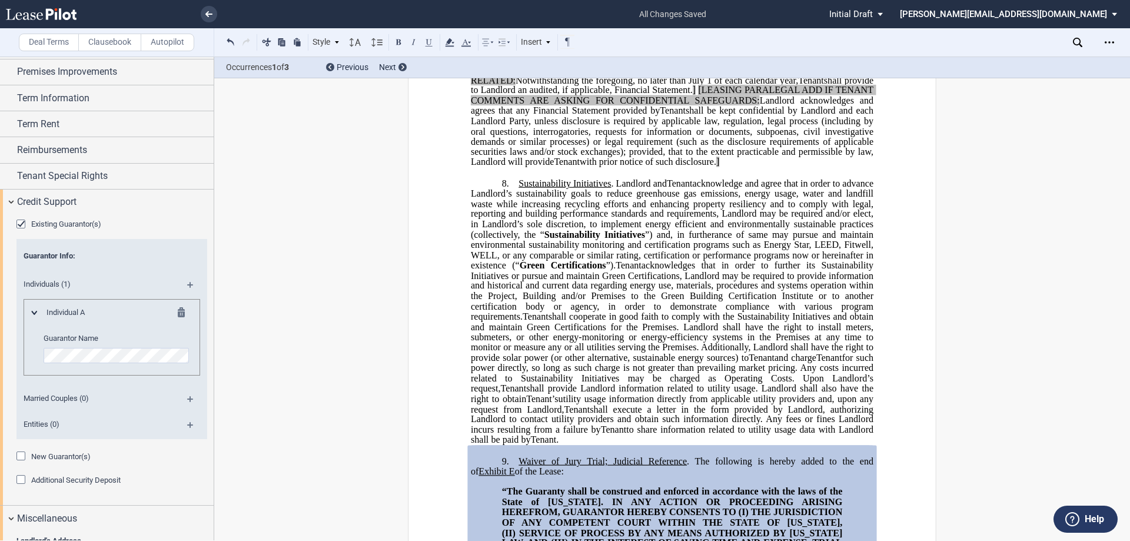
scroll to position [1883, 0]
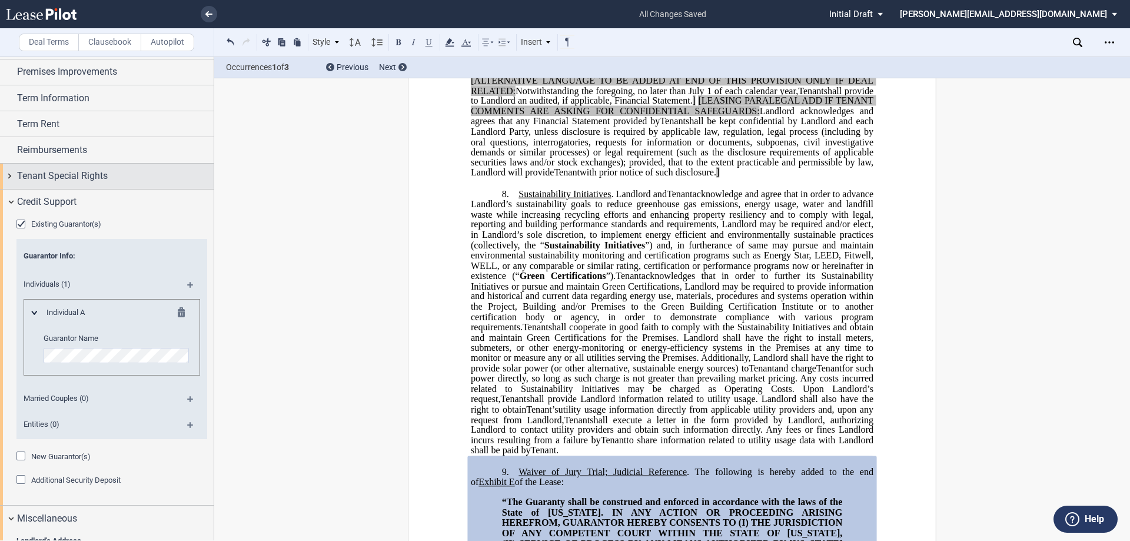
click at [6, 176] on div "Tenant Special Rights" at bounding box center [107, 176] width 214 height 25
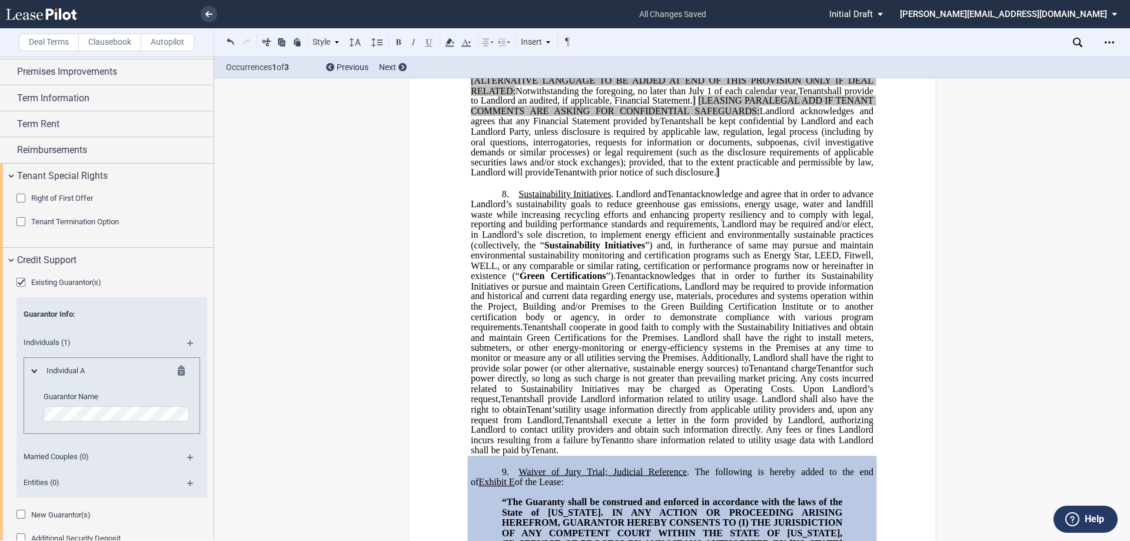
click at [20, 221] on div "Tenant Termination Option" at bounding box center [22, 223] width 12 height 12
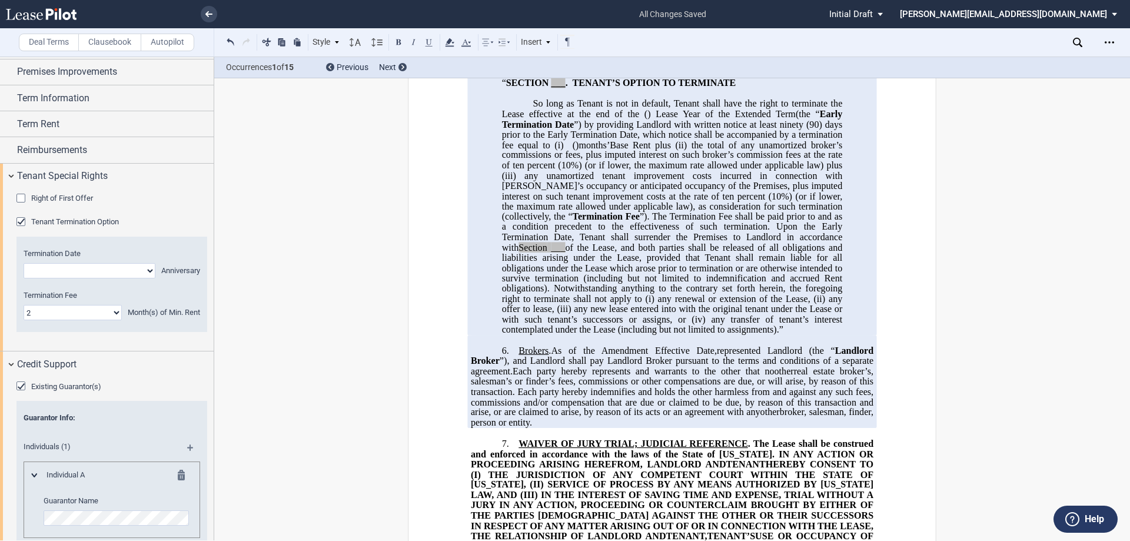
scroll to position [706, 0]
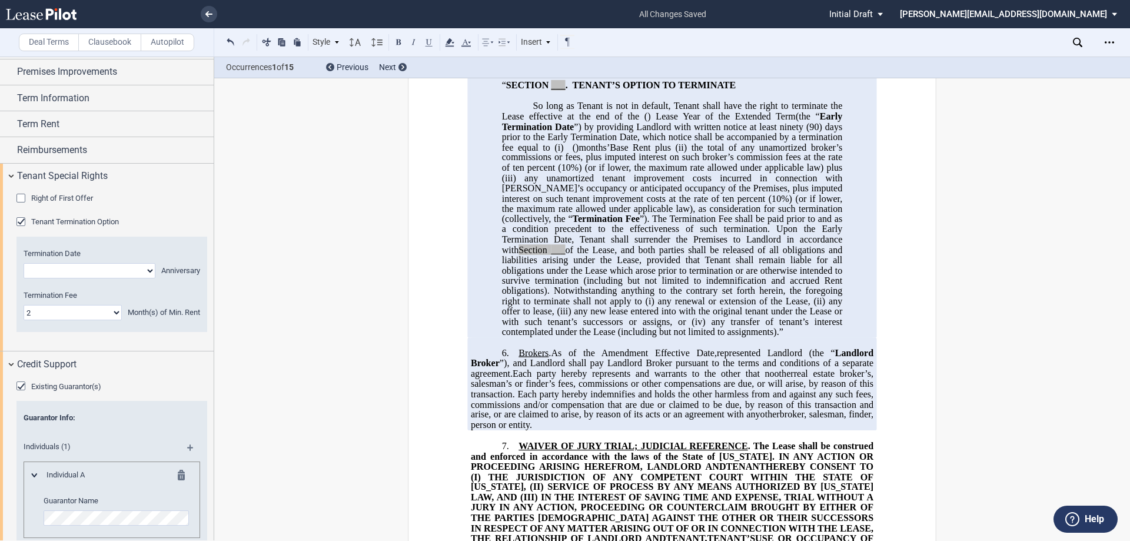
click at [22, 221] on div "Tenant Termination Option" at bounding box center [22, 223] width 12 height 12
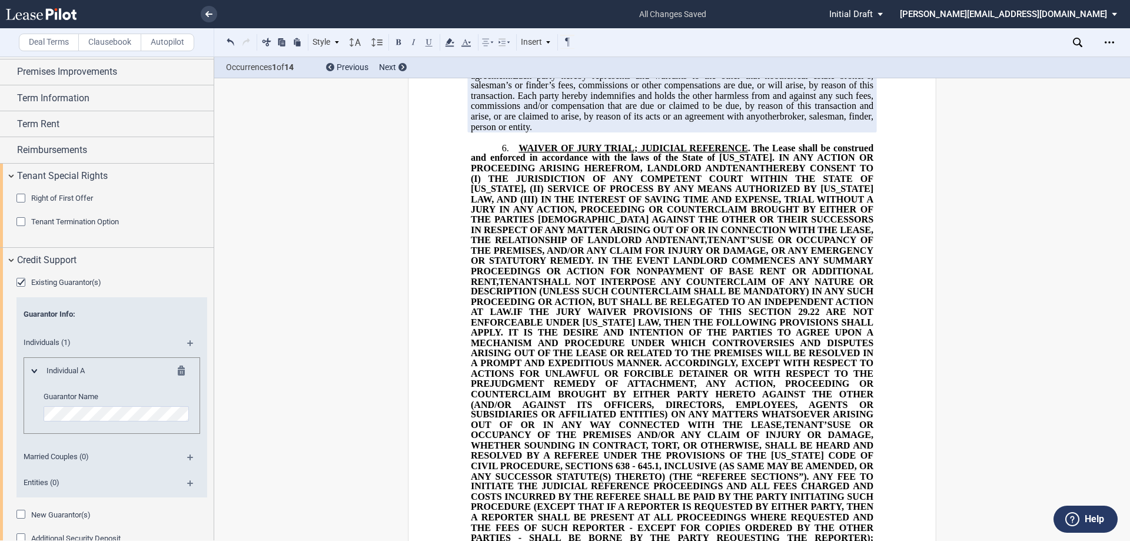
click at [21, 282] on div "Existing Guarantor(s)" at bounding box center [22, 284] width 12 height 12
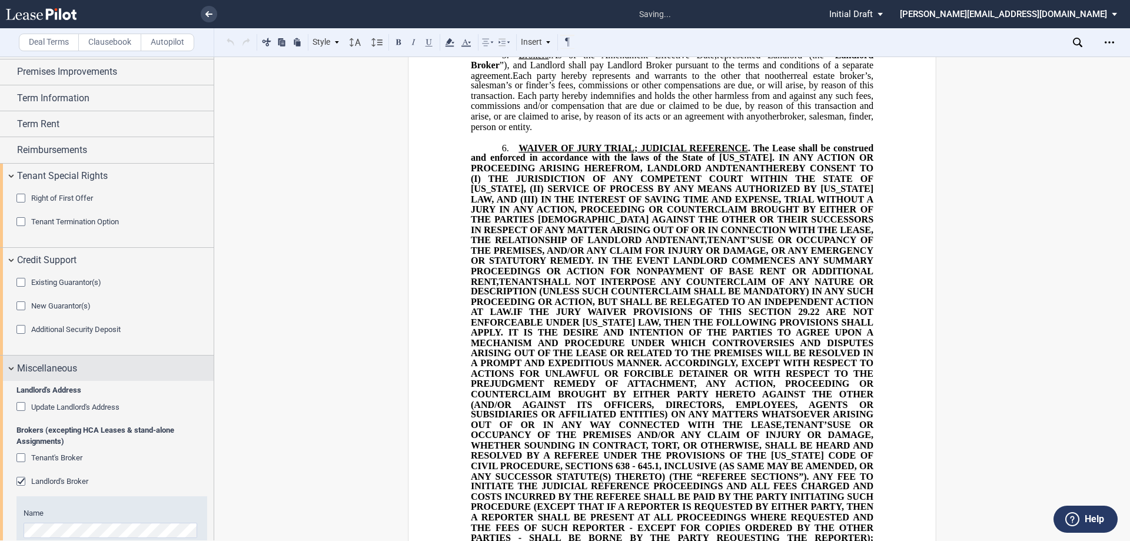
click at [13, 364] on div "Miscellaneous" at bounding box center [107, 368] width 214 height 25
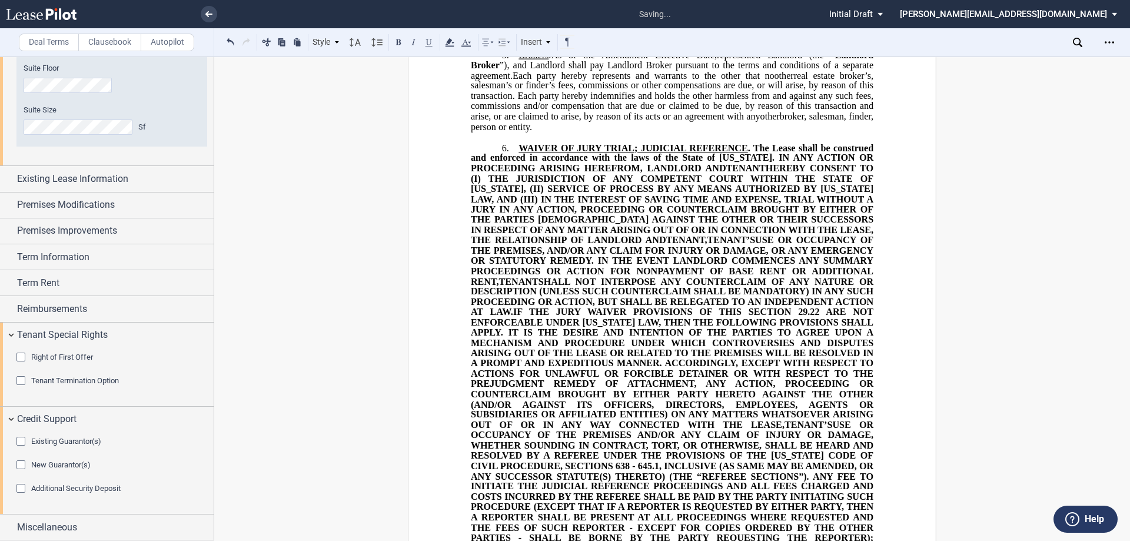
scroll to position [442, 0]
click at [8, 528] on div "Miscellaneous" at bounding box center [107, 527] width 214 height 25
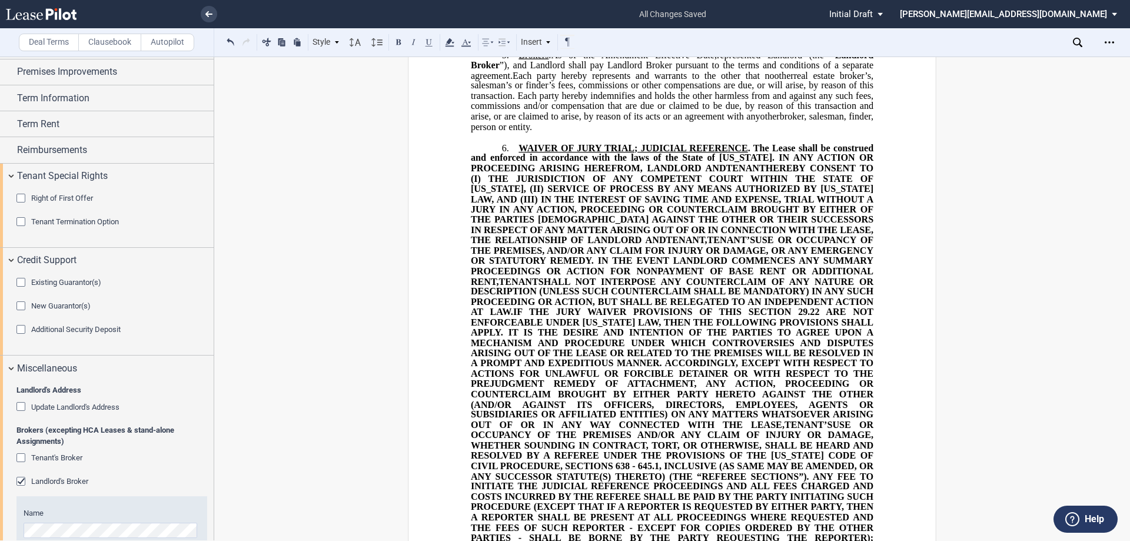
scroll to position [895, 0]
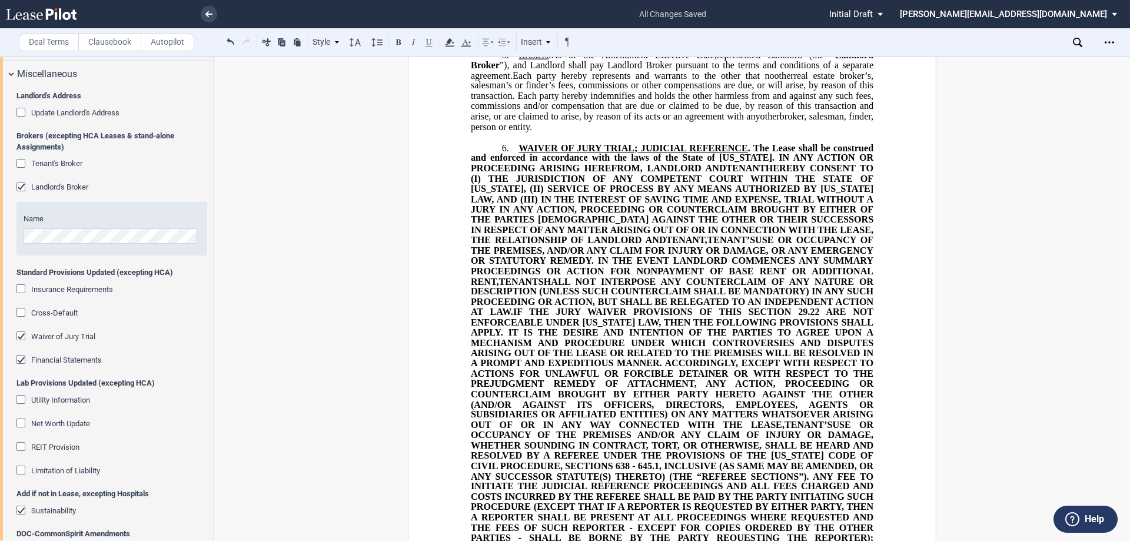
click at [19, 359] on div "Financial Statements" at bounding box center [22, 361] width 12 height 12
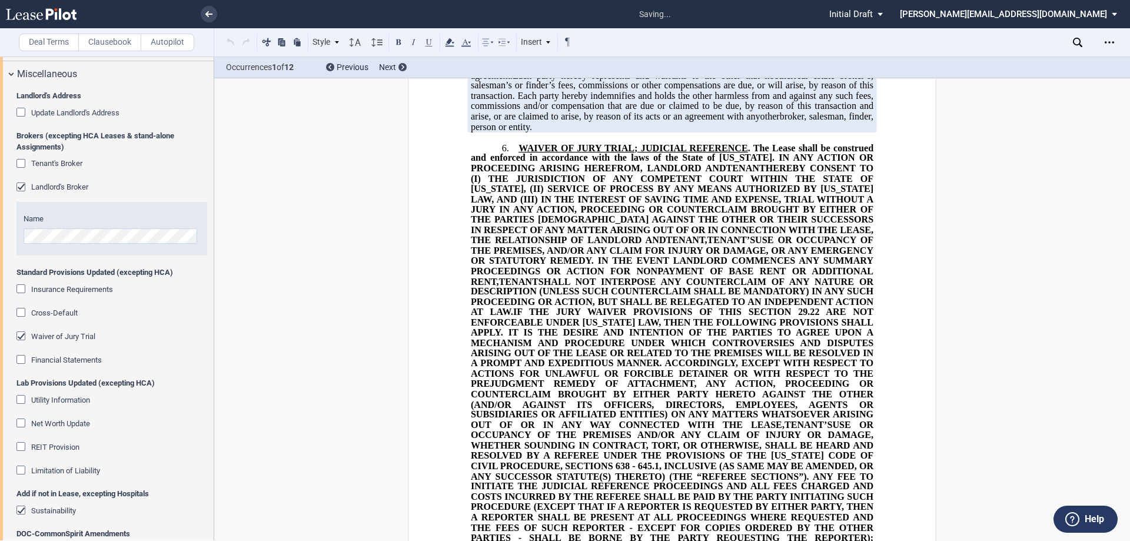
click at [20, 359] on div "Financial Statements" at bounding box center [22, 361] width 12 height 12
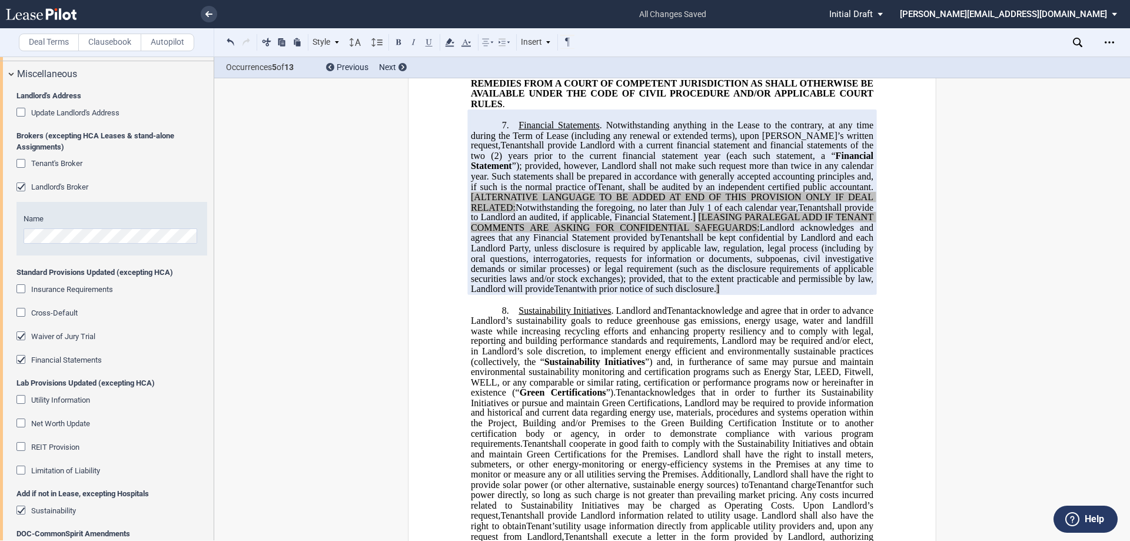
scroll to position [1825, 0]
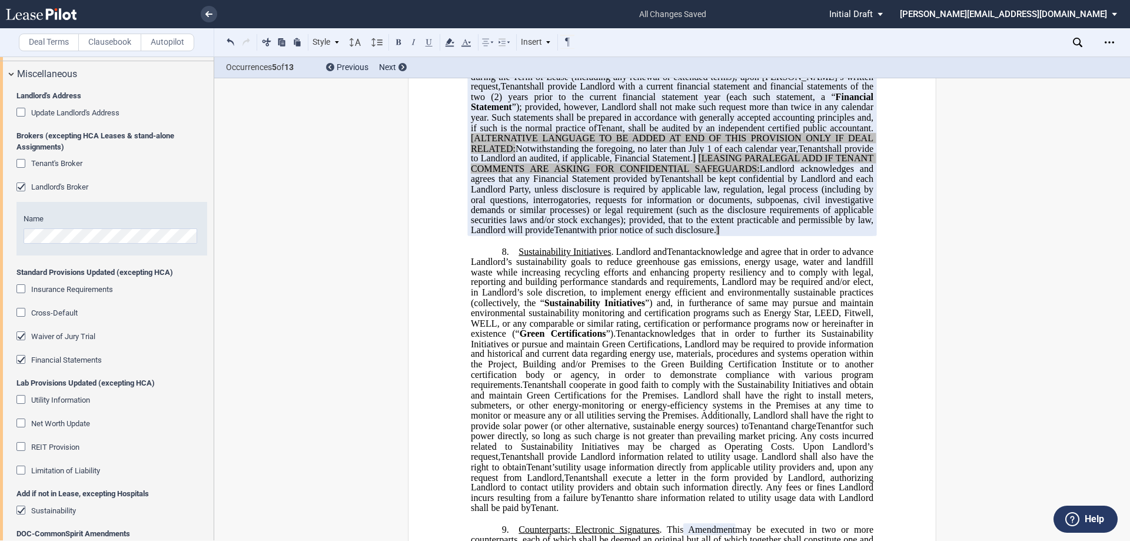
click at [22, 359] on div "Financial Statements" at bounding box center [22, 361] width 12 height 12
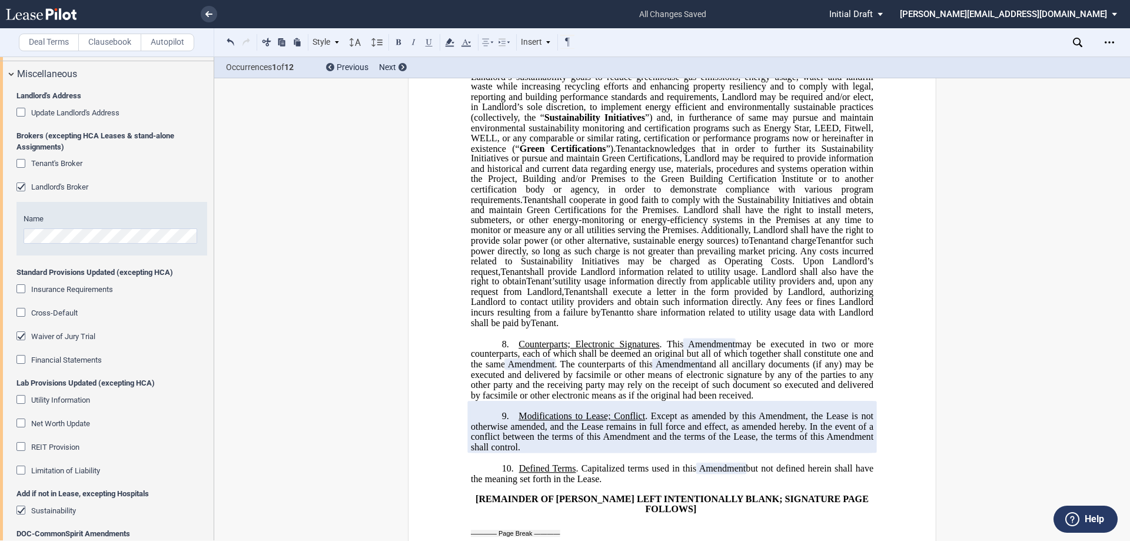
click at [19, 336] on div "Waiver of Jury Trial" at bounding box center [22, 337] width 12 height 12
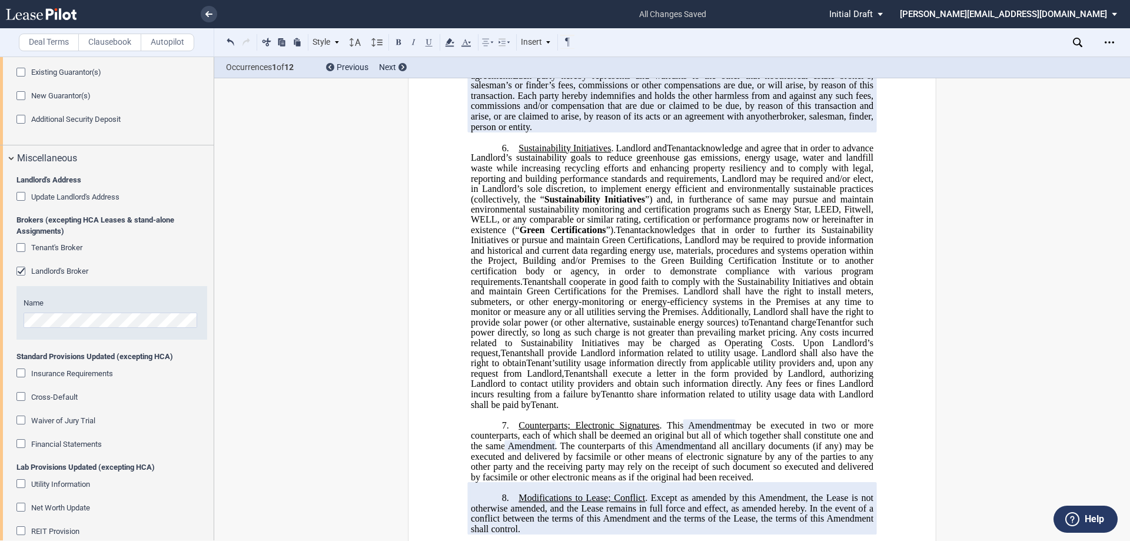
scroll to position [802, 0]
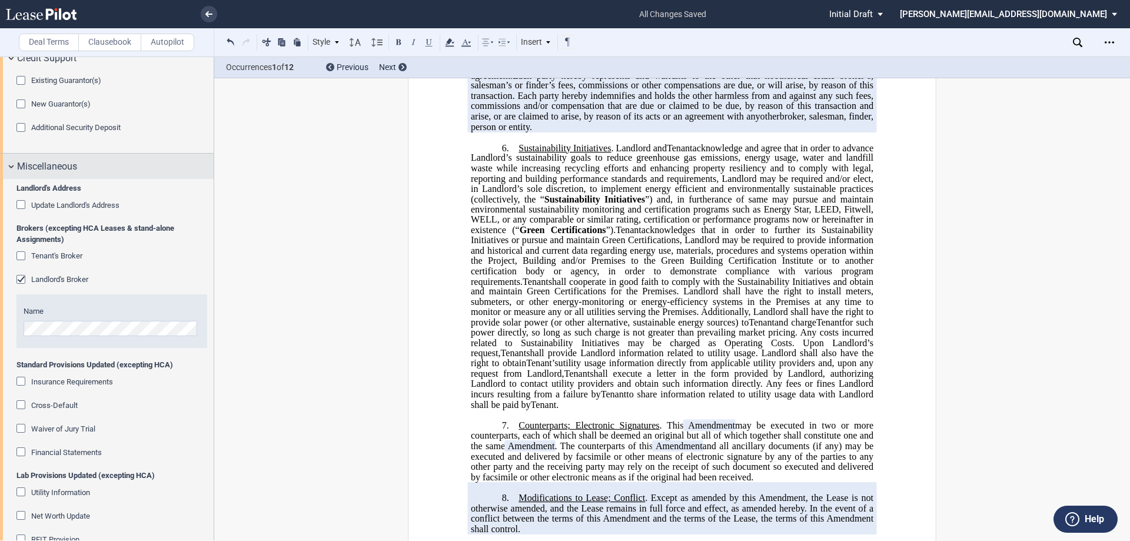
click at [10, 165] on div "Miscellaneous" at bounding box center [107, 166] width 214 height 25
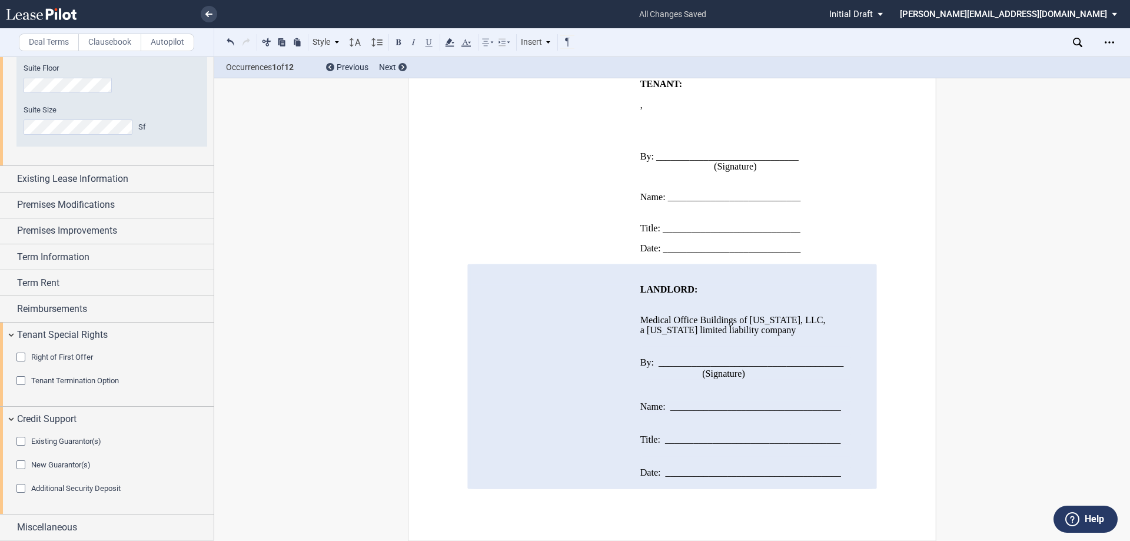
scroll to position [1332, 0]
click at [10, 283] on div "Term Rent" at bounding box center [107, 282] width 214 height 25
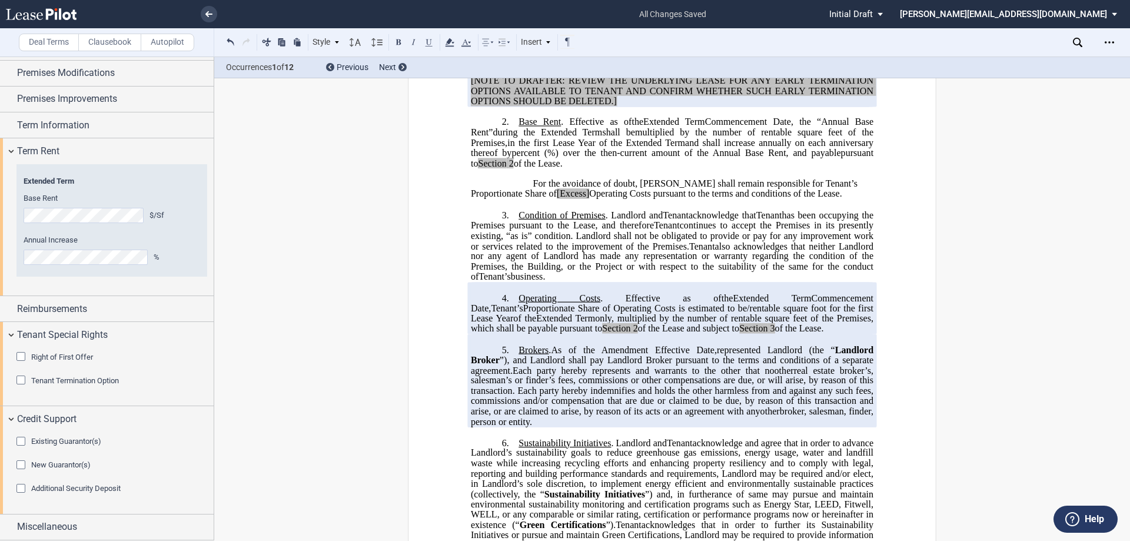
scroll to position [412, 0]
click at [11, 125] on div "Term Information" at bounding box center [107, 124] width 214 height 25
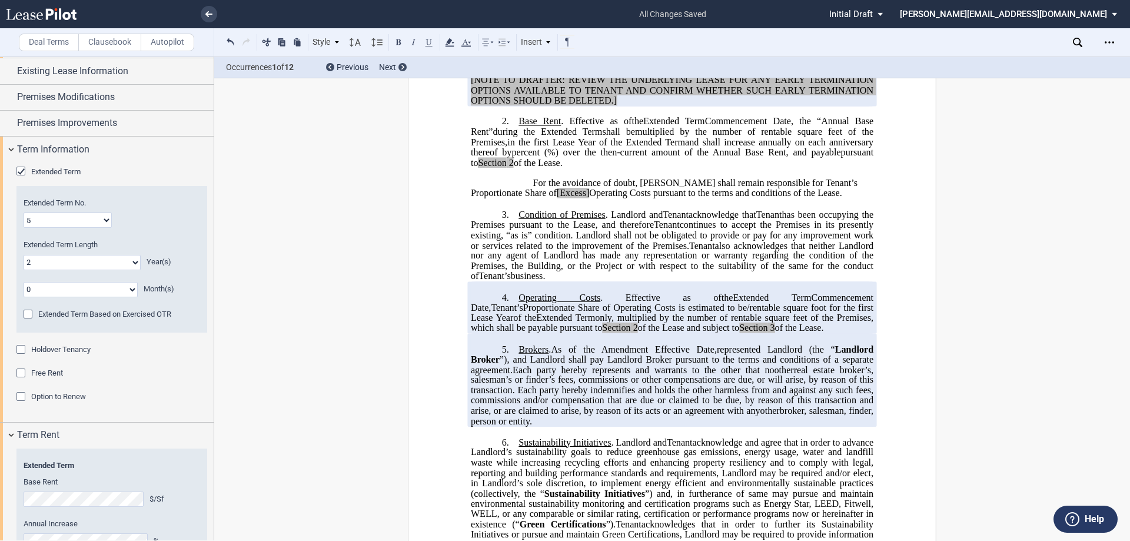
scroll to position [539, 0]
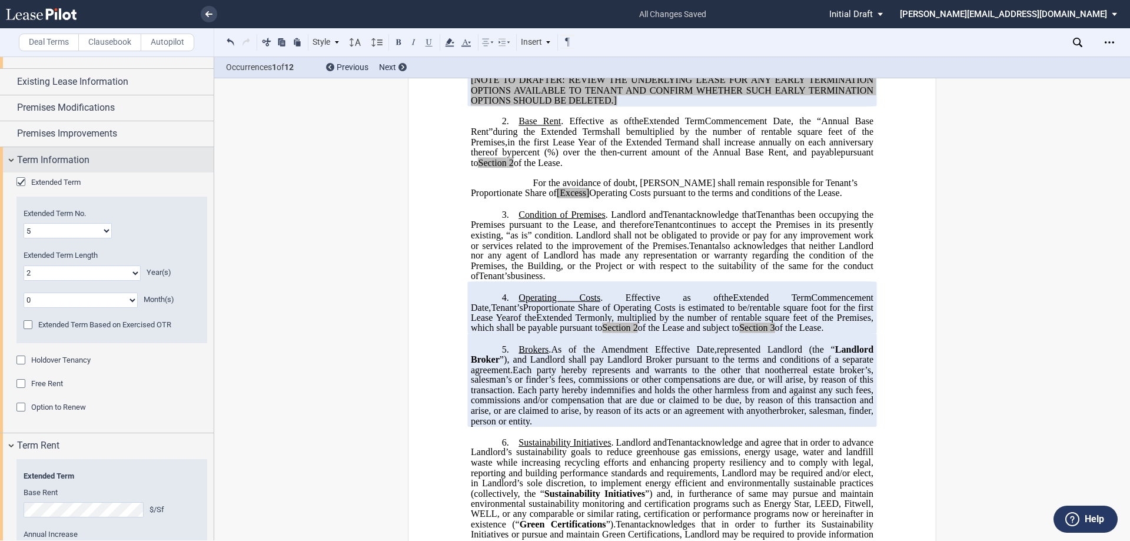
click at [9, 159] on div "Term Information" at bounding box center [107, 159] width 214 height 25
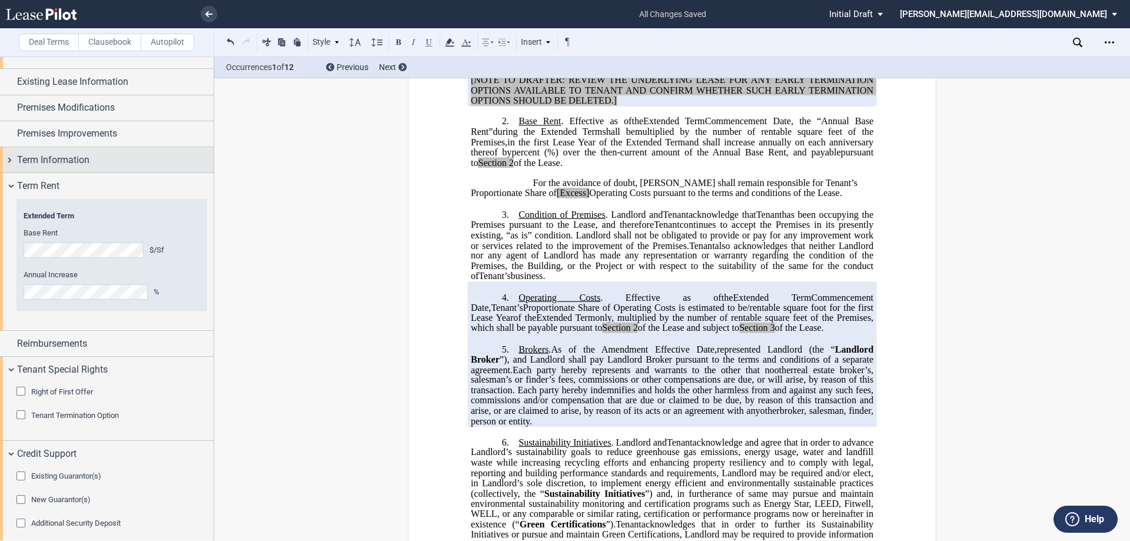
click at [10, 159] on div "Term Information" at bounding box center [107, 159] width 214 height 25
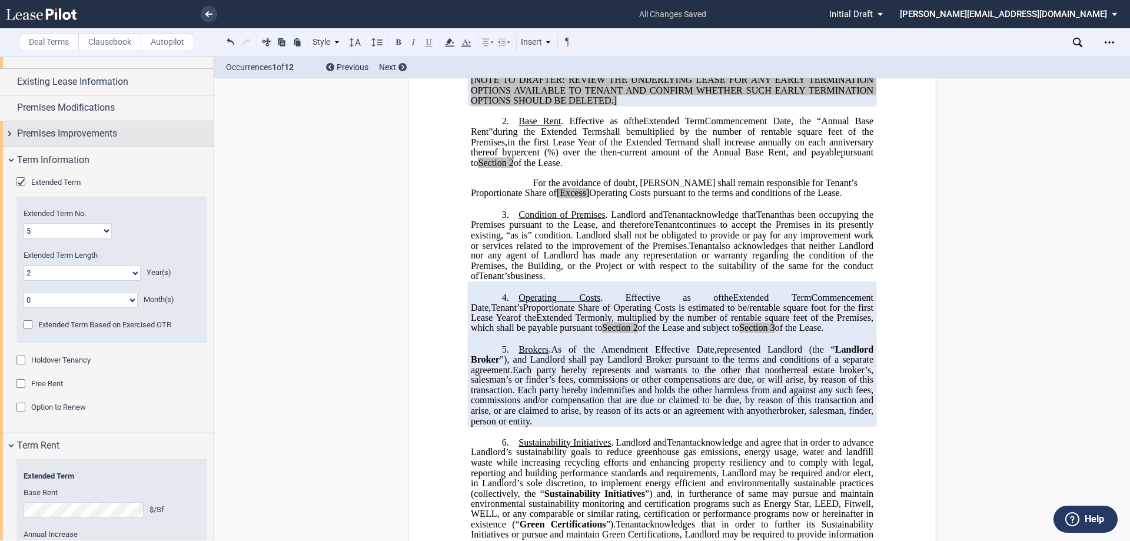
click at [10, 130] on div "Premises Improvements" at bounding box center [107, 133] width 214 height 25
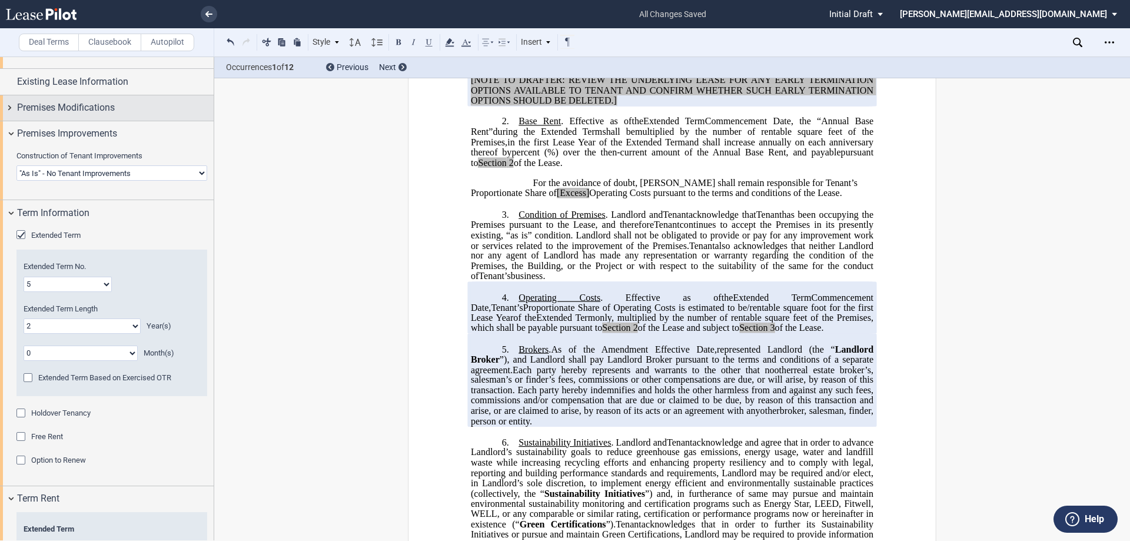
click at [11, 109] on div "Premises Modifications" at bounding box center [107, 107] width 214 height 25
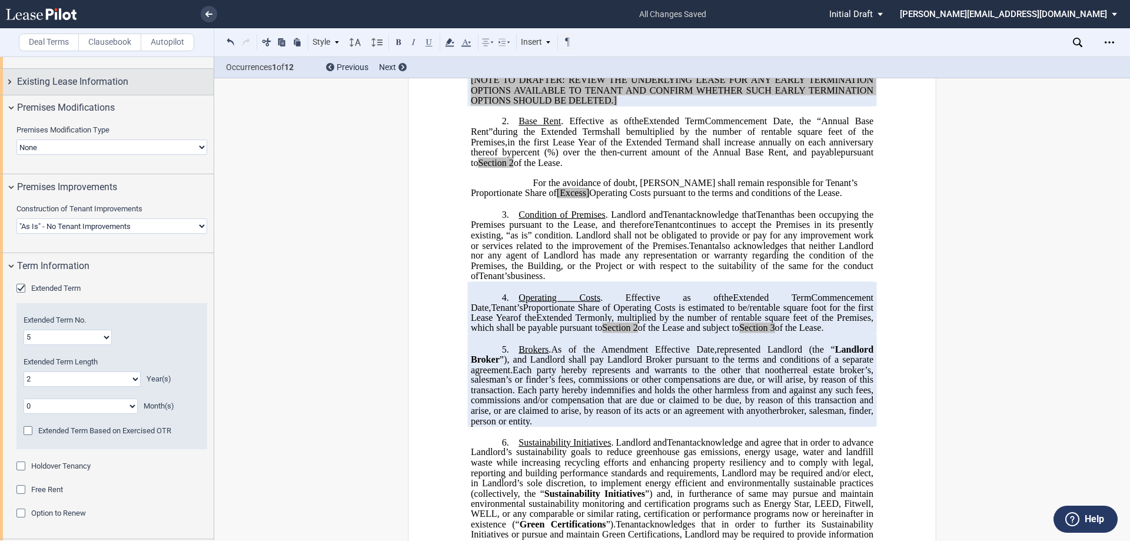
click at [9, 84] on div "Existing Lease Information" at bounding box center [107, 81] width 214 height 25
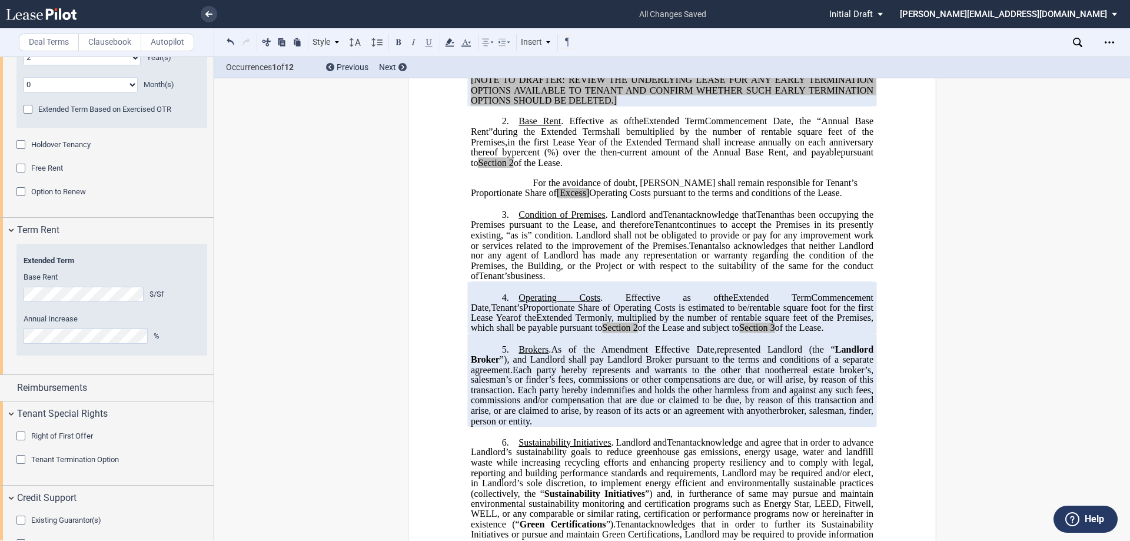
scroll to position [1295, 0]
click at [11, 384] on div "Reimbursements" at bounding box center [107, 384] width 214 height 25
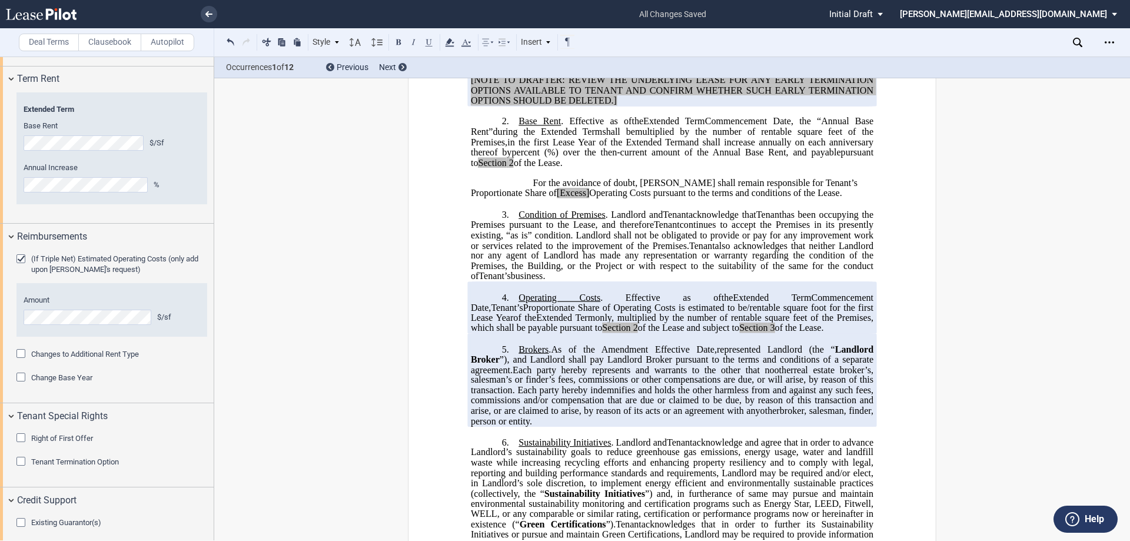
scroll to position [1525, 0]
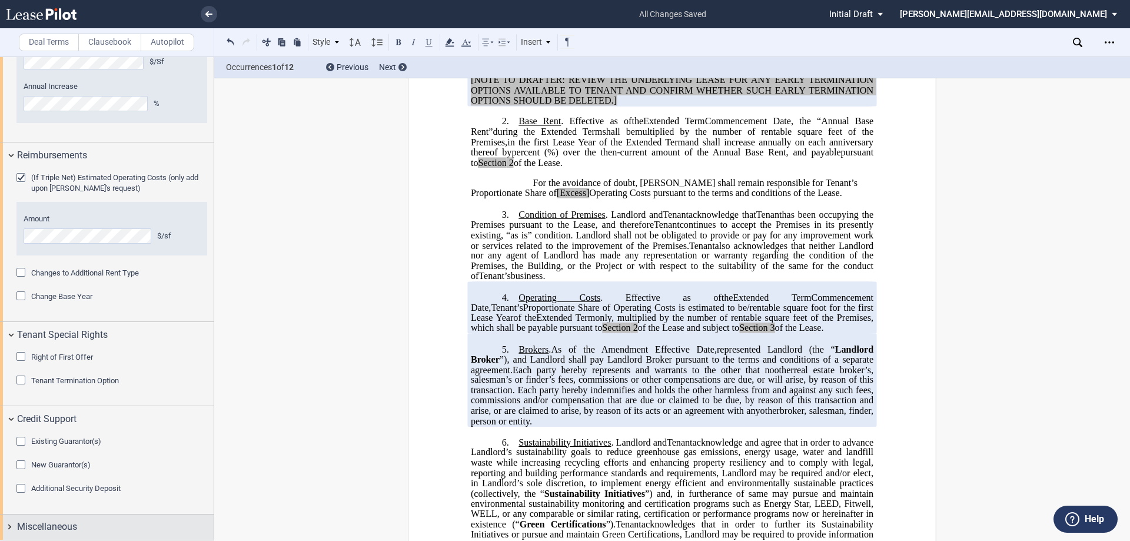
click at [9, 527] on div "Miscellaneous" at bounding box center [107, 527] width 214 height 25
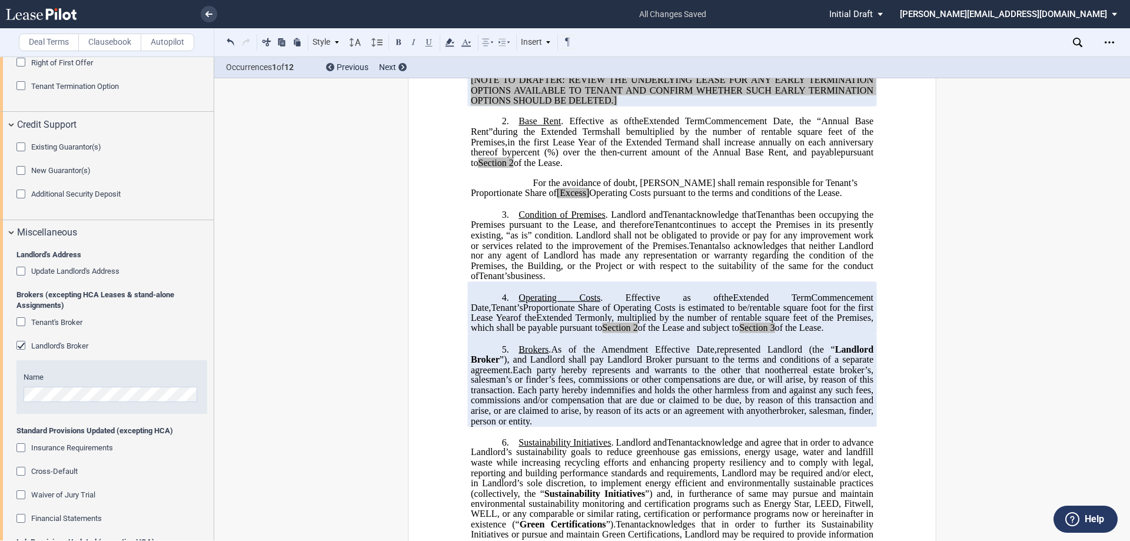
click at [21, 146] on div "Existing Guarantor(s)" at bounding box center [22, 148] width 12 height 12
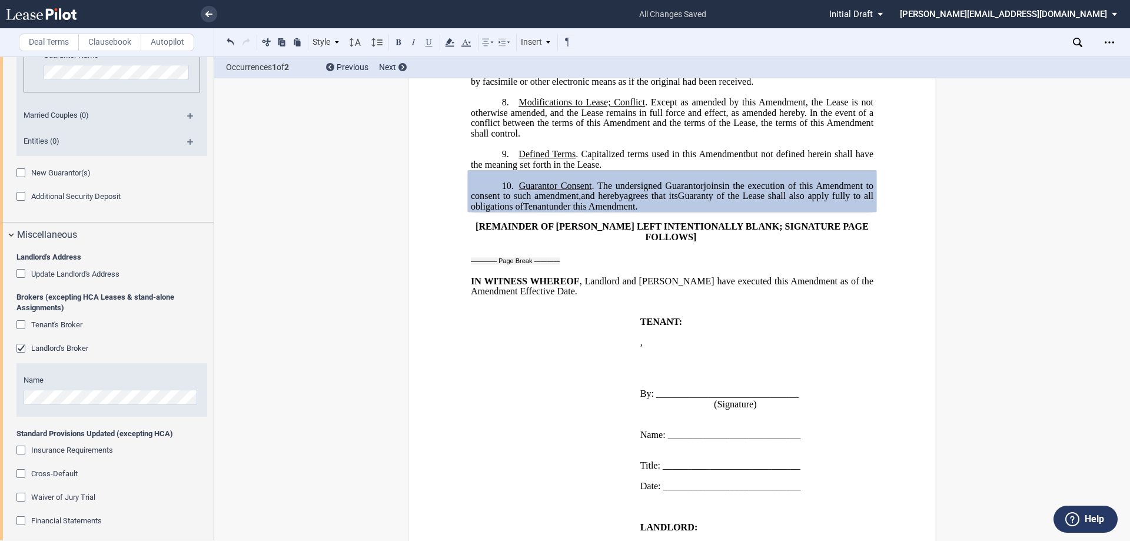
scroll to position [2055, 0]
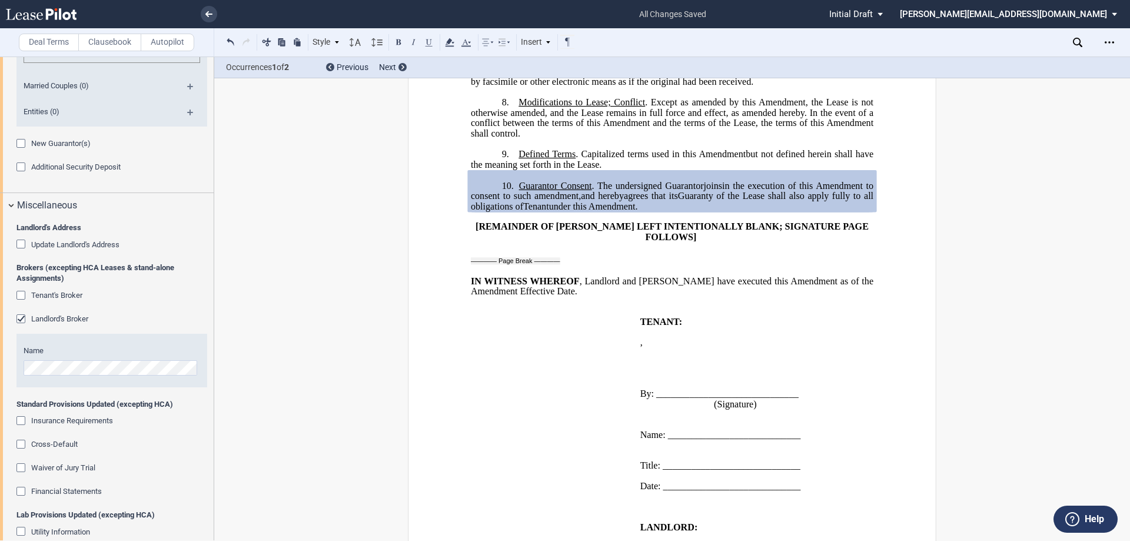
click at [24, 468] on div "Waiver of Jury Trial" at bounding box center [22, 469] width 12 height 12
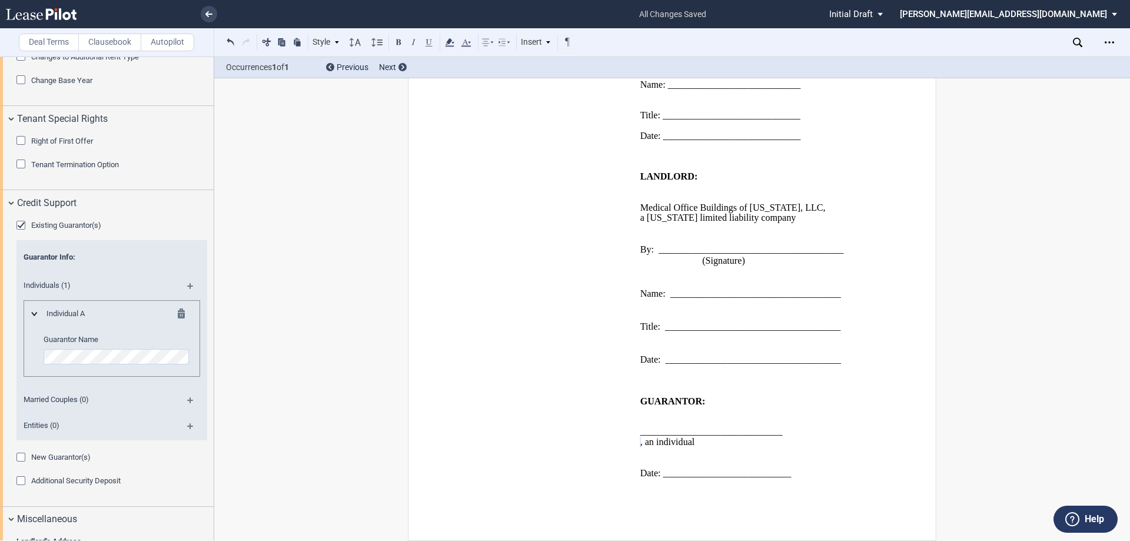
scroll to position [3855, 0]
click at [189, 286] on md-icon at bounding box center [195, 290] width 16 height 14
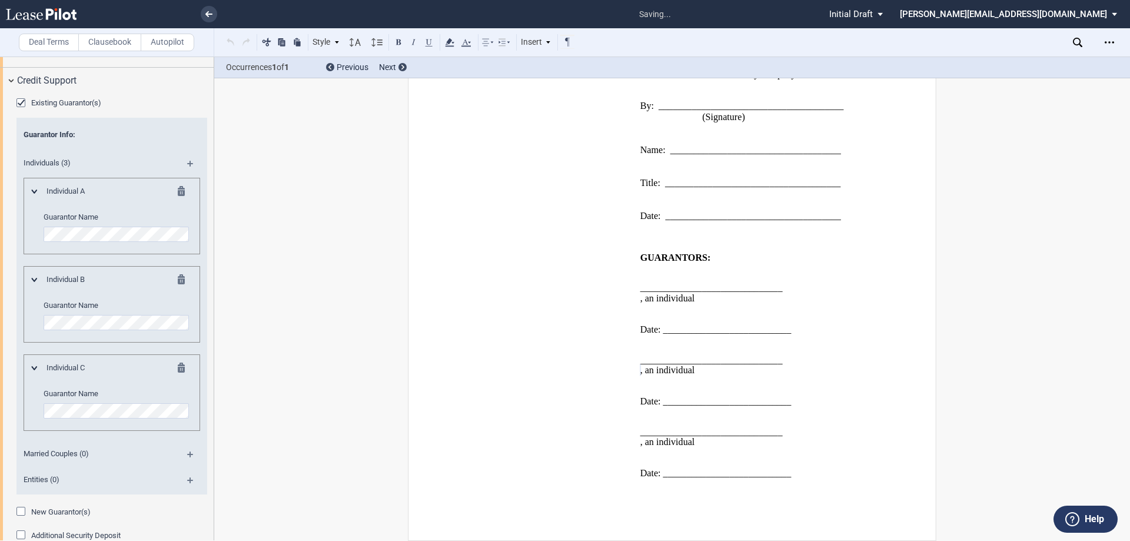
scroll to position [1917, 0]
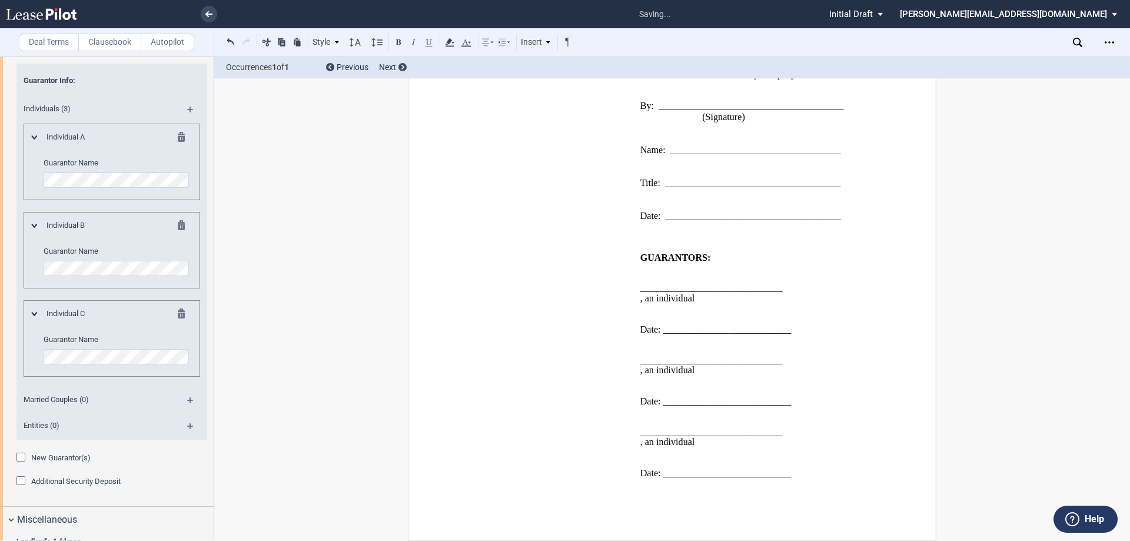
click at [179, 315] on md-icon at bounding box center [185, 315] width 14 height 14
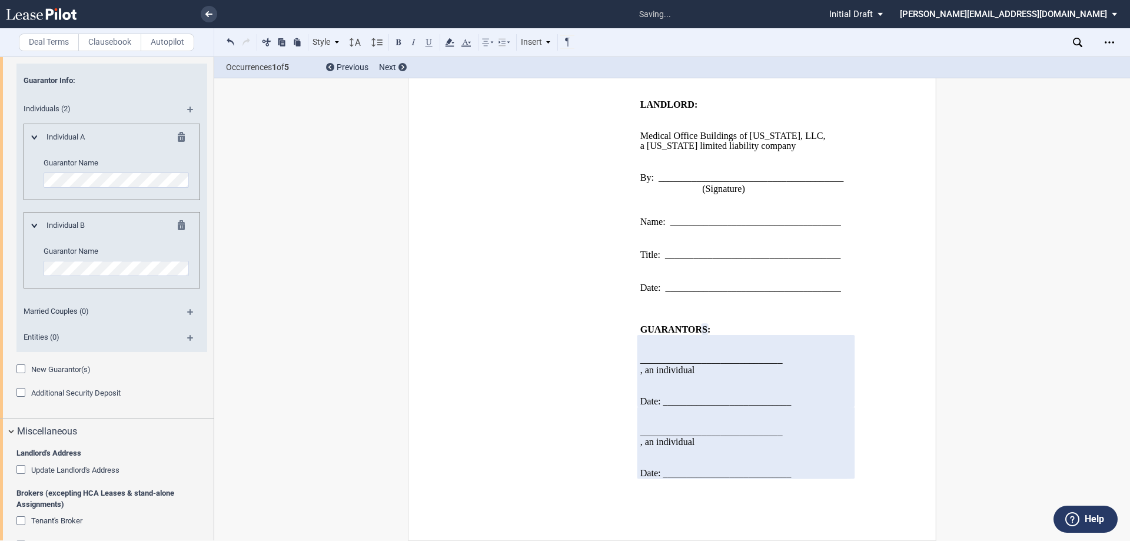
scroll to position [3927, 0]
click at [546, 356] on td "WITNESSES: ___________________________ (Witness Signature) ____________________…" at bounding box center [553, 406] width 165 height 164
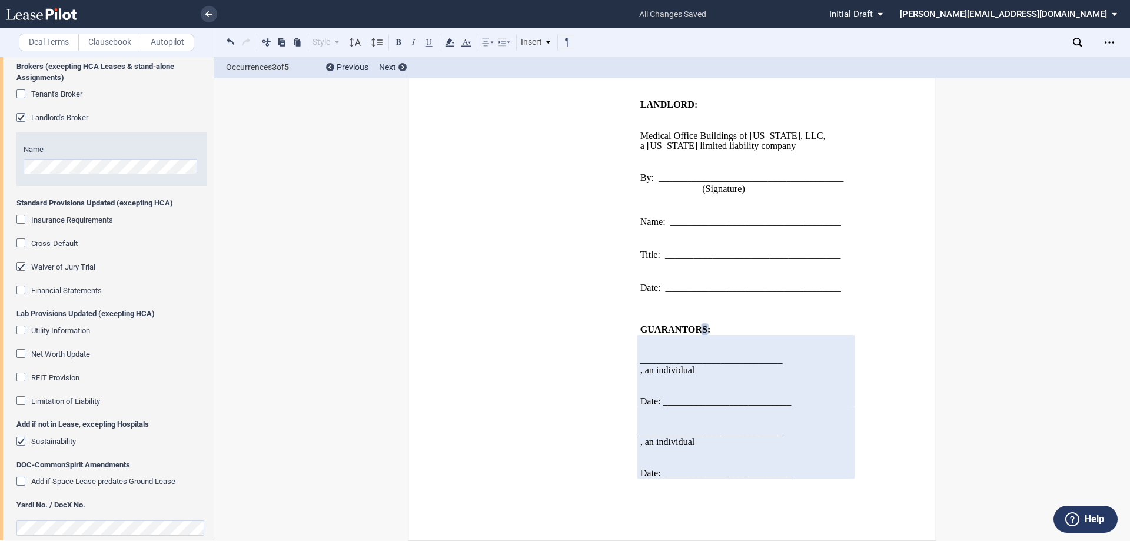
scroll to position [2359, 0]
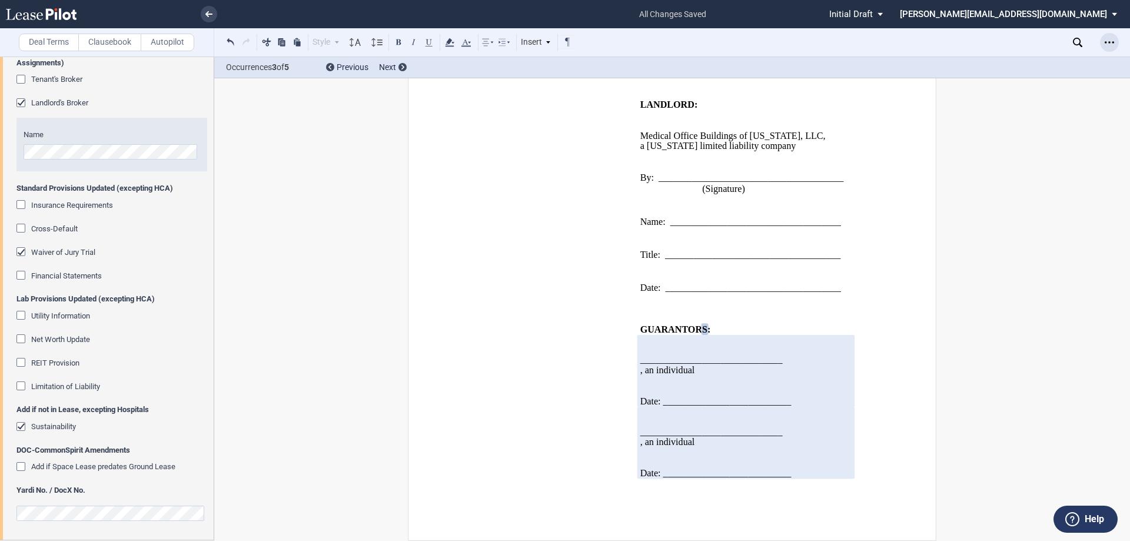
click at [1113, 42] on use "Open Lease options menu" at bounding box center [1109, 42] width 9 height 2
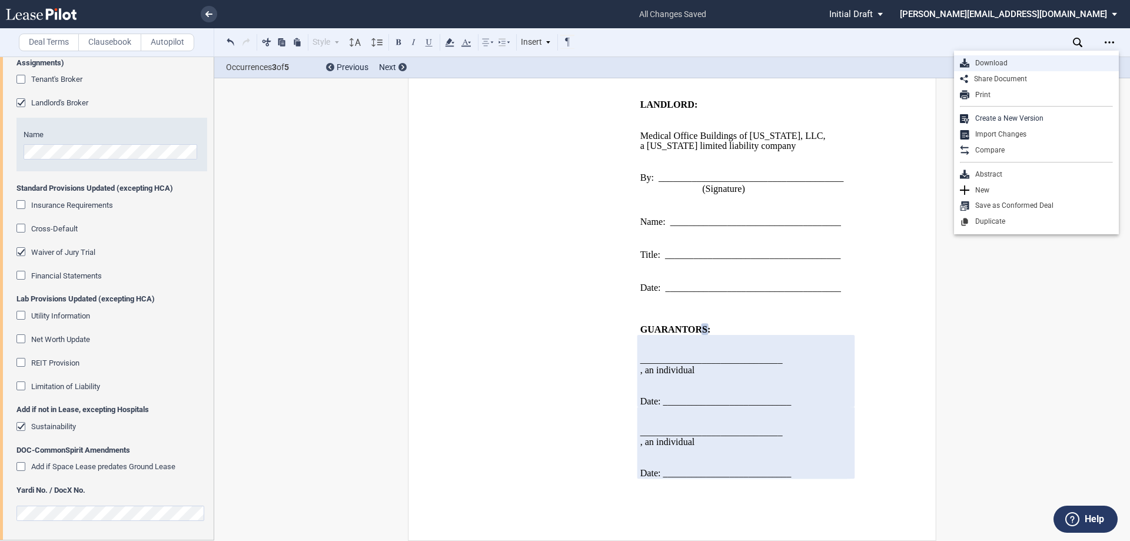
click at [1000, 65] on div "Download" at bounding box center [1042, 63] width 144 height 10
